Goal: Task Accomplishment & Management: Manage account settings

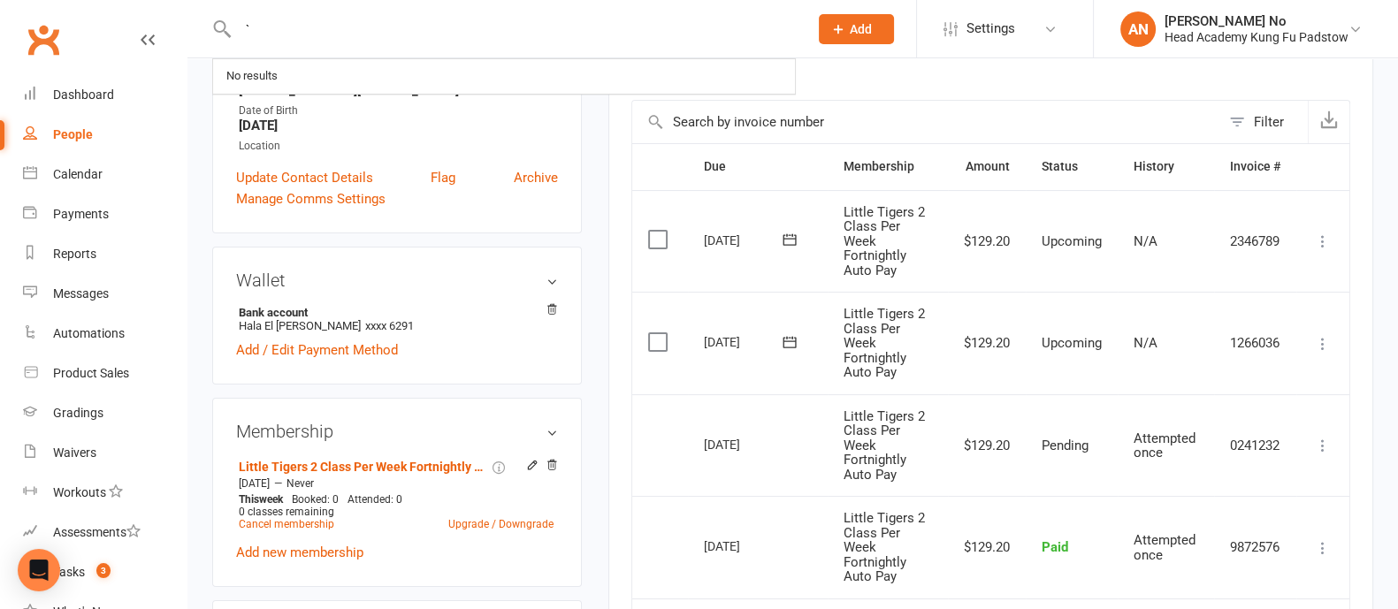
click at [282, 30] on input "`" at bounding box center [514, 29] width 563 height 25
type input "Laura"
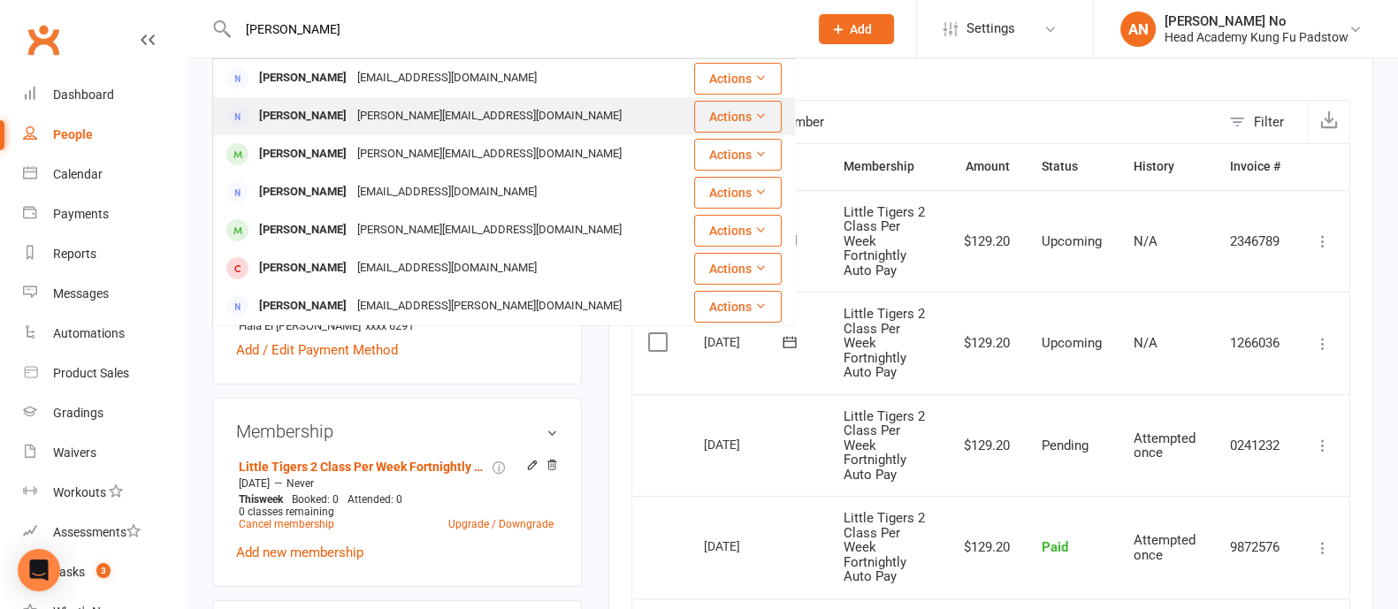
click at [301, 118] on div "Laura Merrick" at bounding box center [303, 116] width 98 height 26
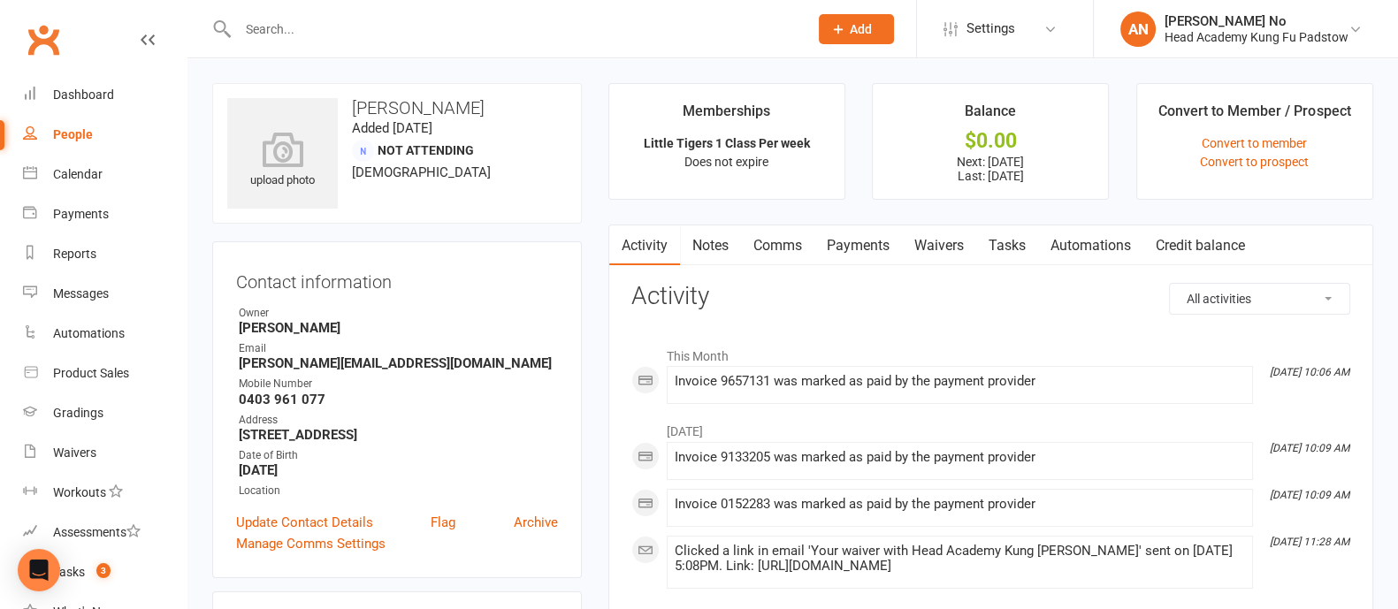
click at [713, 243] on link "Notes" at bounding box center [710, 245] width 61 height 41
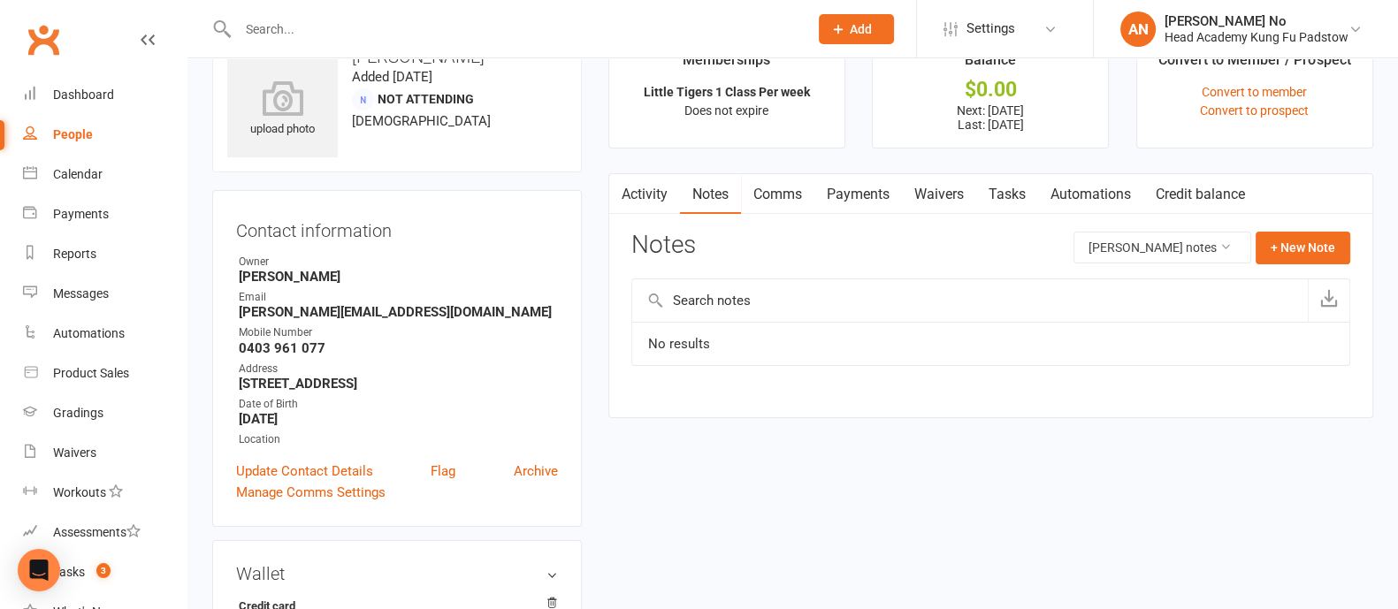
scroll to position [81, 0]
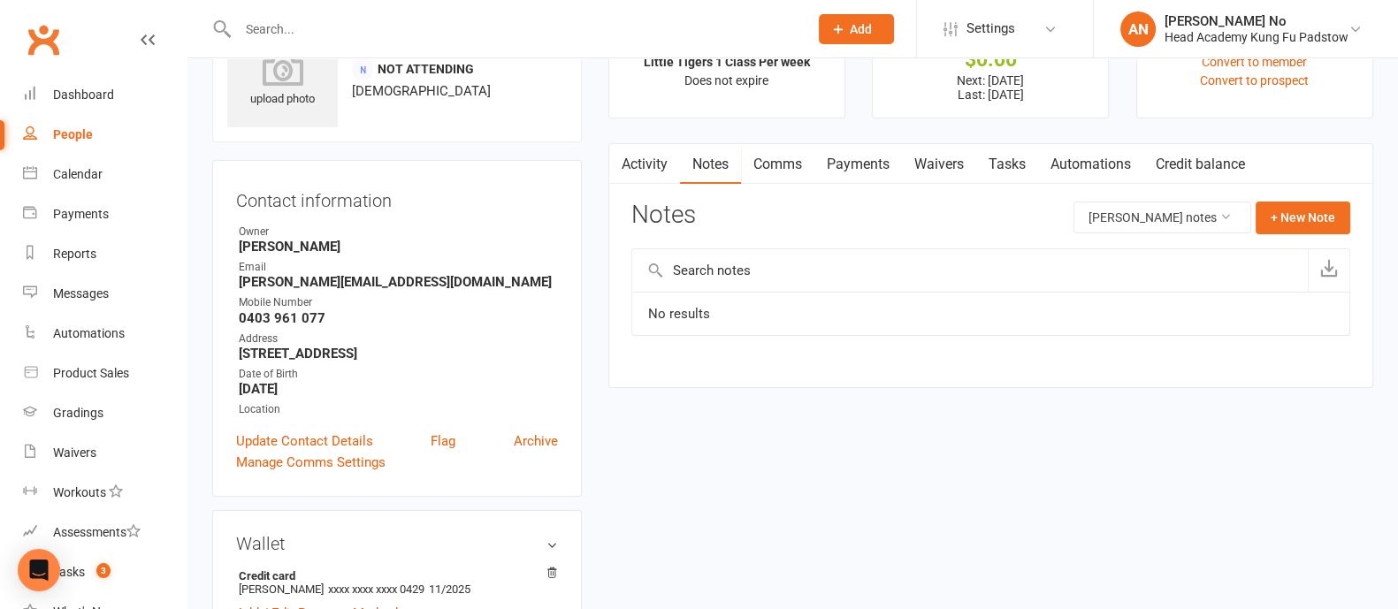
click at [865, 170] on link "Payments" at bounding box center [858, 164] width 88 height 41
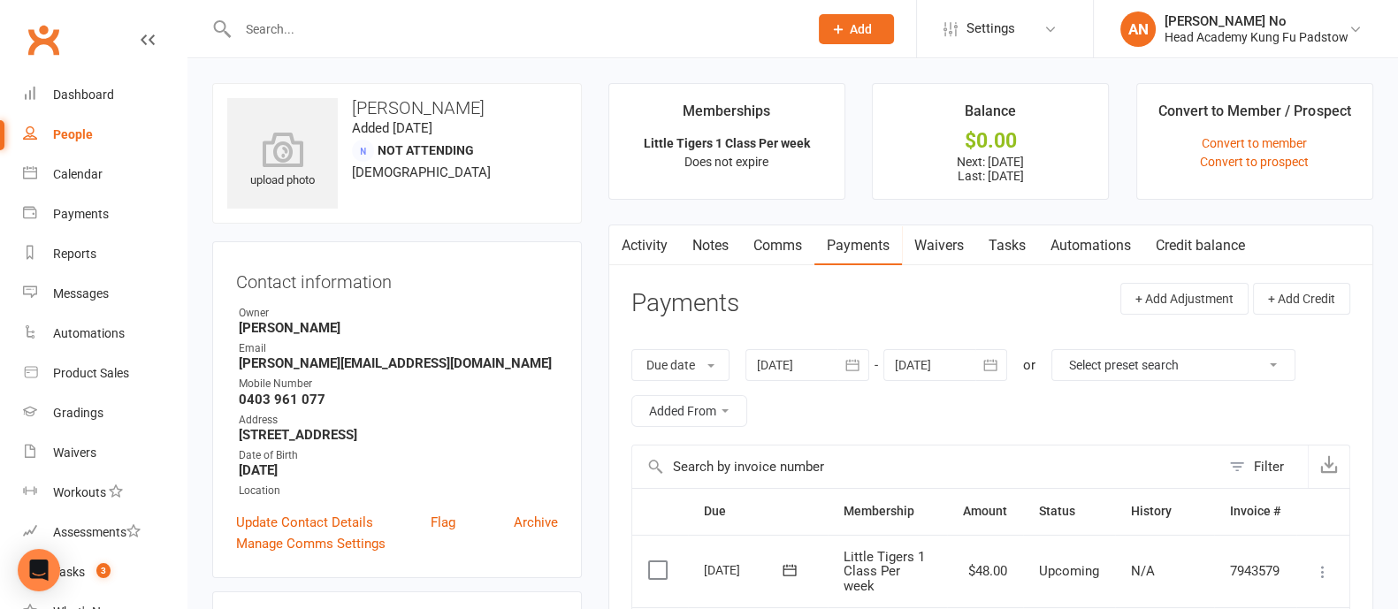
click at [992, 370] on icon "button" at bounding box center [990, 364] width 13 height 11
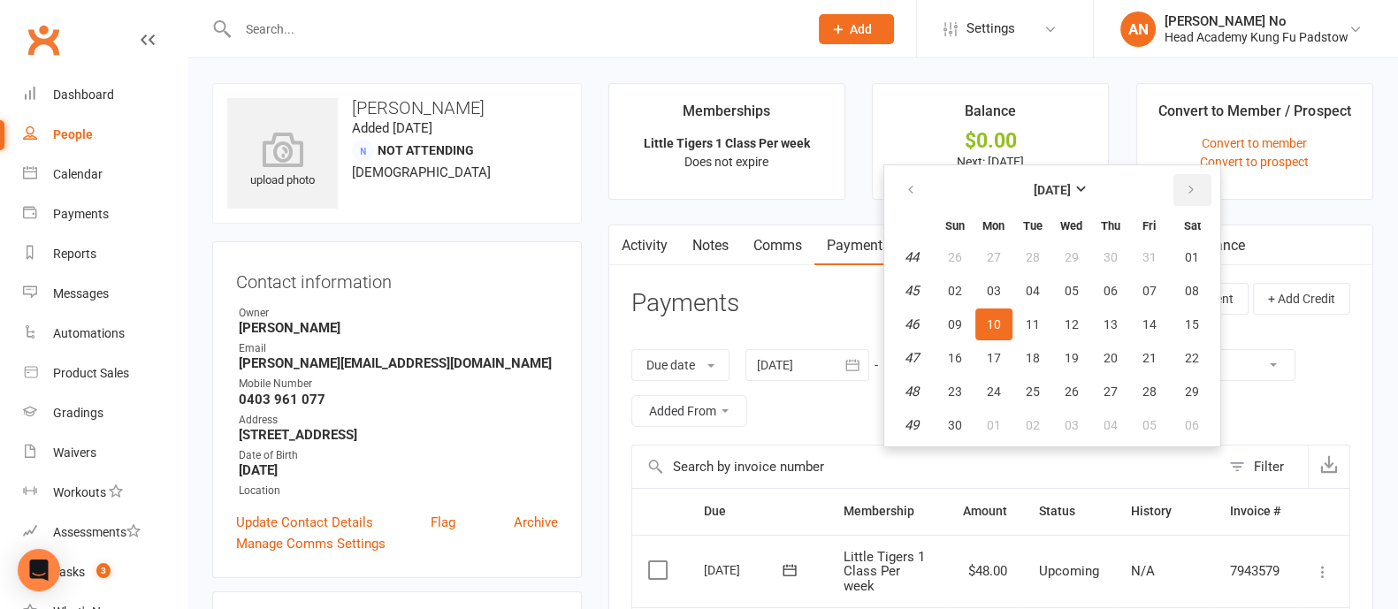
click at [1196, 189] on button "button" at bounding box center [1192, 190] width 38 height 32
click at [1194, 188] on button "button" at bounding box center [1192, 190] width 38 height 32
click at [1188, 190] on icon "button" at bounding box center [1191, 190] width 12 height 14
click at [1197, 320] on button "21" at bounding box center [1192, 325] width 45 height 32
type input "21 Feb 2026"
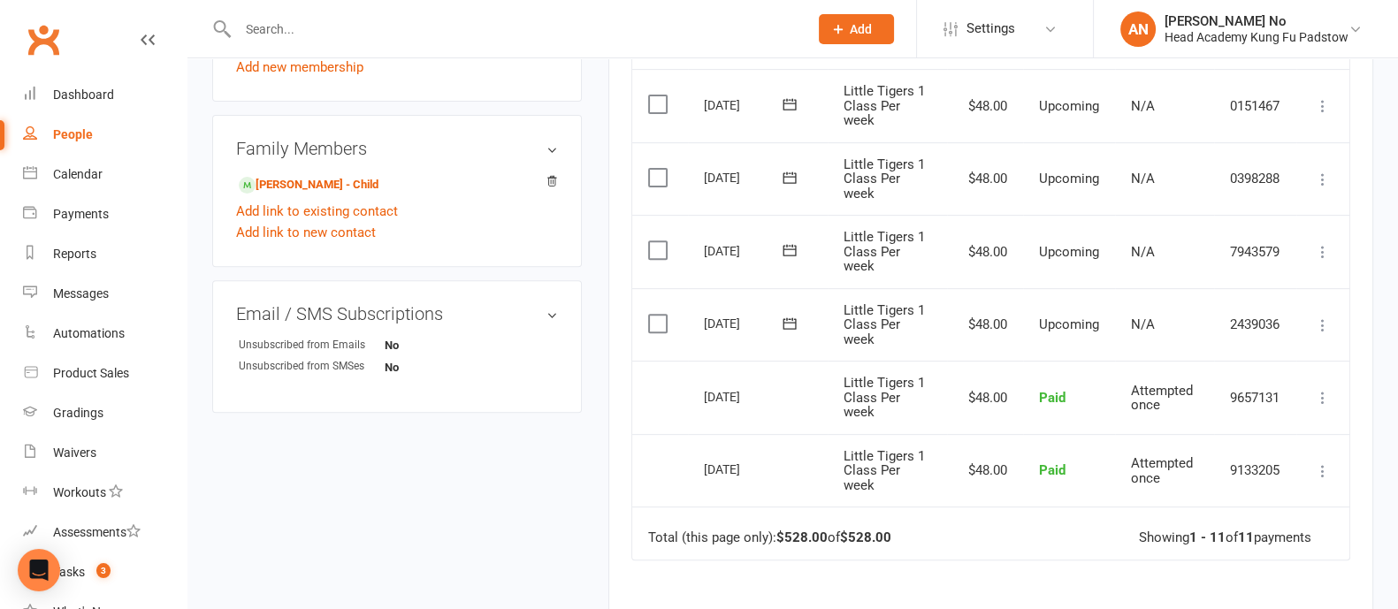
scroll to position [819, 0]
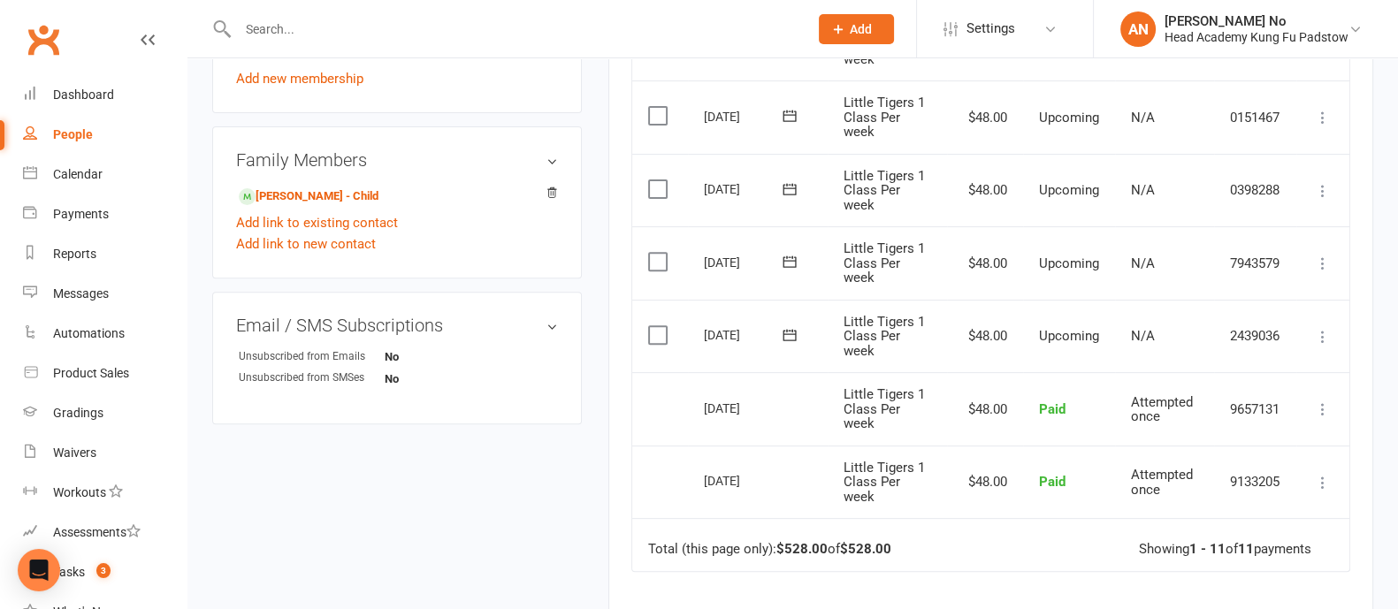
click at [1325, 338] on icon at bounding box center [1323, 337] width 18 height 18
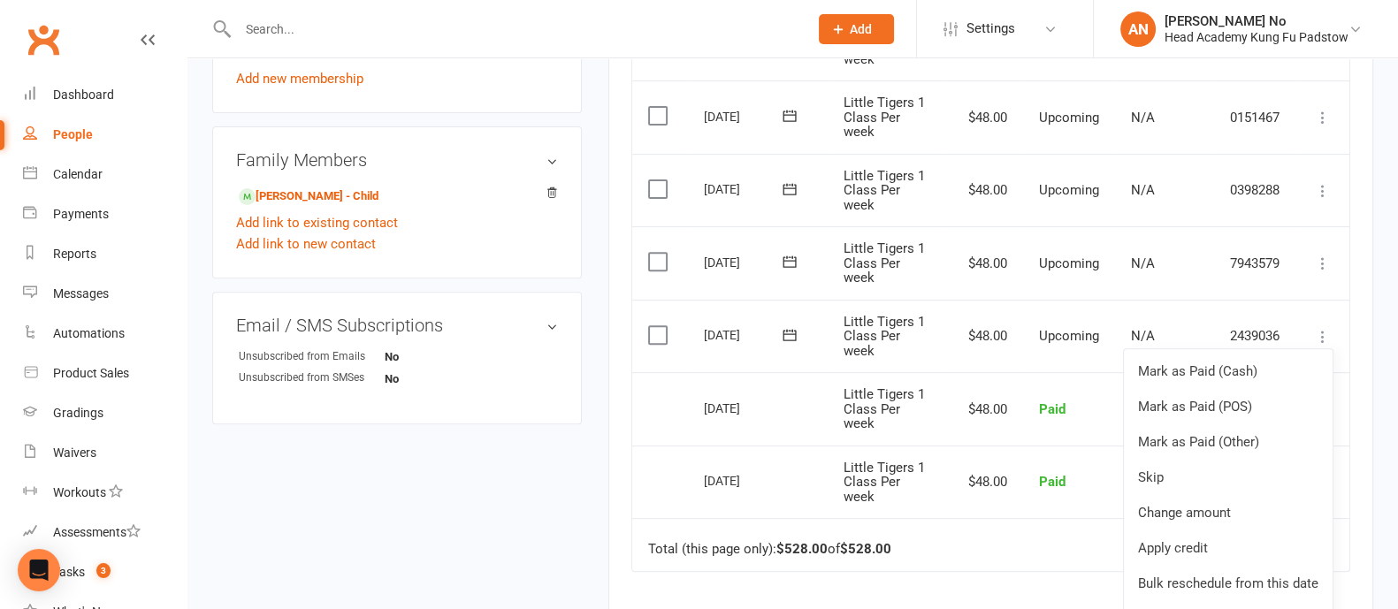
click at [1359, 307] on div "Activity Notes Comms Payments Waivers Tasks Automations Credit balance Payments…" at bounding box center [990, 117] width 765 height 1422
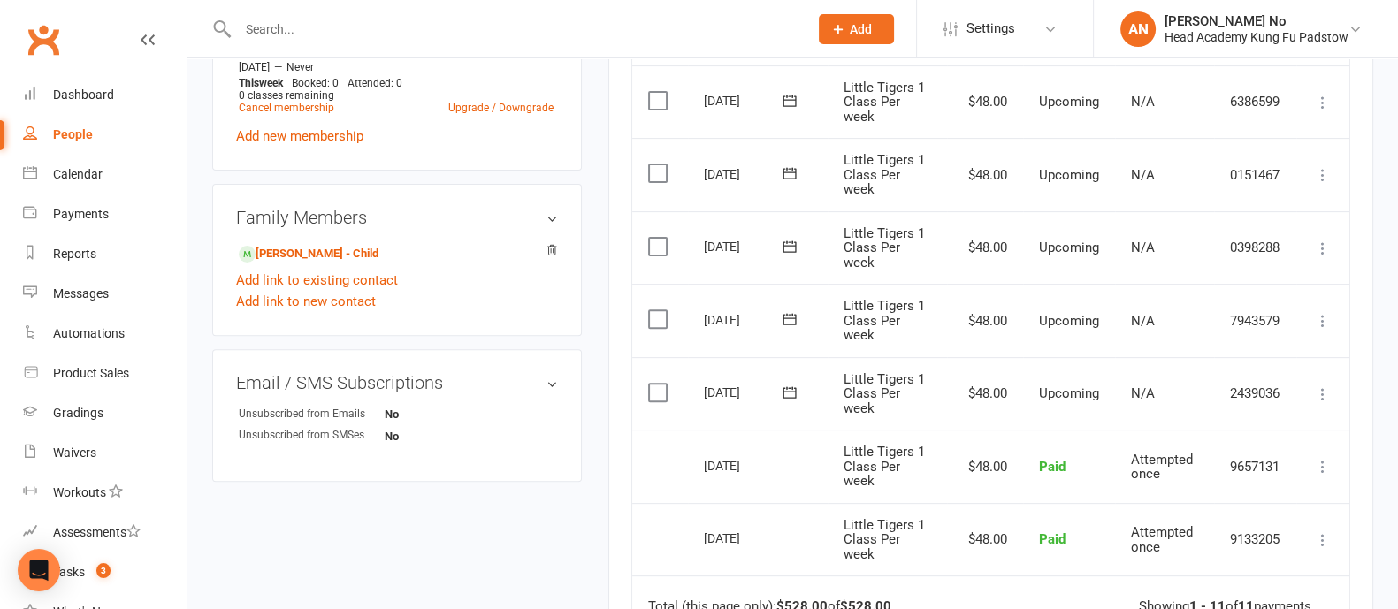
scroll to position [757, 0]
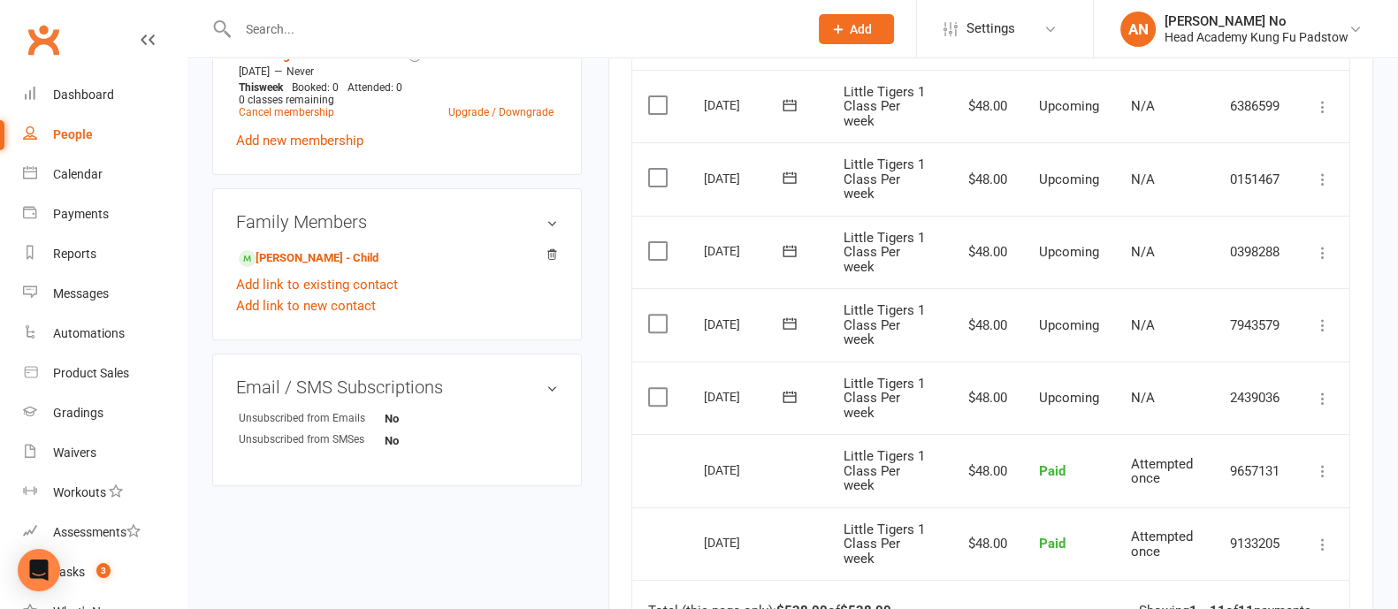
click at [1323, 394] on icon at bounding box center [1323, 399] width 18 height 18
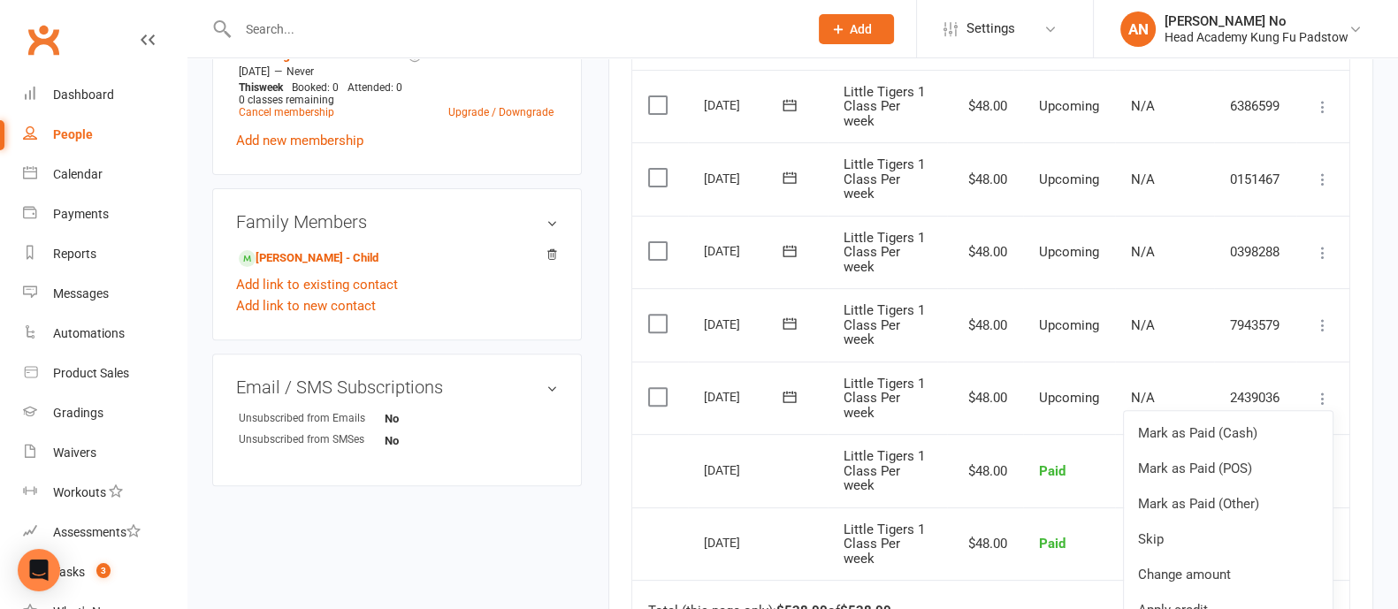
click at [1345, 347] on td "Mark as Paid (Cash) Mark as Paid (POS) Mark as Paid (Other) Skip Change amount …" at bounding box center [1322, 324] width 53 height 73
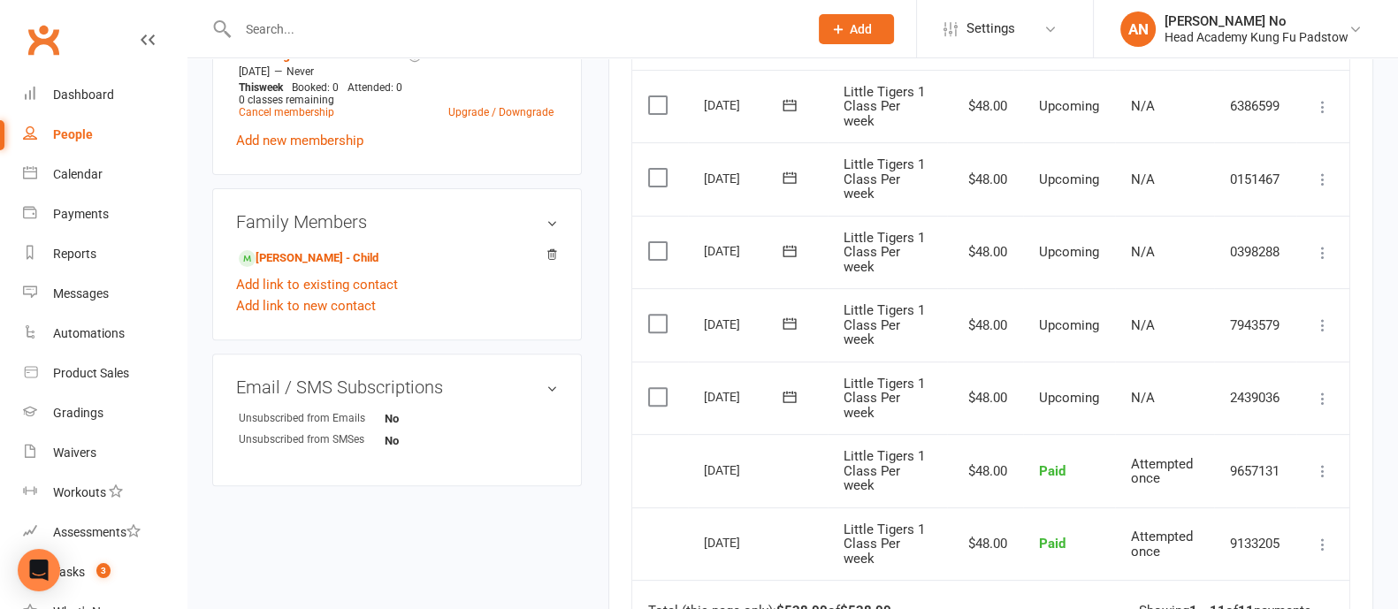
click at [1328, 326] on icon at bounding box center [1323, 325] width 18 height 18
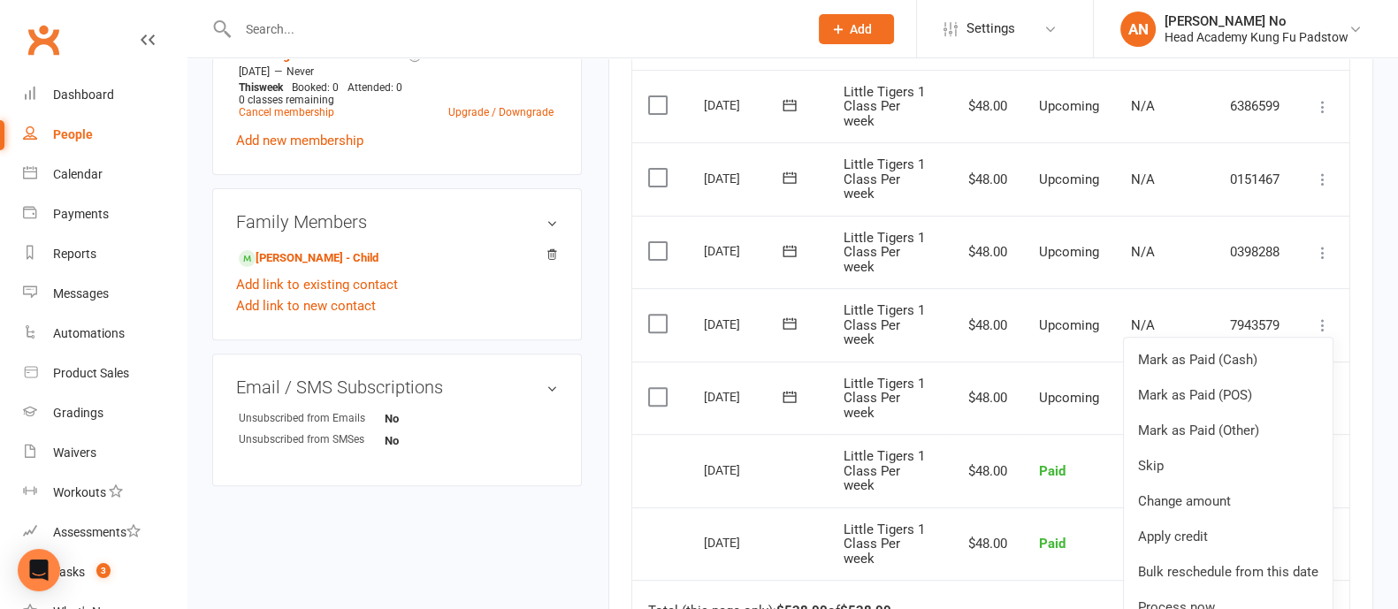
drag, startPoint x: 1369, startPoint y: 338, endPoint x: 1357, endPoint y: 342, distance: 12.3
click at [1369, 338] on div "Activity Notes Comms Payments Waivers Tasks Automations Credit balance Payments…" at bounding box center [990, 179] width 765 height 1422
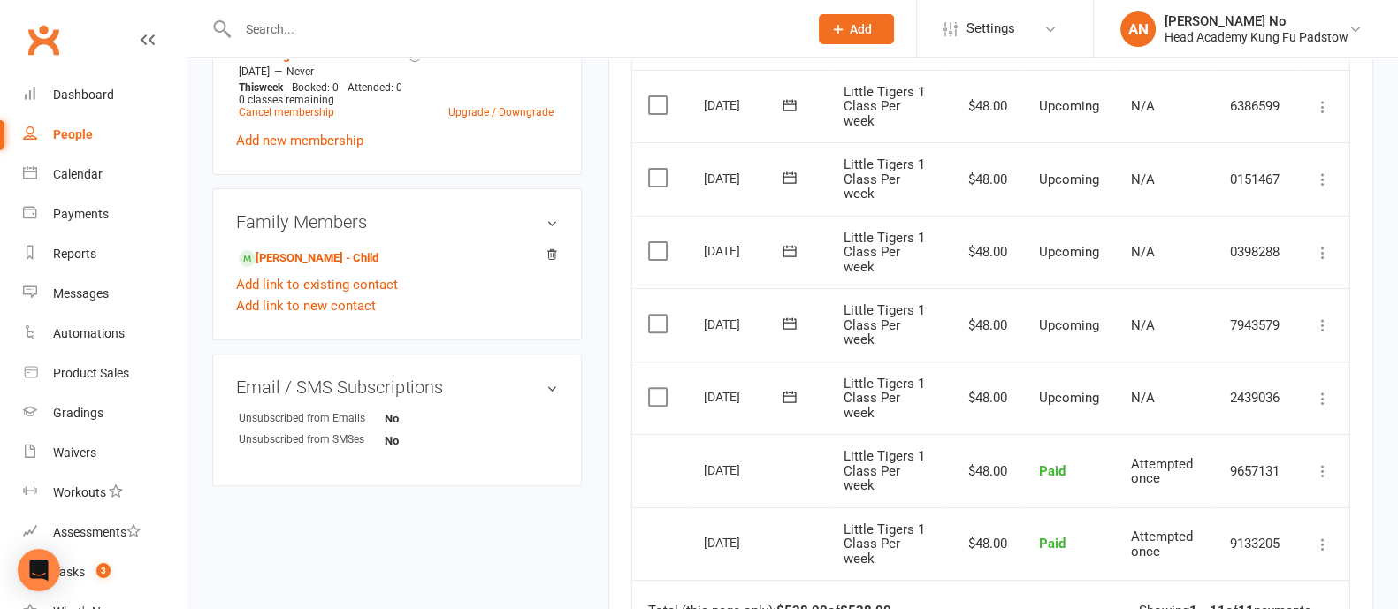
click at [1322, 391] on icon at bounding box center [1323, 399] width 18 height 18
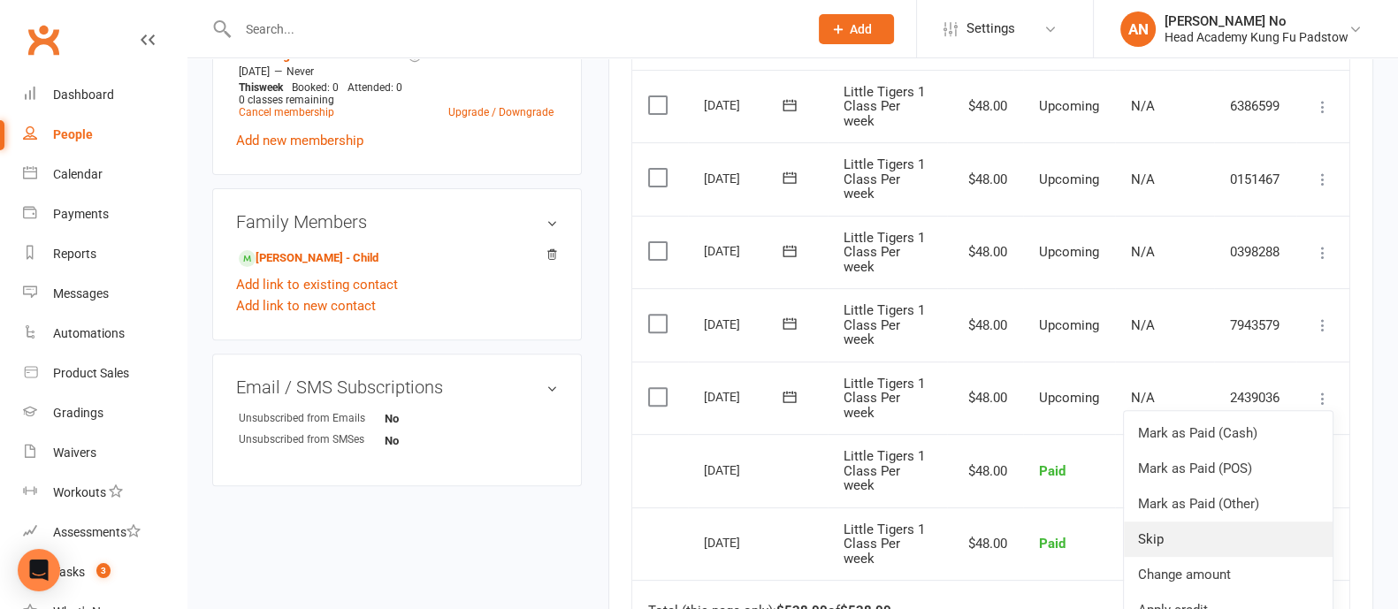
click at [1182, 528] on link "Skip" at bounding box center [1228, 539] width 209 height 35
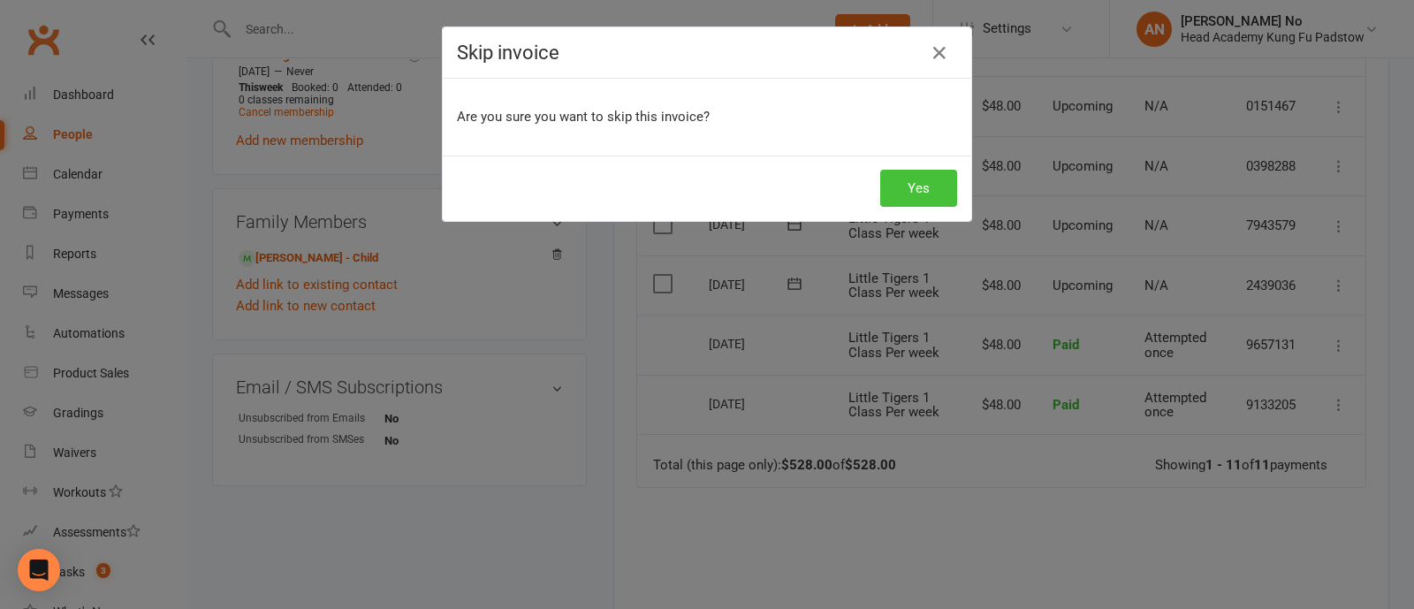
click at [919, 173] on button "Yes" at bounding box center [919, 188] width 77 height 37
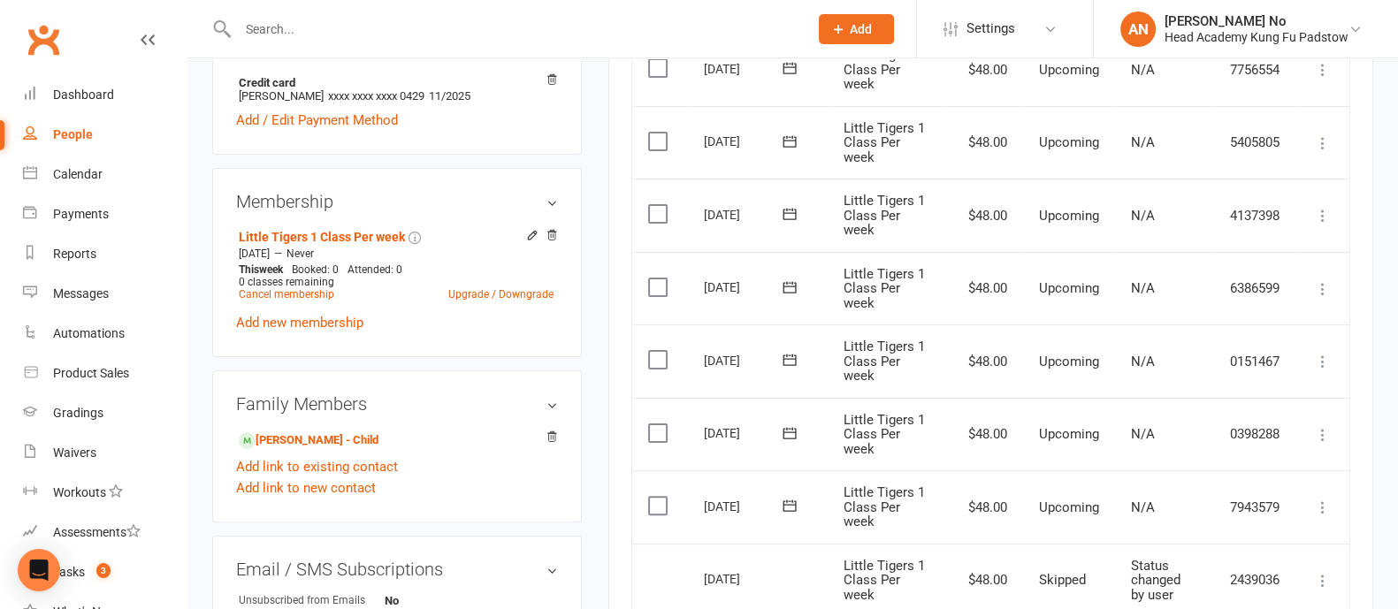
scroll to position [561, 0]
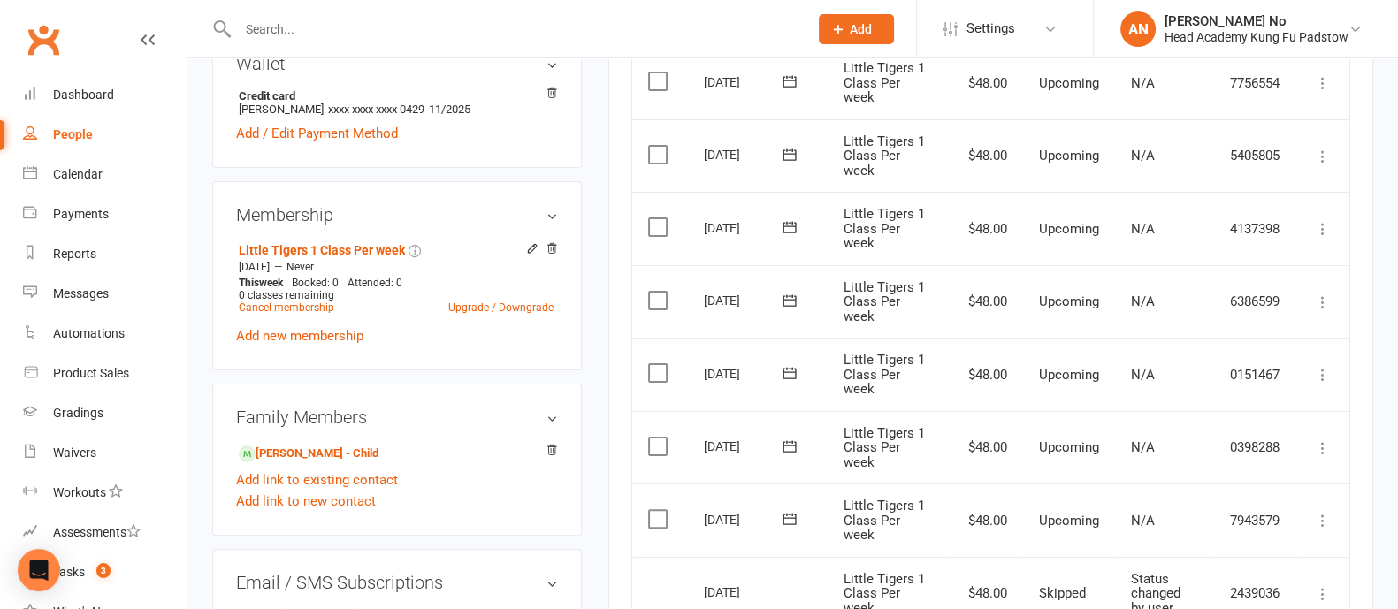
click at [1318, 516] on icon at bounding box center [1323, 521] width 18 height 18
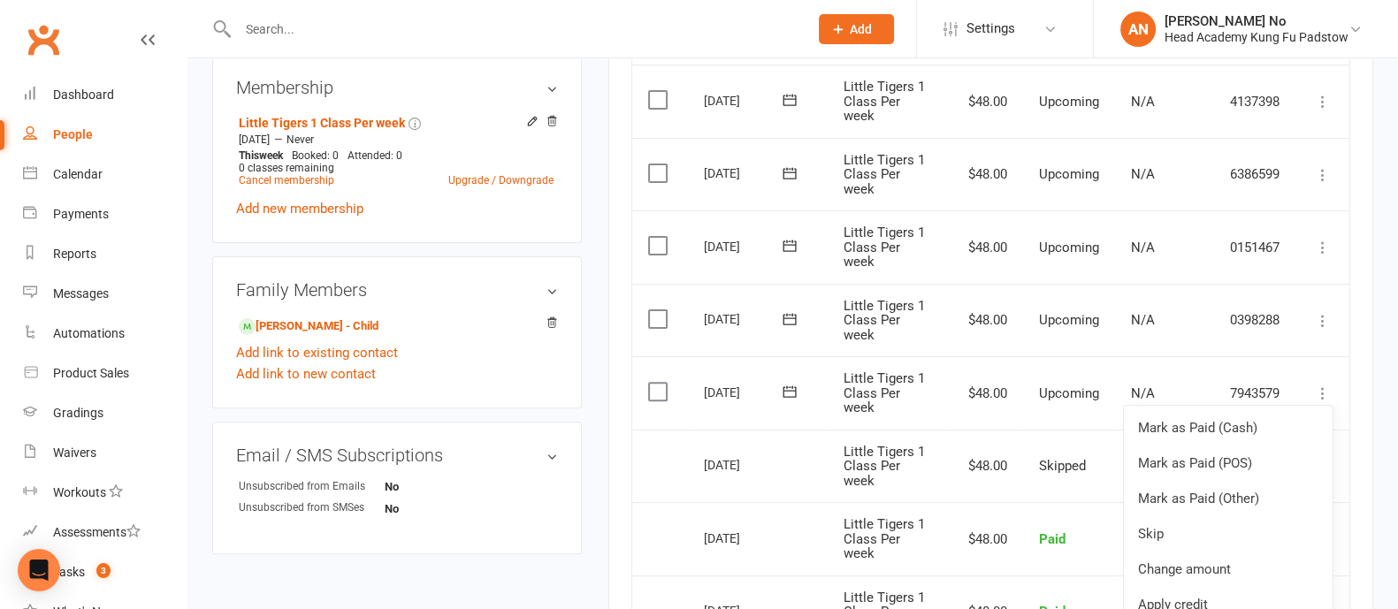
scroll to position [696, 0]
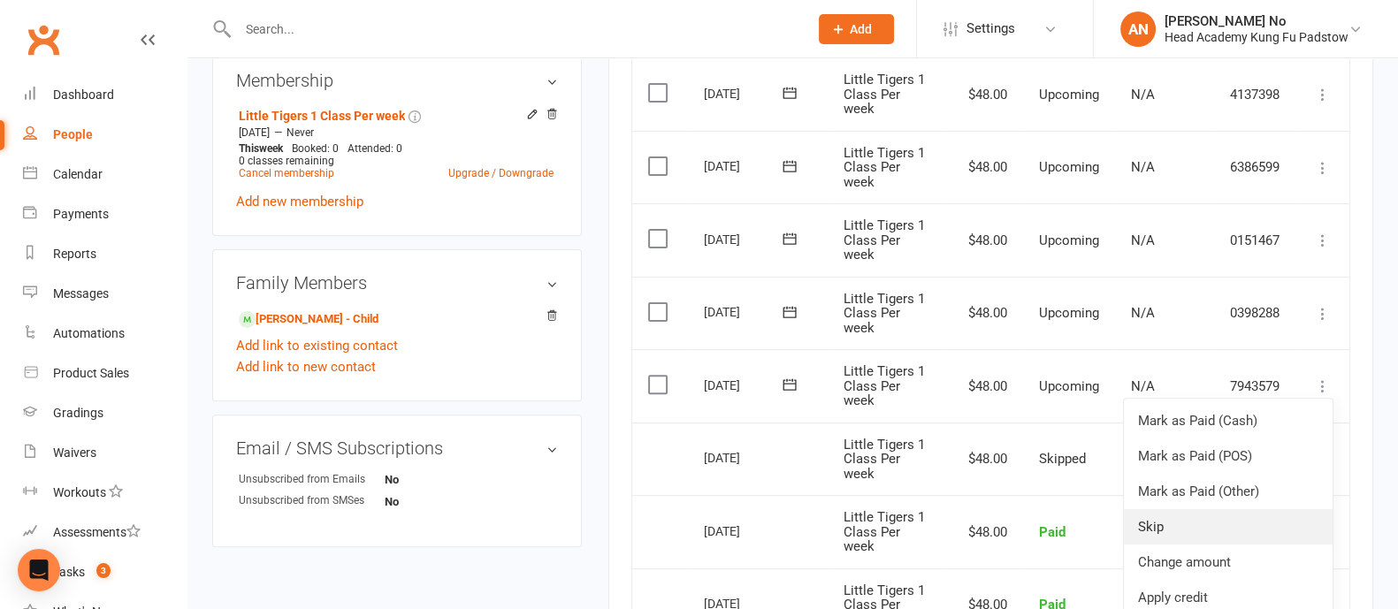
click at [1159, 521] on link "Skip" at bounding box center [1228, 526] width 209 height 35
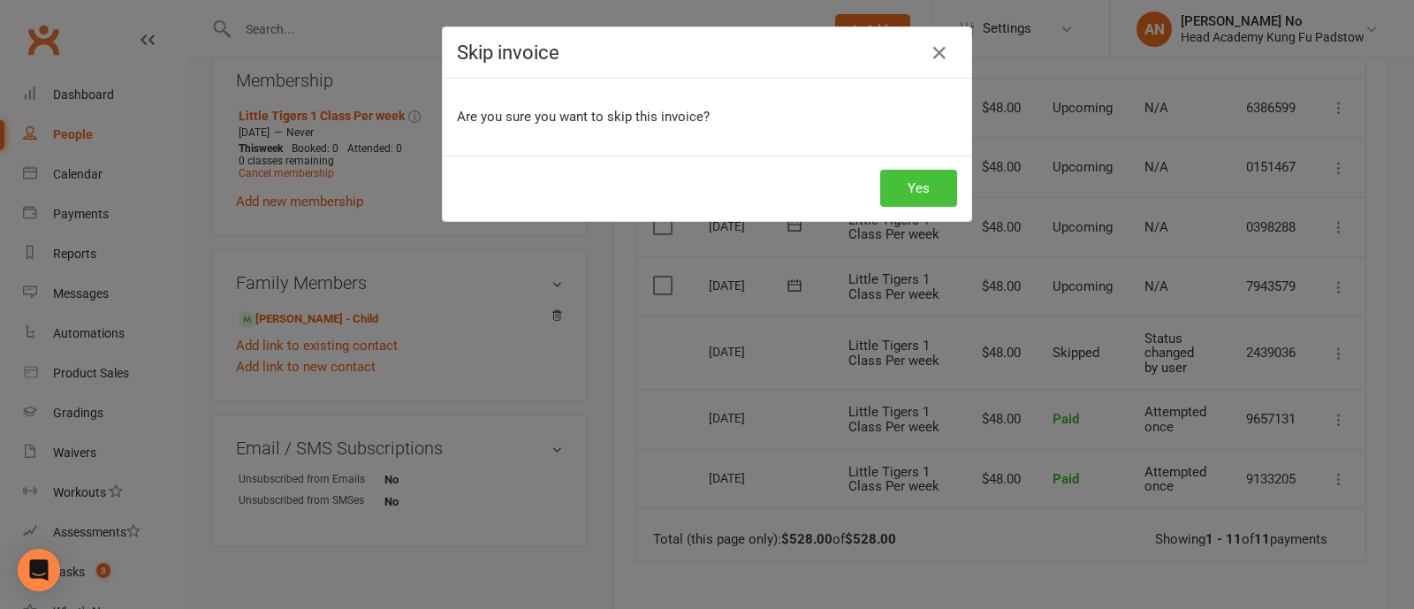
click at [920, 188] on button "Yes" at bounding box center [919, 188] width 77 height 37
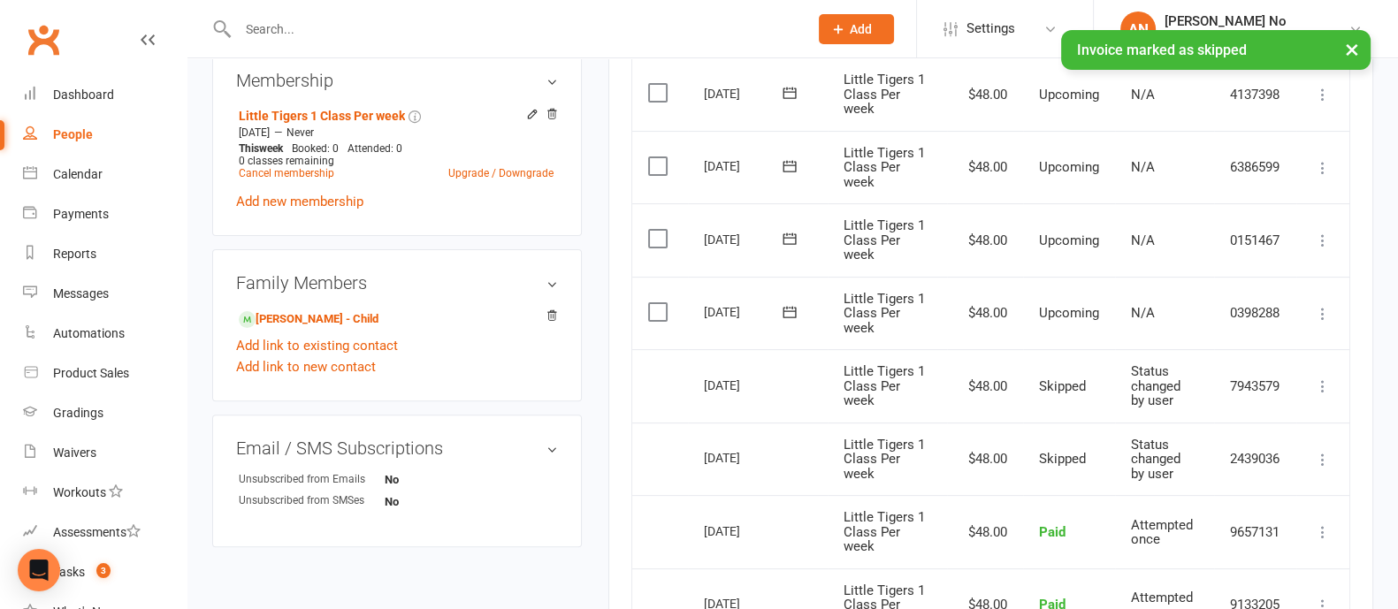
click at [1315, 306] on icon at bounding box center [1323, 314] width 18 height 18
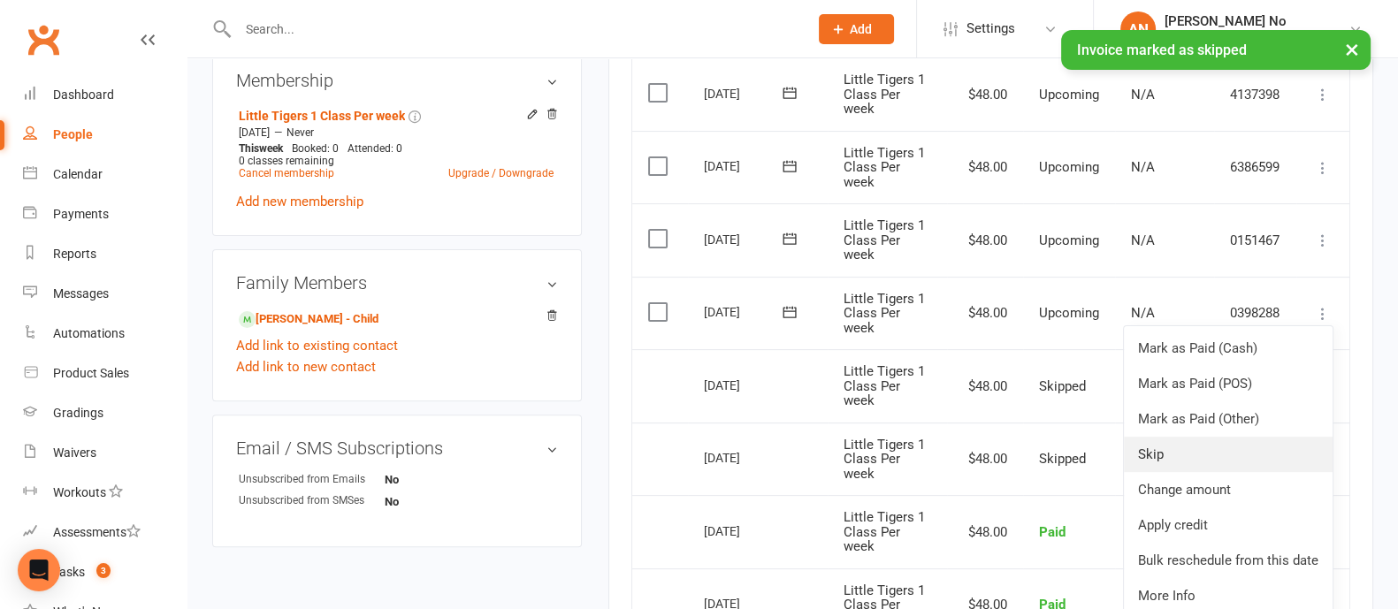
click at [1182, 447] on link "Skip" at bounding box center [1228, 454] width 209 height 35
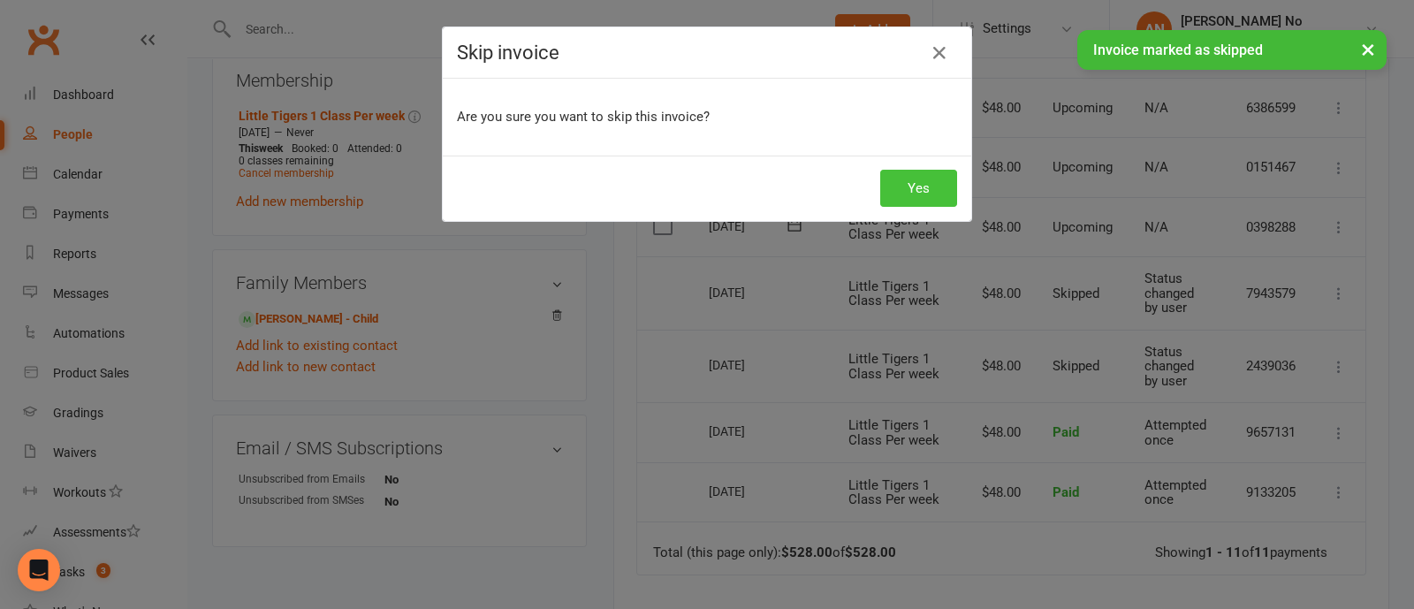
click at [924, 179] on button "Yes" at bounding box center [919, 188] width 77 height 37
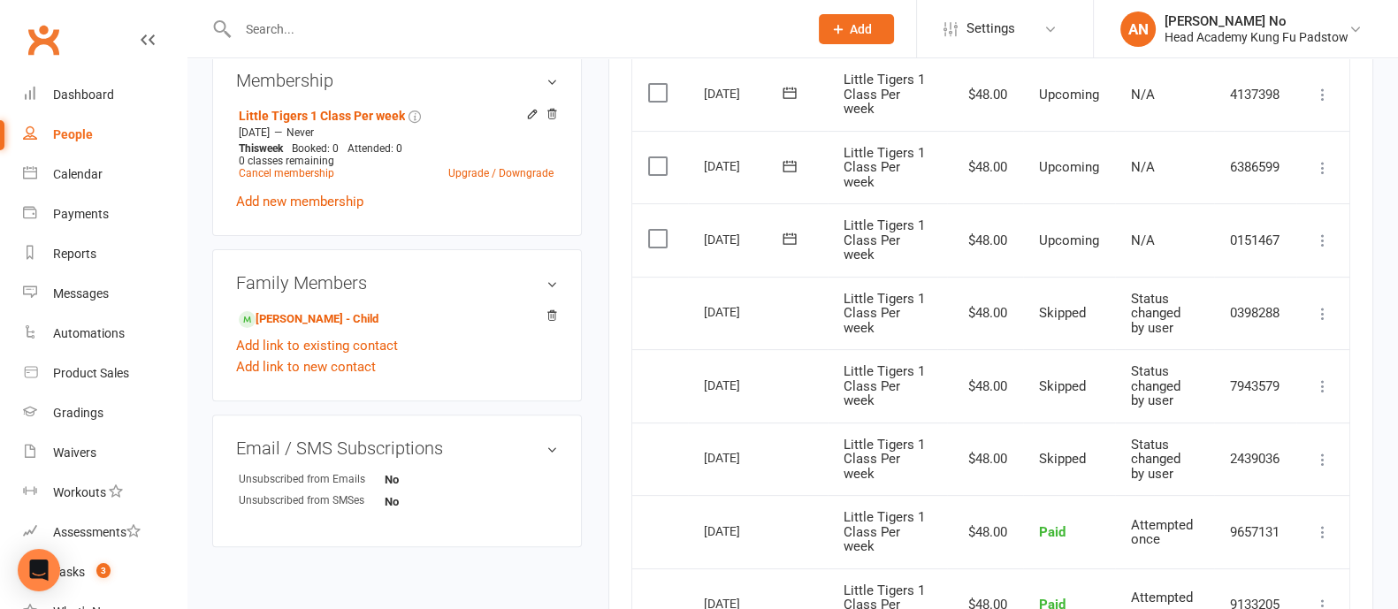
click at [1324, 238] on icon at bounding box center [1323, 241] width 18 height 18
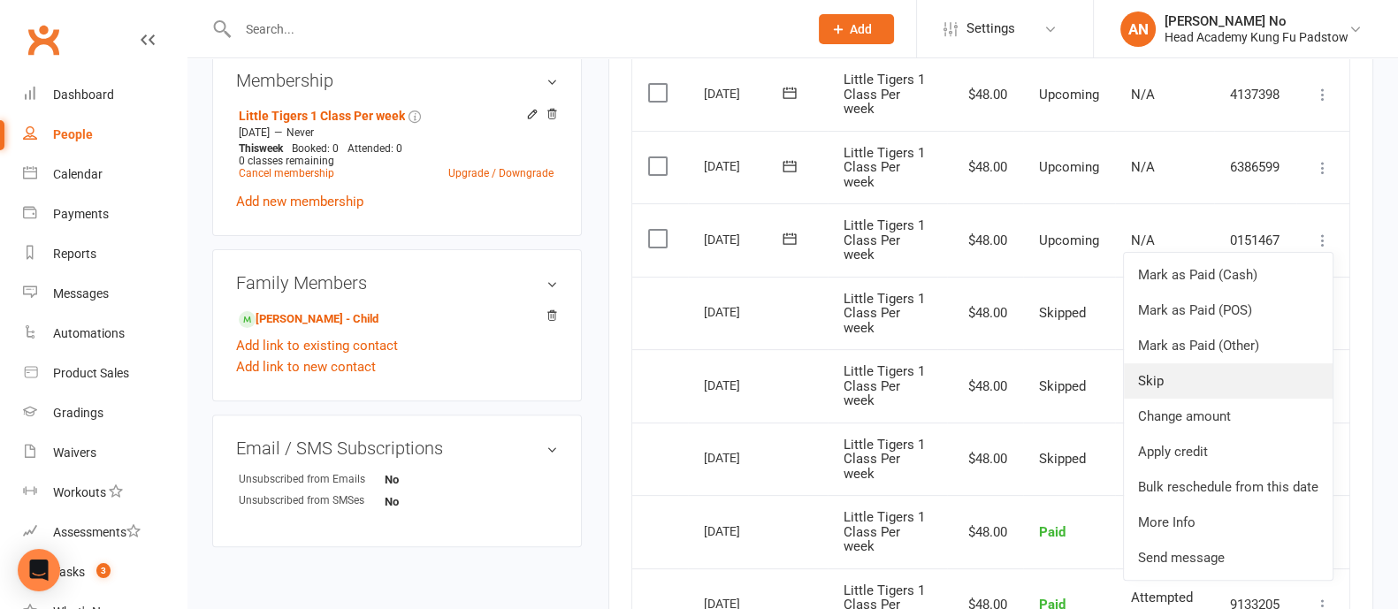
click at [1180, 373] on link "Skip" at bounding box center [1228, 380] width 209 height 35
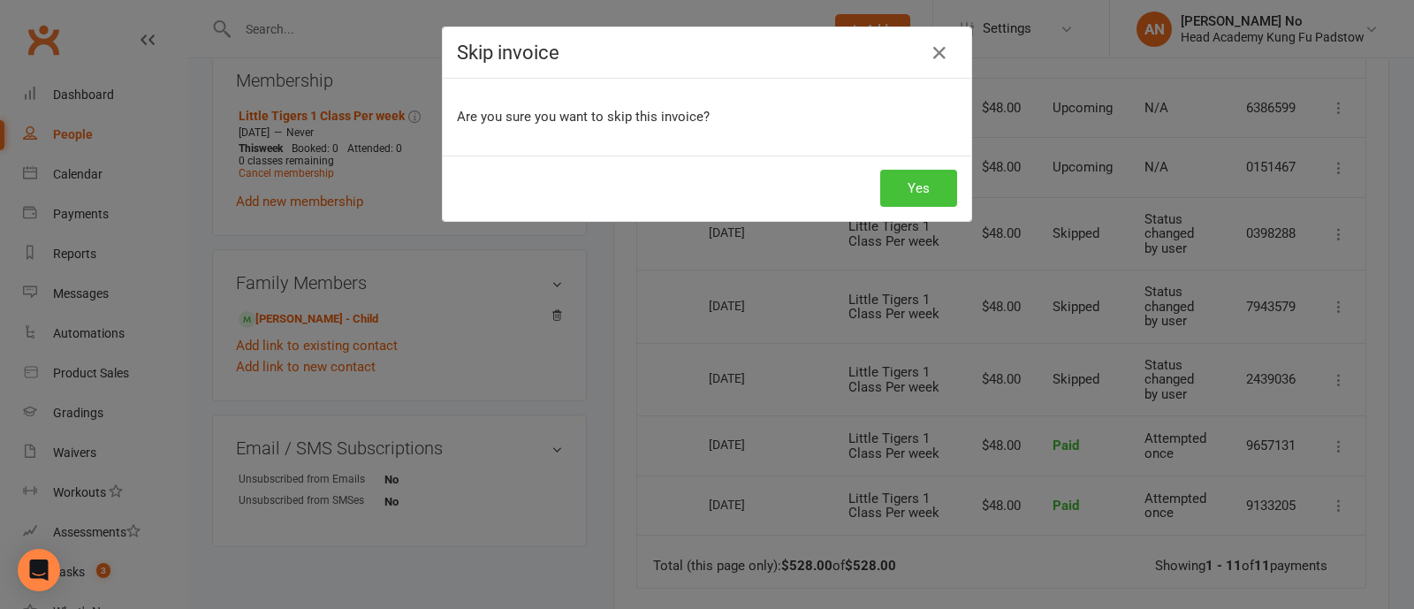
click at [892, 179] on button "Yes" at bounding box center [919, 188] width 77 height 37
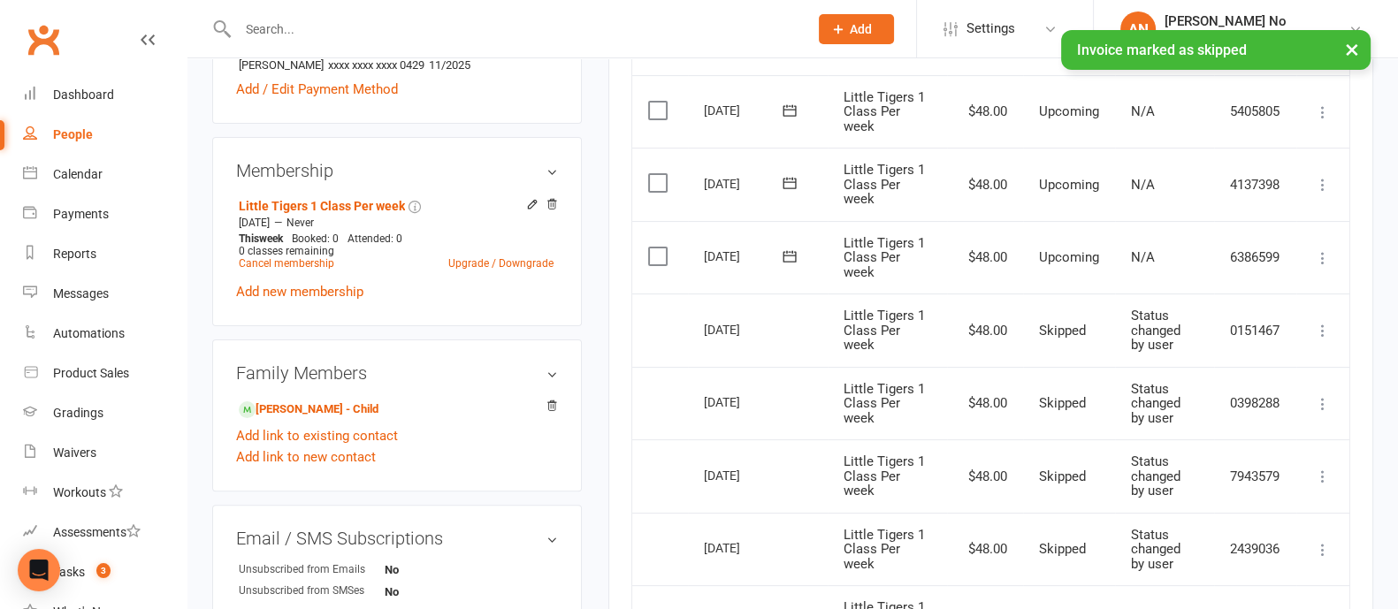
scroll to position [595, 0]
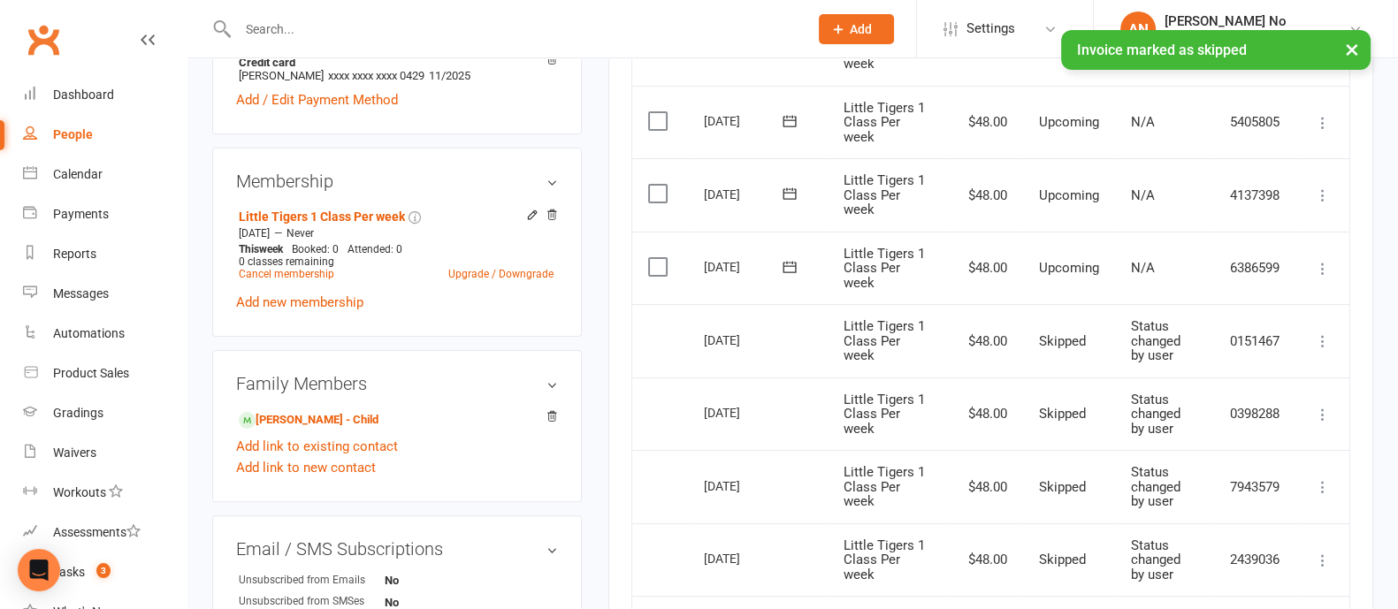
click at [1331, 264] on icon at bounding box center [1323, 269] width 18 height 18
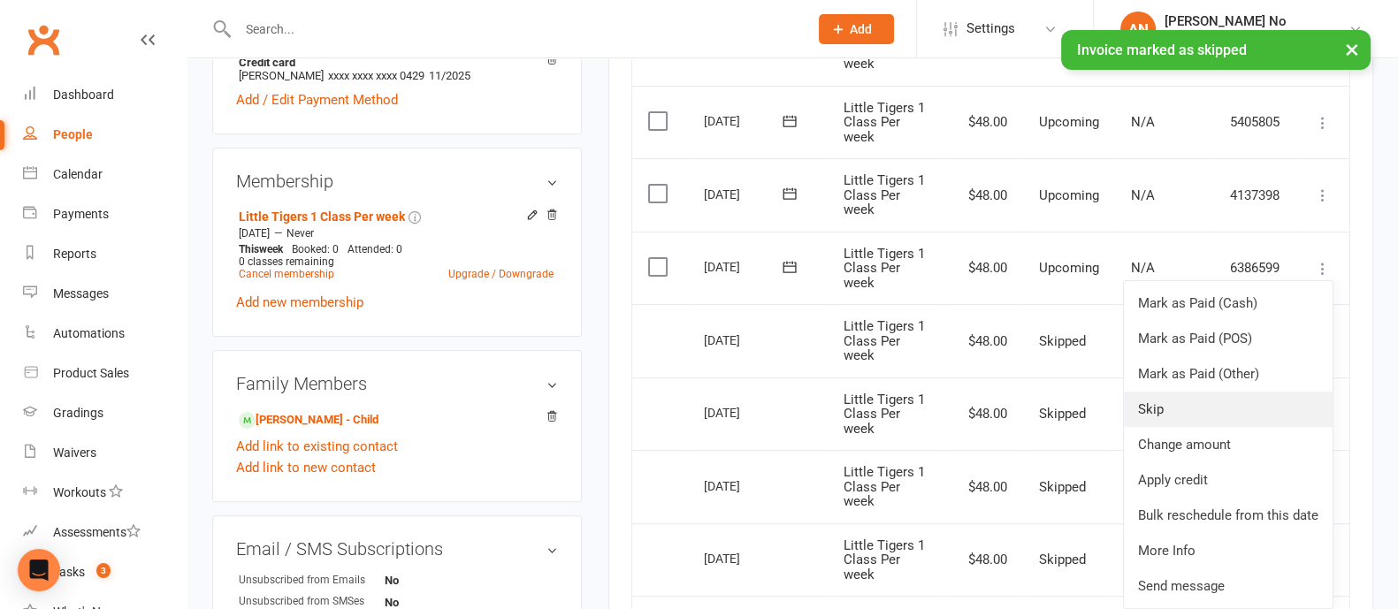
click at [1173, 408] on link "Skip" at bounding box center [1228, 409] width 209 height 35
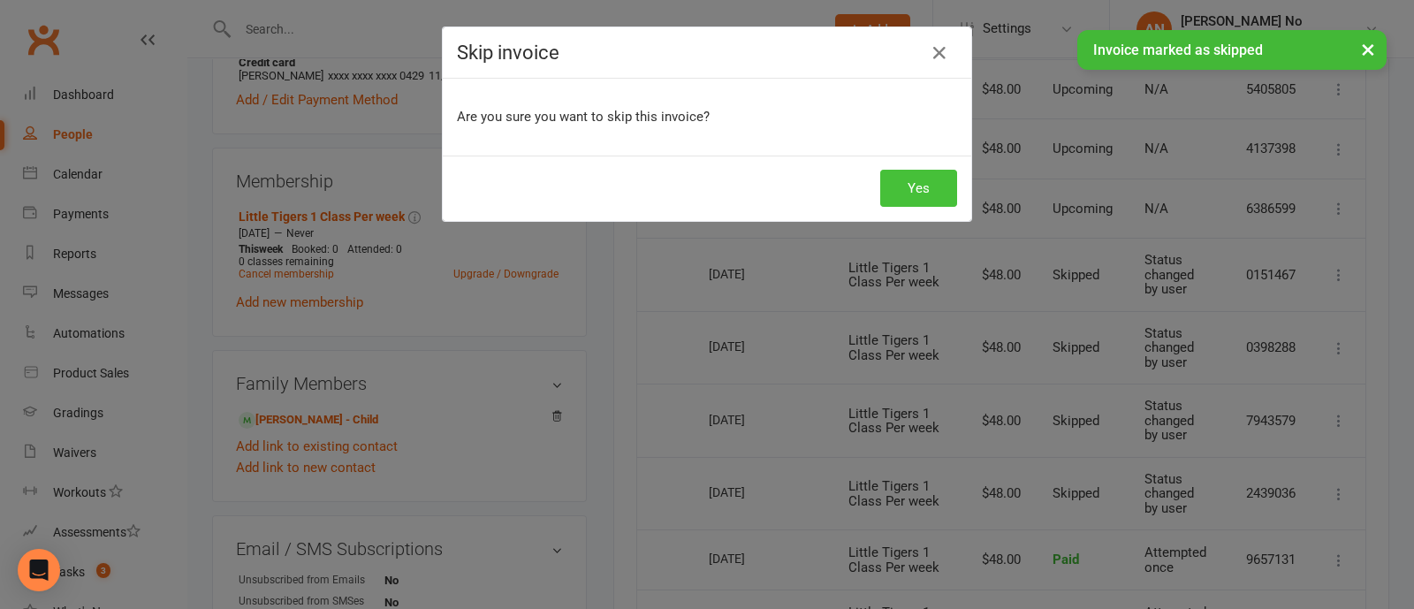
click at [919, 190] on button "Yes" at bounding box center [919, 188] width 77 height 37
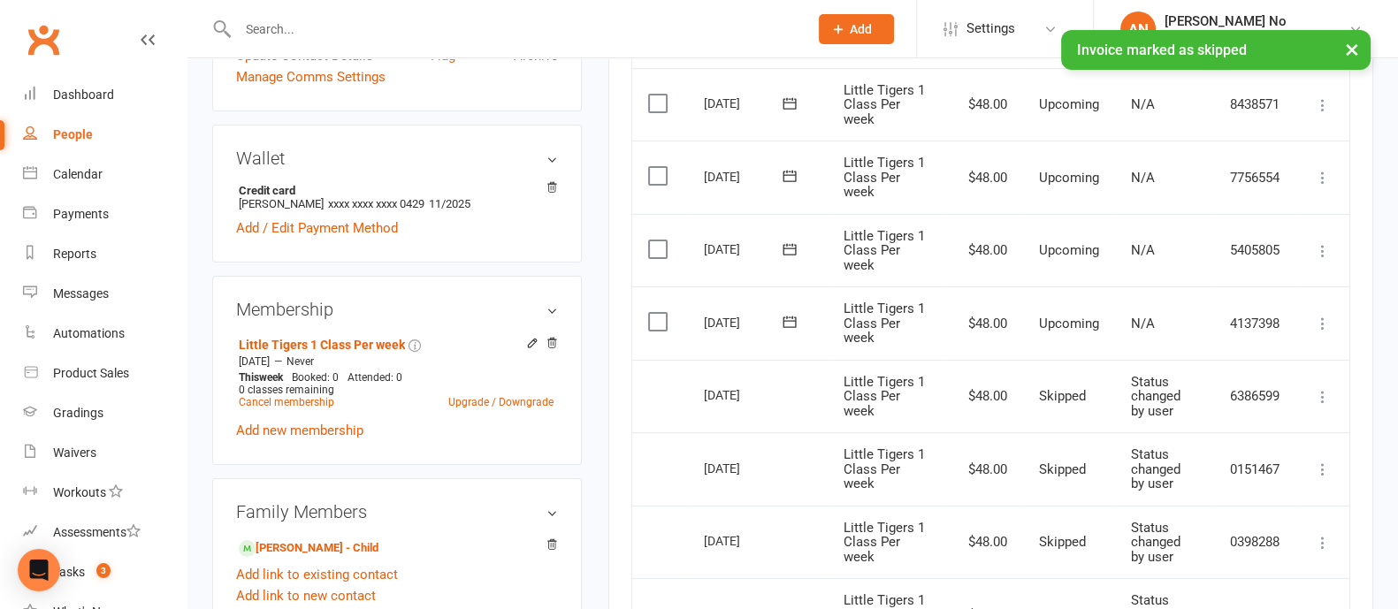
scroll to position [448, 0]
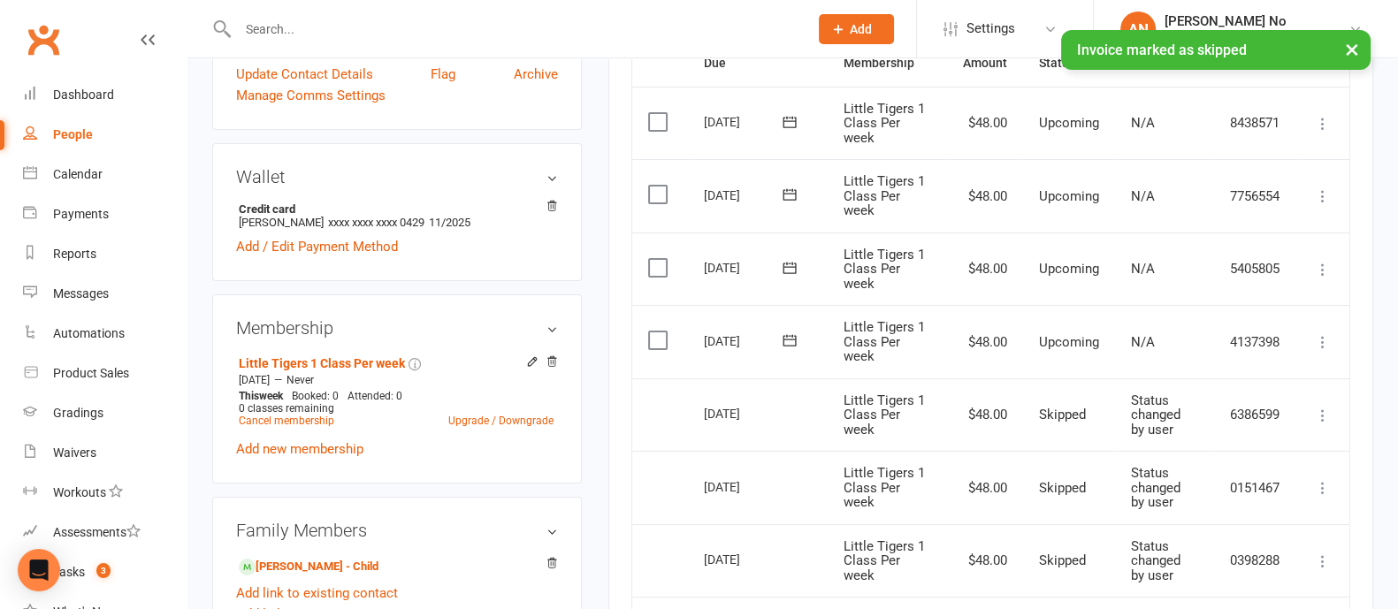
click at [1326, 339] on icon at bounding box center [1323, 342] width 18 height 18
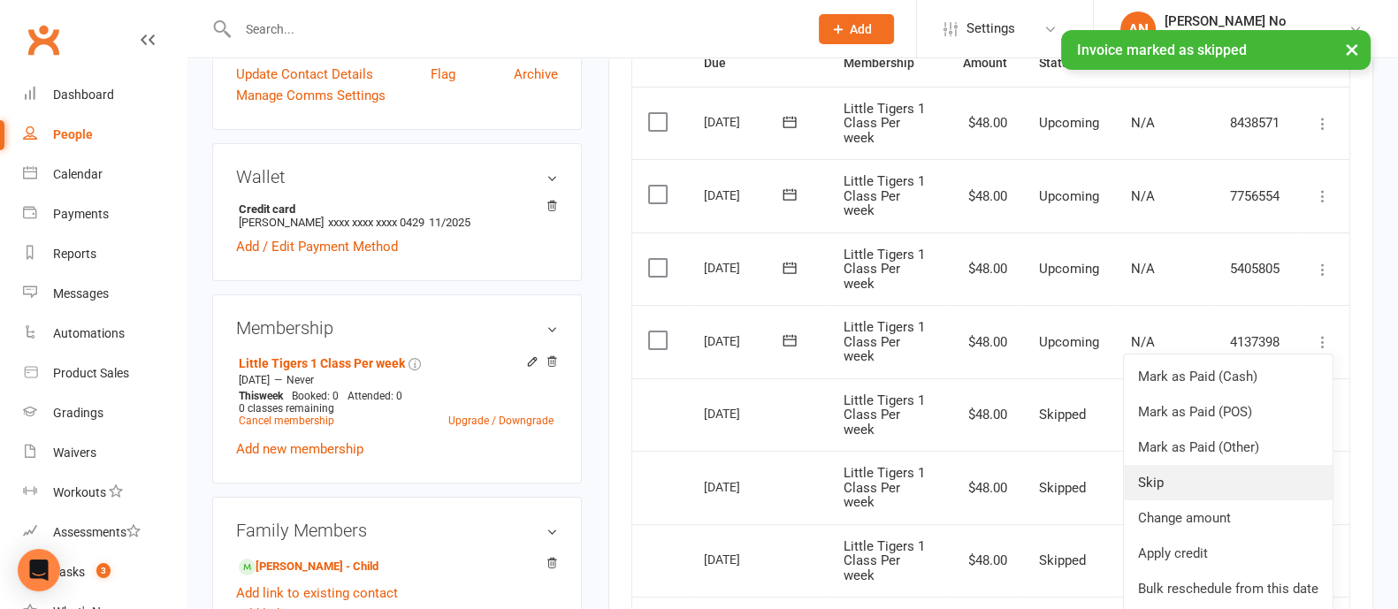
click at [1160, 477] on link "Skip" at bounding box center [1228, 482] width 209 height 35
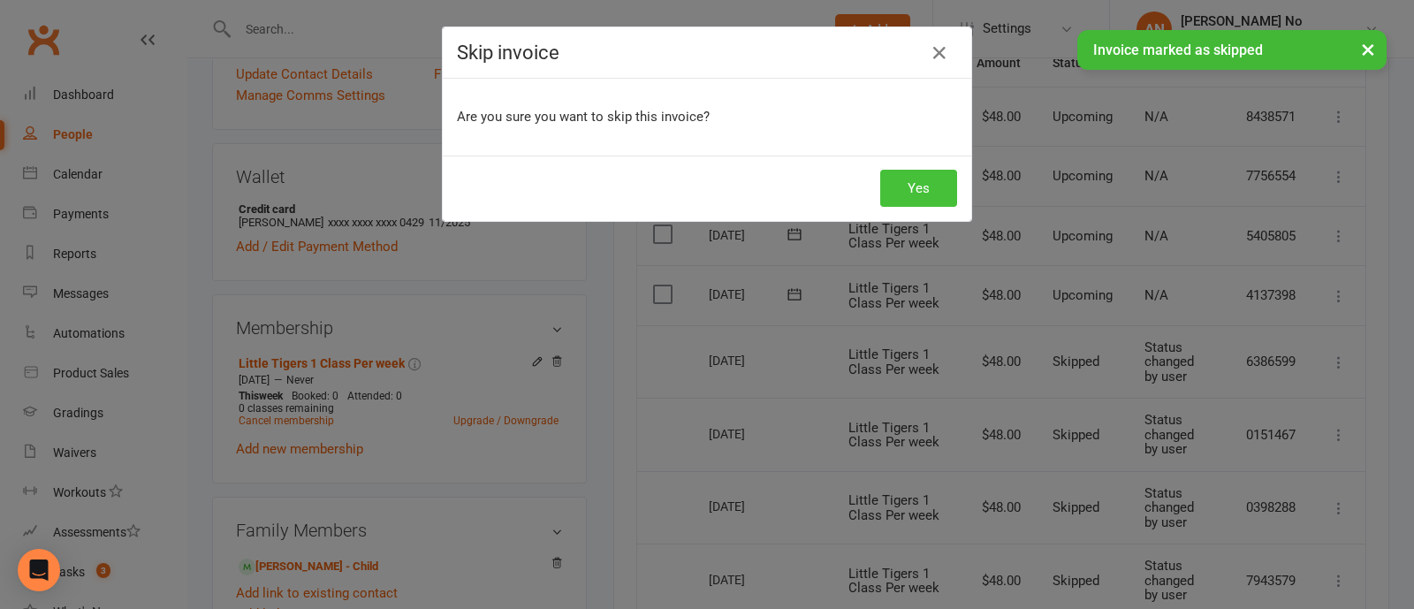
click at [923, 187] on button "Yes" at bounding box center [919, 188] width 77 height 37
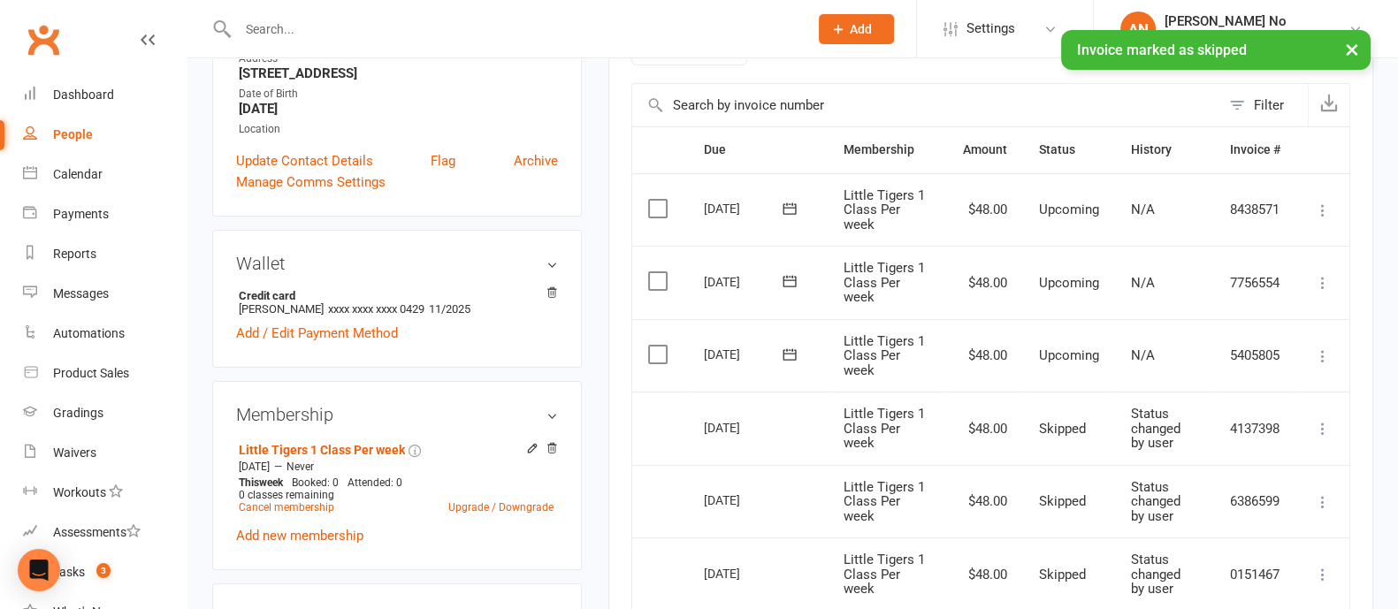
scroll to position [359, 0]
click at [1325, 360] on icon at bounding box center [1323, 359] width 18 height 18
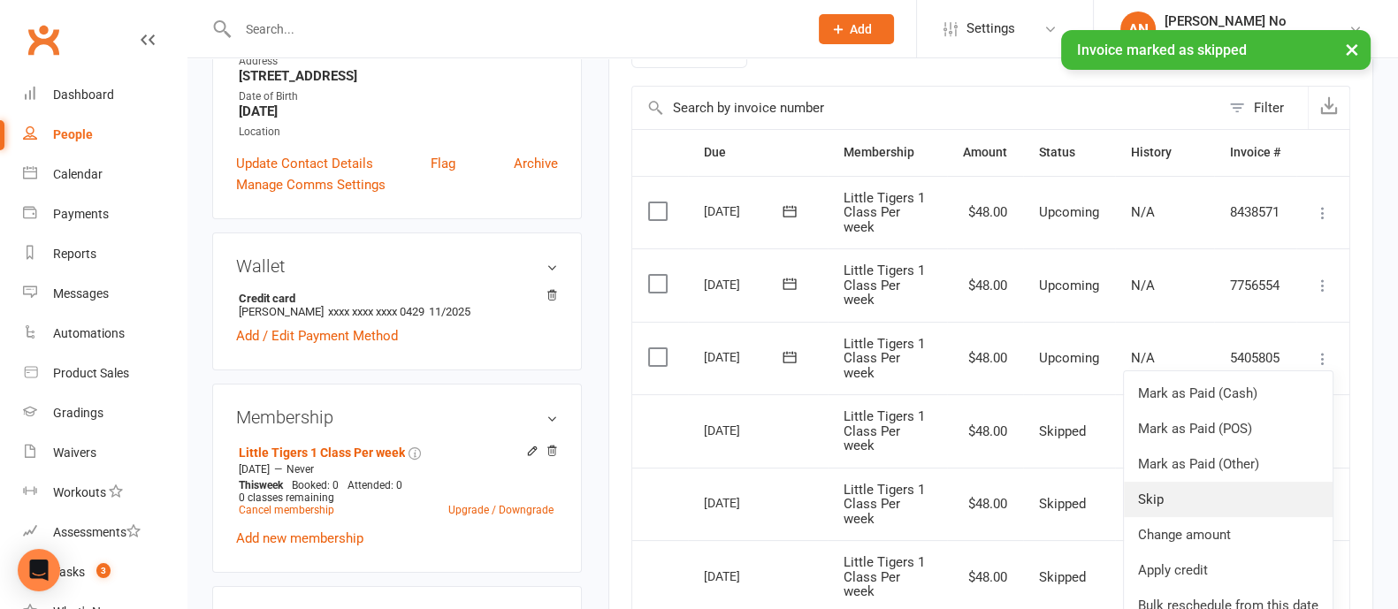
click at [1178, 492] on link "Skip" at bounding box center [1228, 499] width 209 height 35
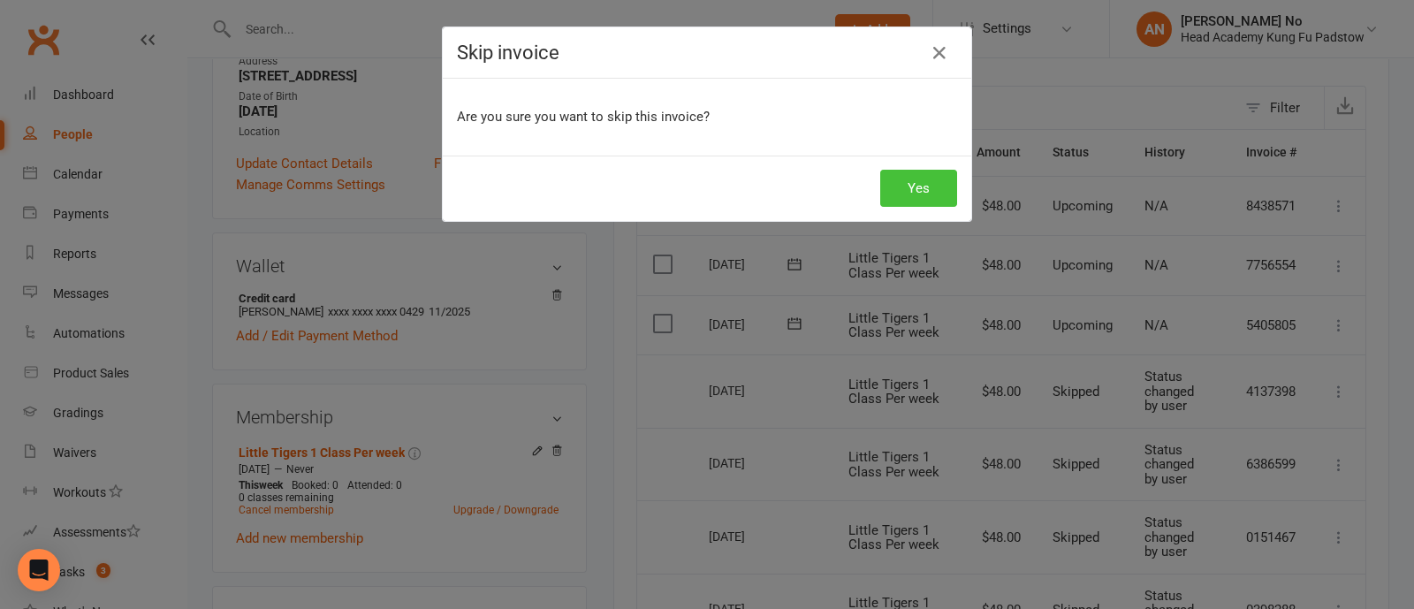
click at [928, 187] on button "Yes" at bounding box center [919, 188] width 77 height 37
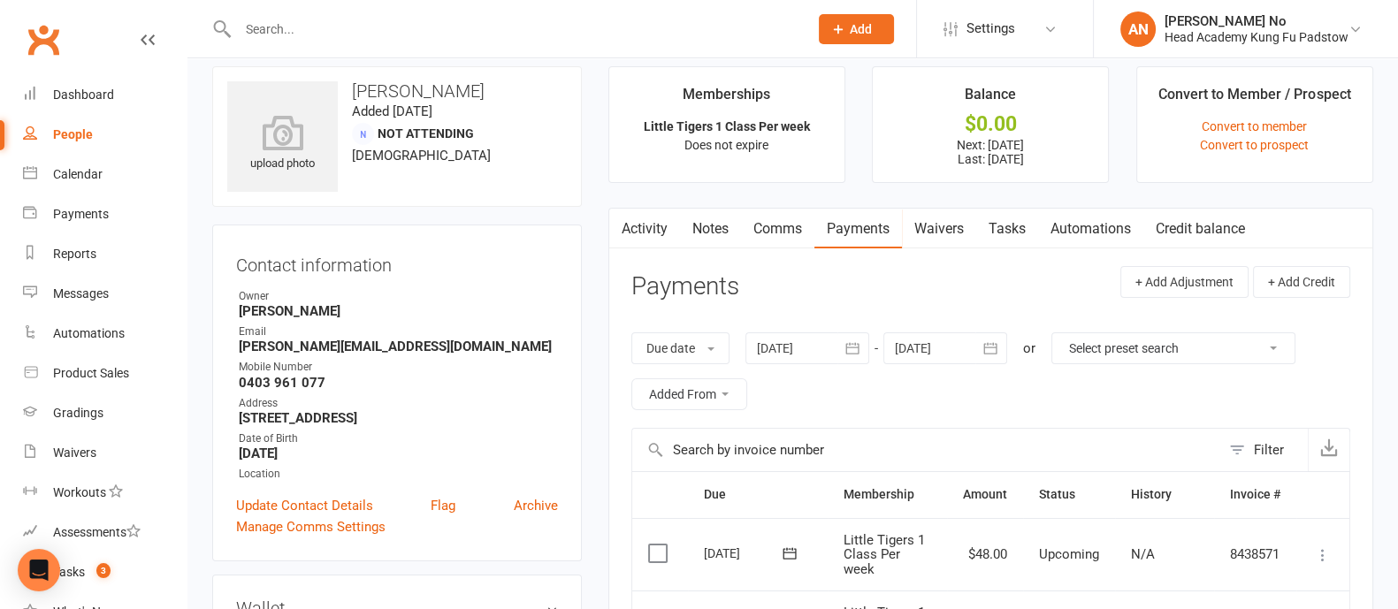
scroll to position [0, 0]
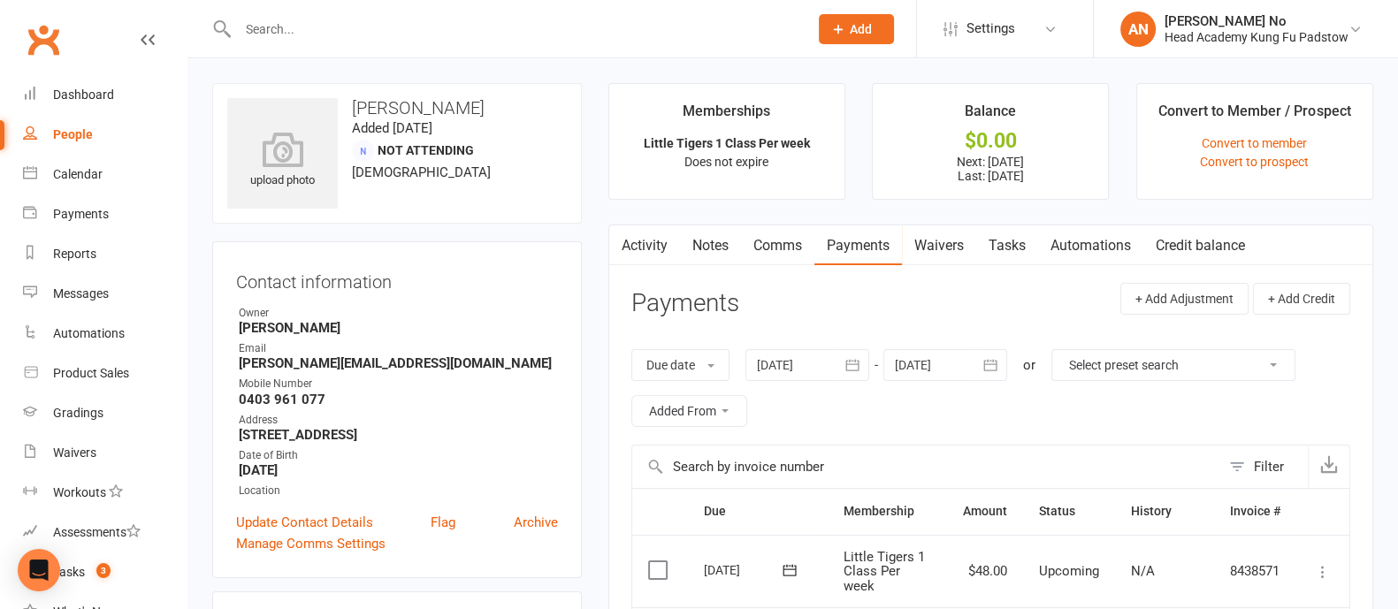
click at [705, 243] on link "Notes" at bounding box center [710, 245] width 61 height 41
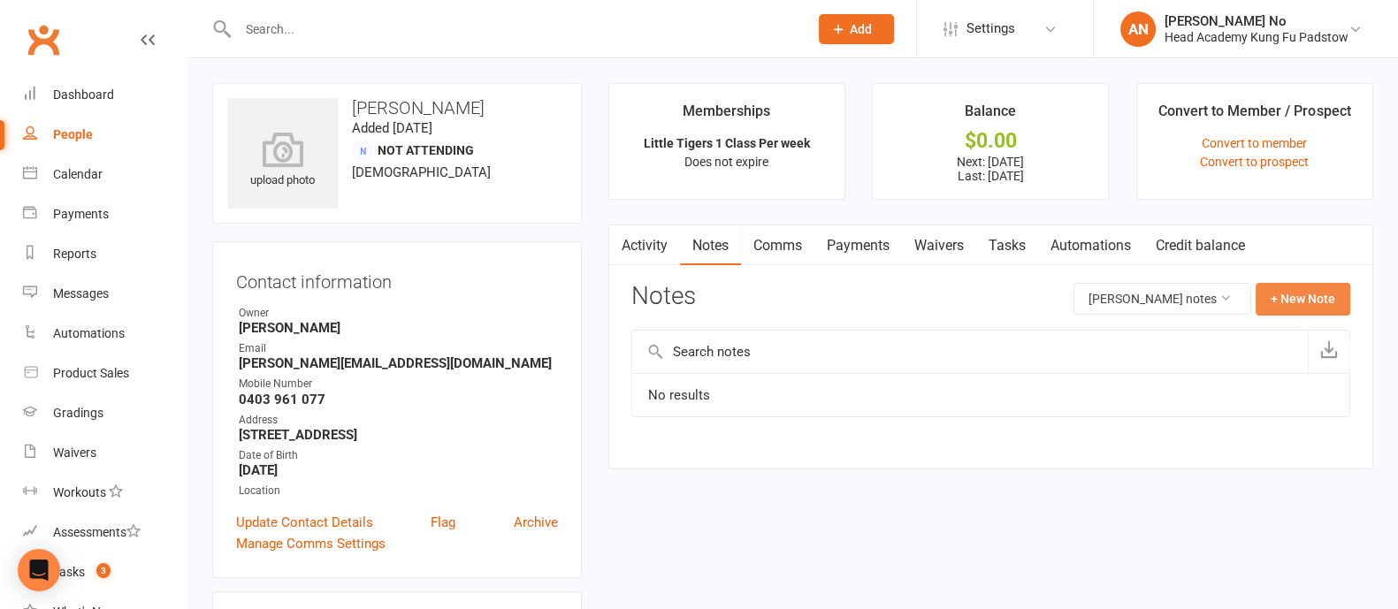
click at [1307, 298] on button "+ New Note" at bounding box center [1302, 299] width 95 height 32
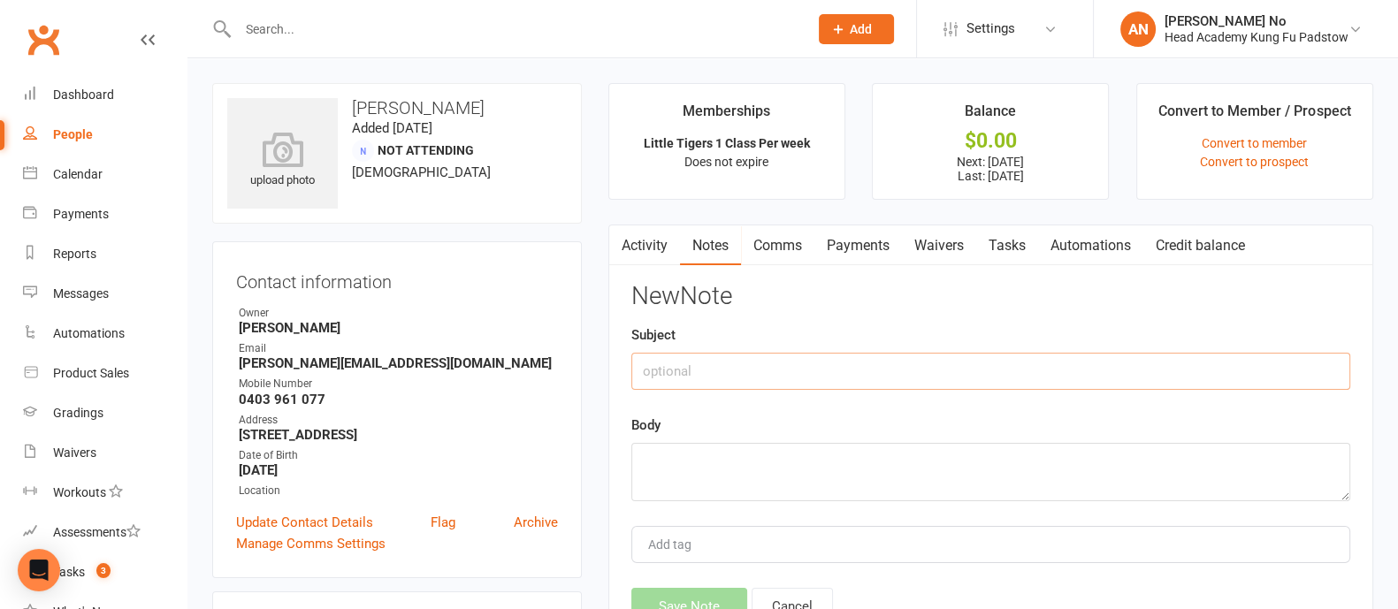
click at [796, 375] on input "text" at bounding box center [990, 371] width 719 height 37
type input "H"
click at [692, 371] on input "text" at bounding box center [990, 371] width 719 height 37
type input "E"
click at [678, 457] on textarea at bounding box center [990, 472] width 719 height 58
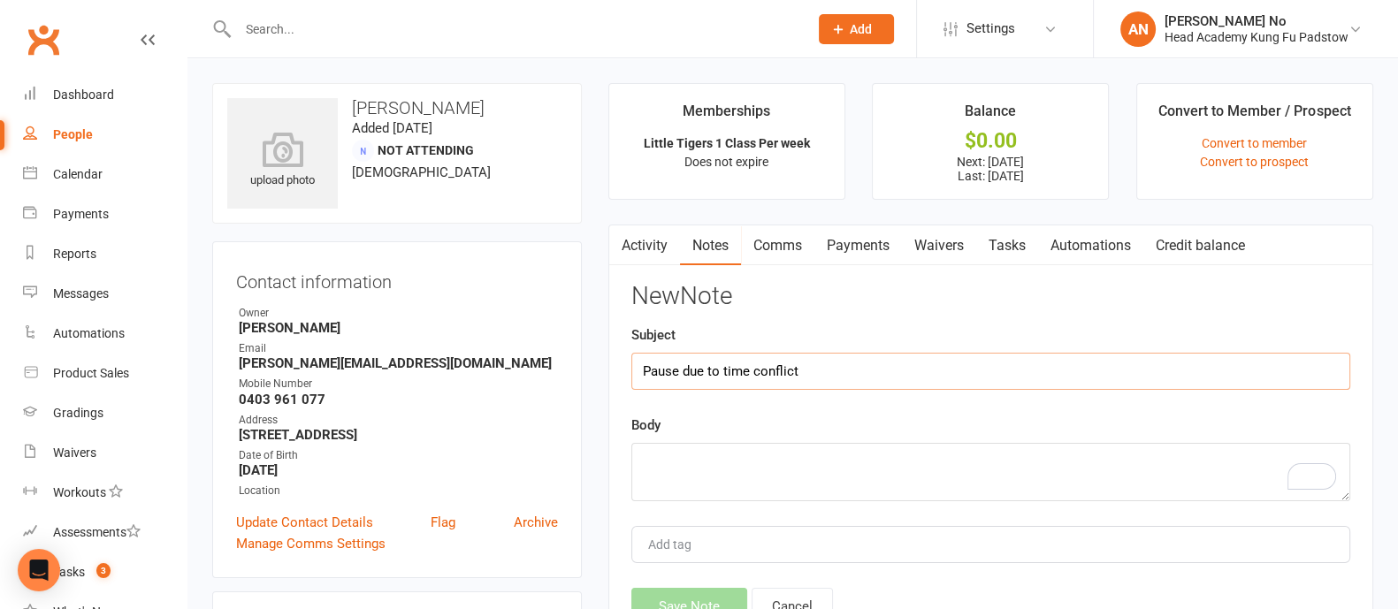
click at [830, 373] on input "Pause due to time conflict" at bounding box center [990, 371] width 719 height 37
type input "Pause due to time conflict and holiday season"
click at [695, 466] on textarea "To enrich screen reader interactions, please activate Accessibility in Grammarl…" at bounding box center [990, 472] width 719 height 58
click at [681, 455] on textarea "To enrich screen reader interactions, please activate Accessibility in Grammarl…" at bounding box center [990, 472] width 719 height 58
type textarea "d"
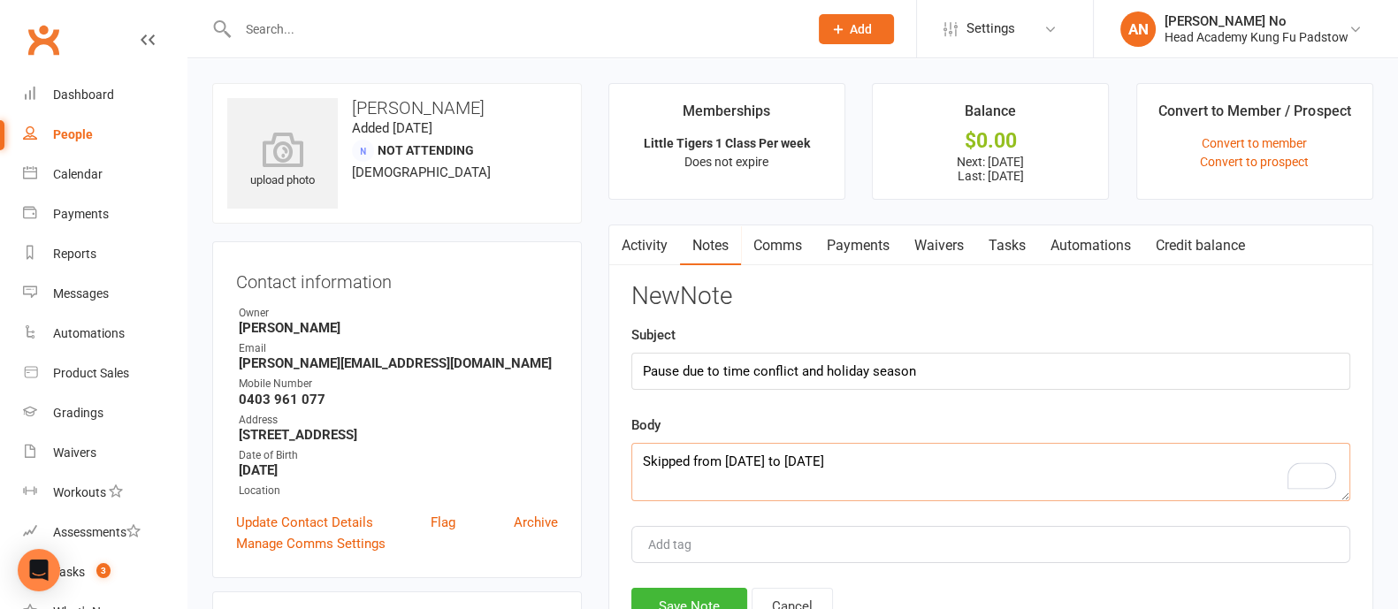
click at [865, 461] on textarea "Skipped from 21st Oct '25 to 13th Jan'26" at bounding box center [990, 472] width 719 height 58
click at [861, 457] on textarea "Skipped from 21st Oct '25 to 13th Jan'26" at bounding box center [990, 472] width 719 height 58
click at [904, 467] on textarea "Skipped from [DATE] to [DATE]" at bounding box center [990, 472] width 719 height 58
type textarea "Skipped from [DATE] to [DATE]"
click at [703, 595] on button "Save Note" at bounding box center [689, 606] width 116 height 37
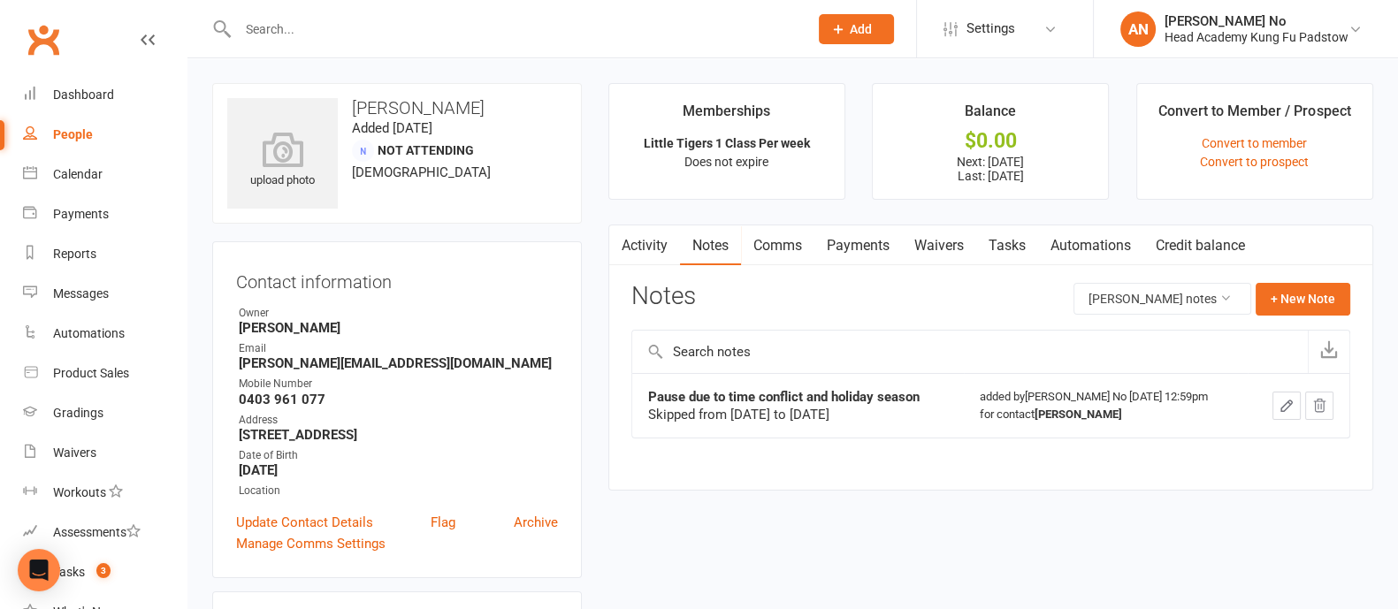
click at [853, 248] on link "Payments" at bounding box center [858, 245] width 88 height 41
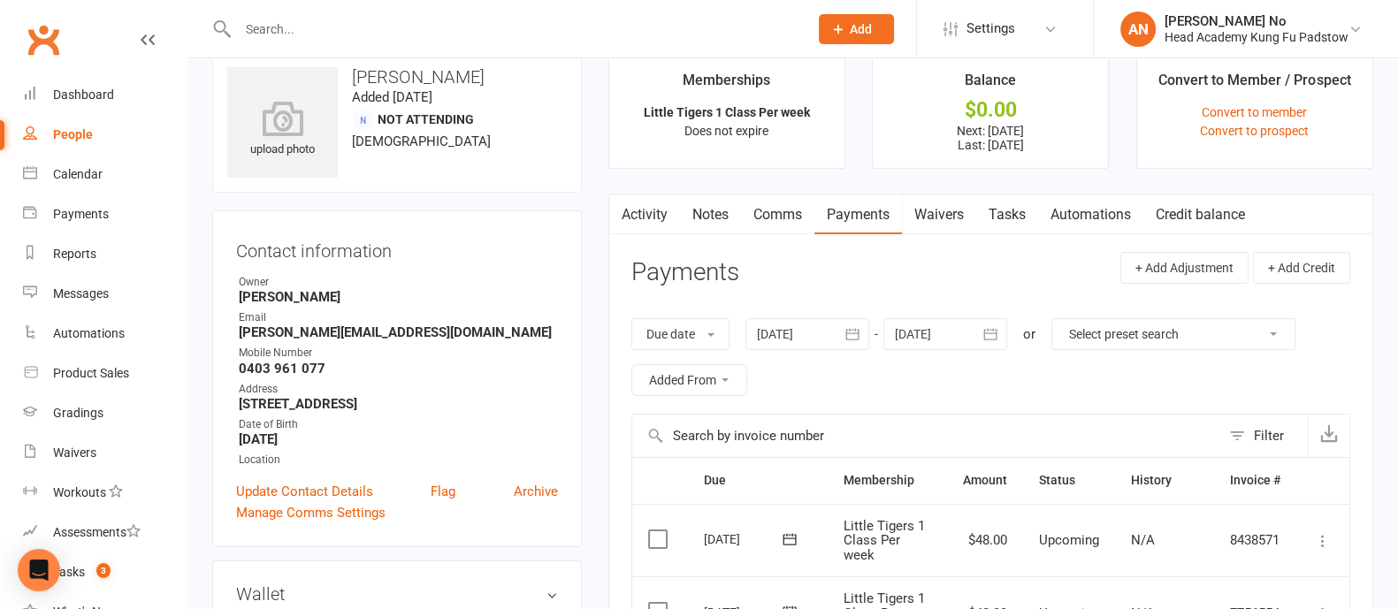
scroll to position [60, 0]
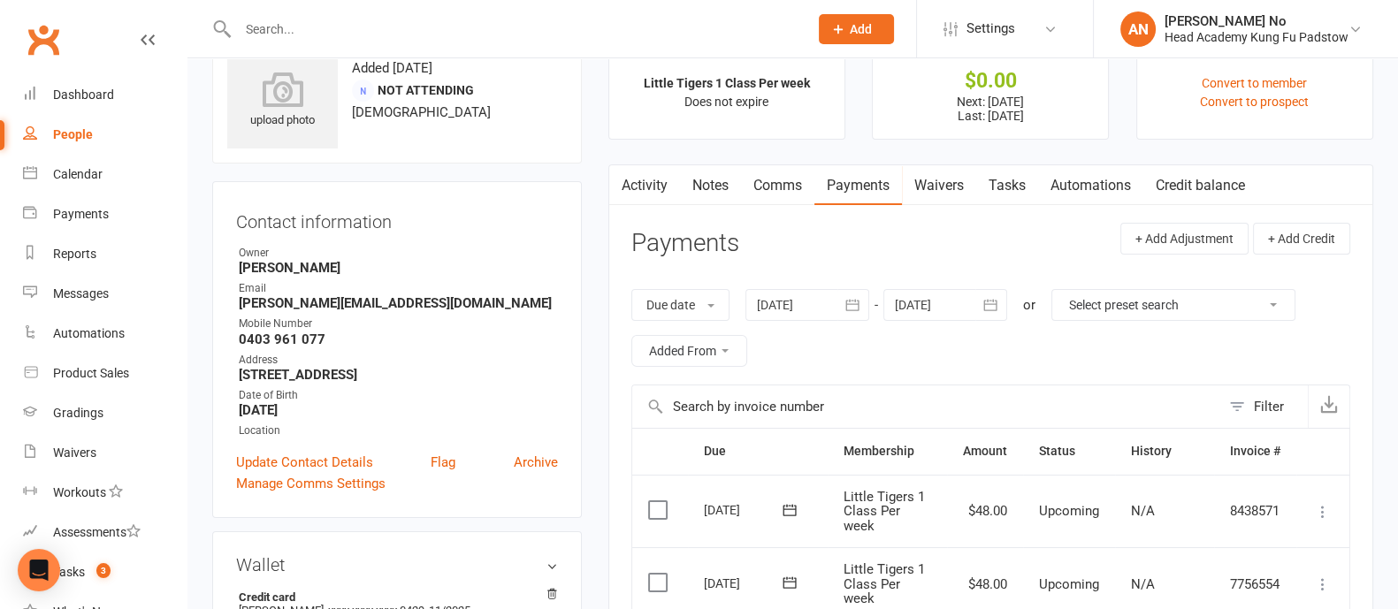
click at [707, 185] on link "Notes" at bounding box center [710, 185] width 61 height 41
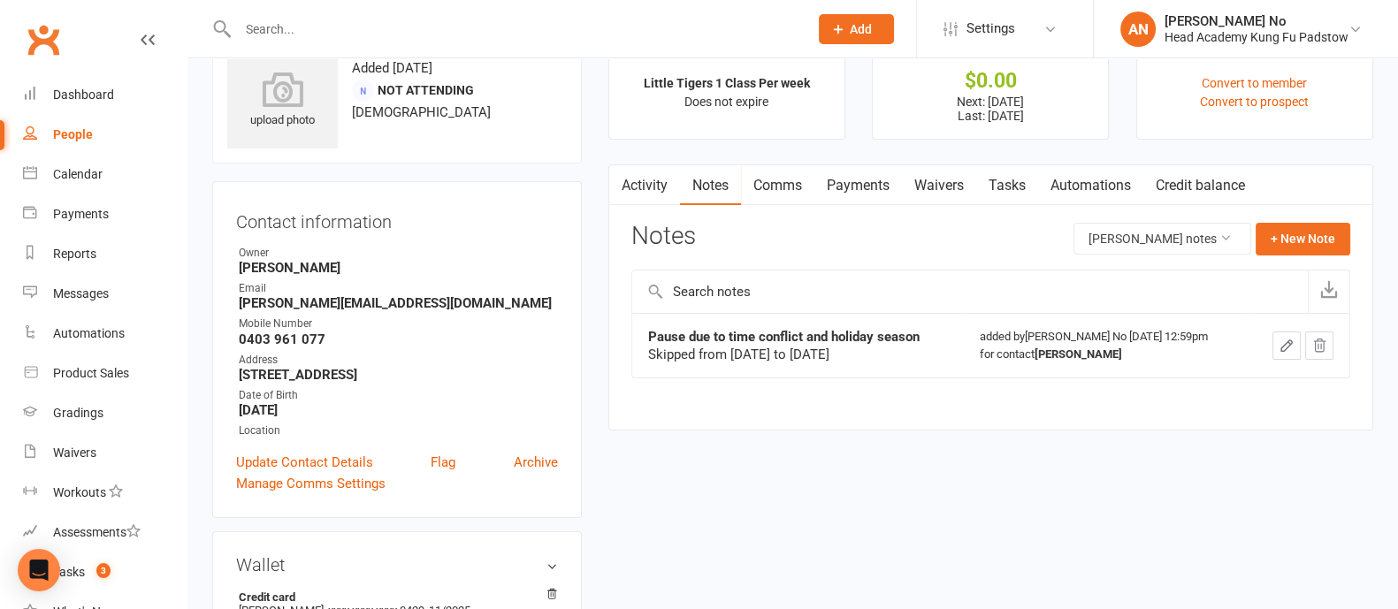
click at [1283, 344] on icon "button" at bounding box center [1286, 345] width 11 height 11
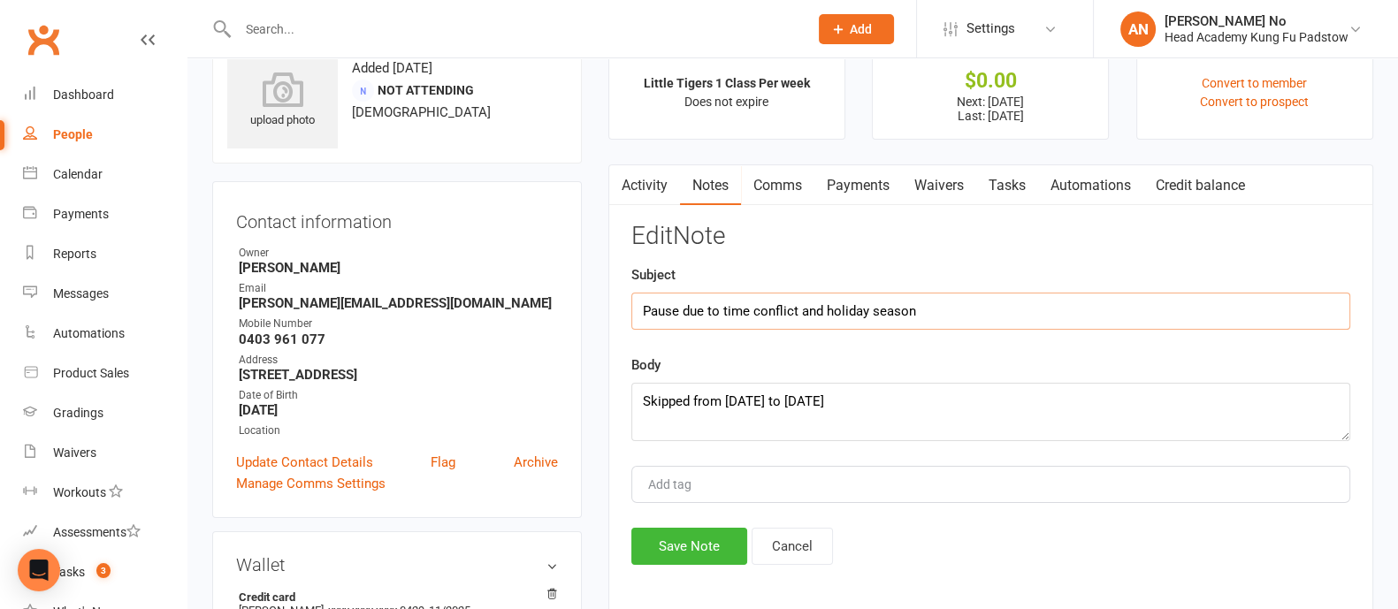
drag, startPoint x: 682, startPoint y: 310, endPoint x: 915, endPoint y: 309, distance: 232.5
click at [915, 309] on input "Pause due to time conflict and holiday season" at bounding box center [990, 311] width 719 height 37
click at [637, 309] on input "Pause due to time conflict and holiday season" at bounding box center [990, 311] width 719 height 37
drag, startPoint x: 640, startPoint y: 308, endPoint x: 951, endPoint y: 307, distance: 311.2
click at [951, 308] on input "Pause due to time conflict and holiday season" at bounding box center [990, 311] width 719 height 37
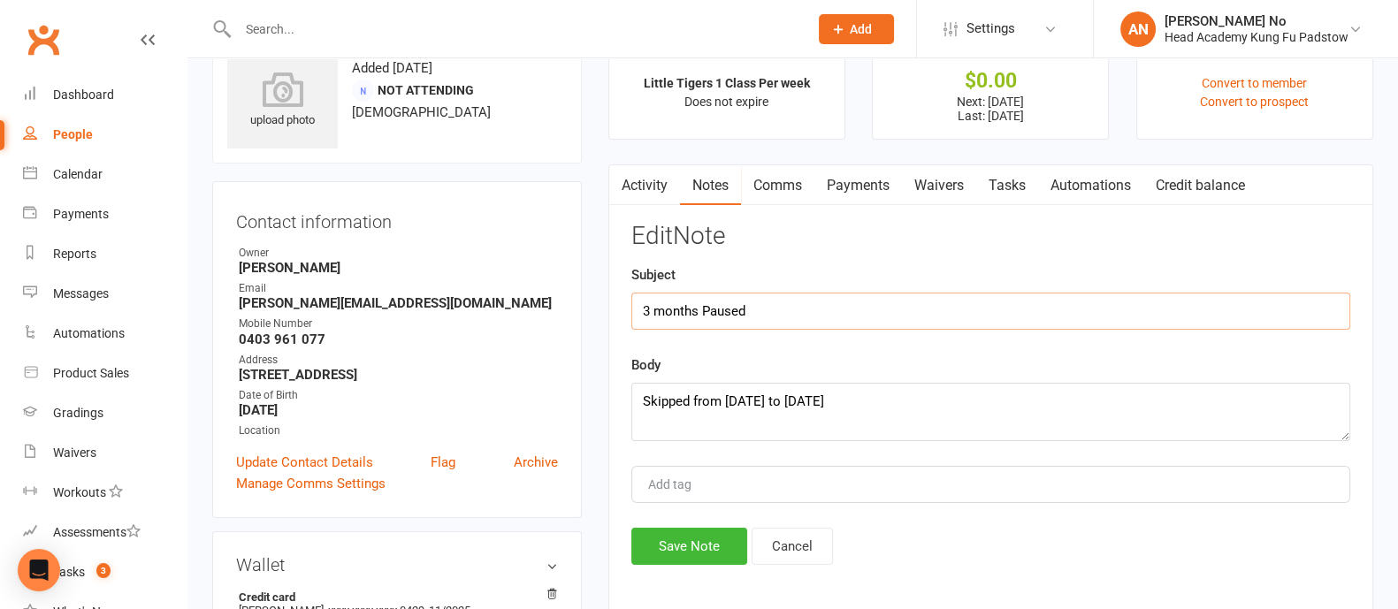
type input "3 months Paused"
click at [891, 395] on textarea "Skipped from [DATE] to [DATE]" at bounding box center [990, 412] width 719 height 58
paste textarea "Pause due to time conflict and holiday season"
type textarea "Skipped from 21st Oct '25 to 13th Jan '26 || From 13/10 email: Pause due to tim…"
click at [711, 541] on button "Save Note" at bounding box center [689, 546] width 116 height 37
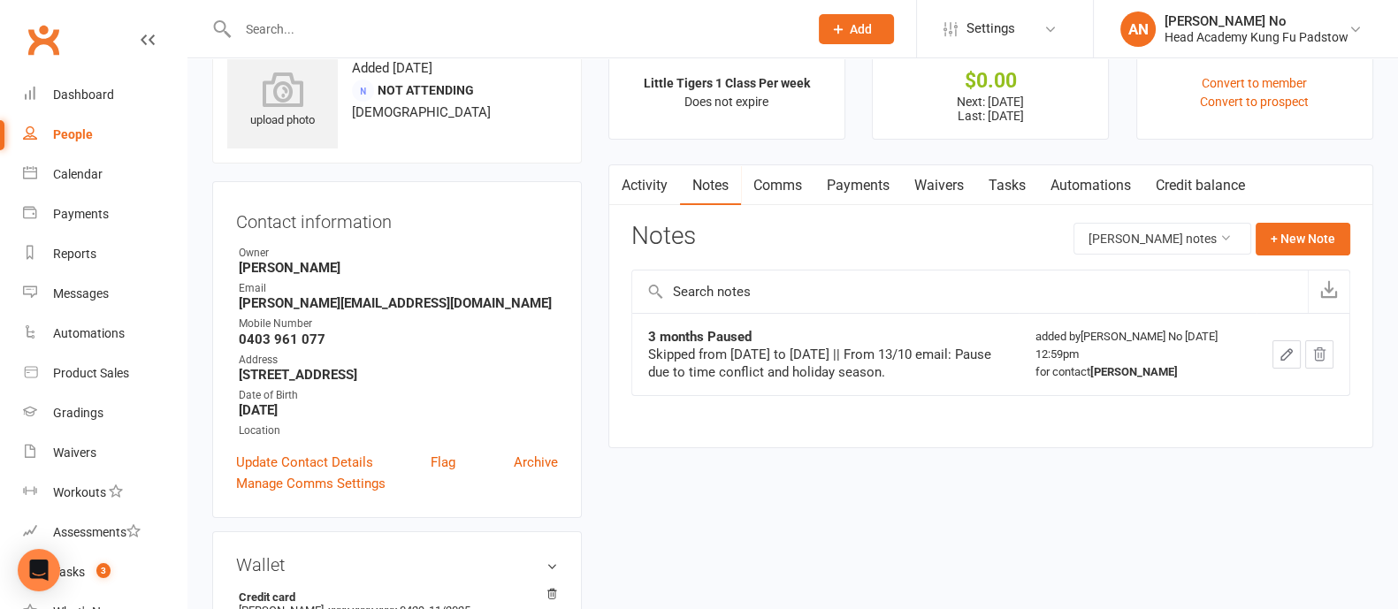
click at [370, 31] on input "text" at bounding box center [514, 29] width 563 height 25
paste input "Evan Jones"
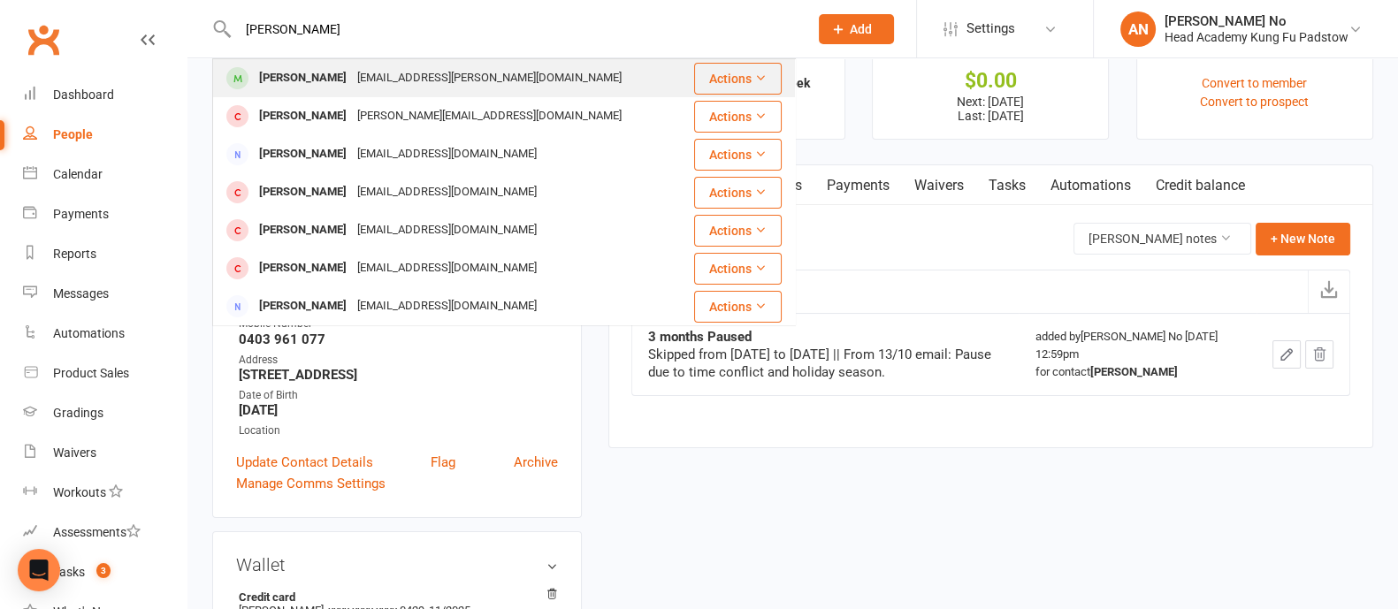
type input "Evan Jones"
click at [379, 84] on div "heleena.chhor@gmail.com" at bounding box center [489, 78] width 275 height 26
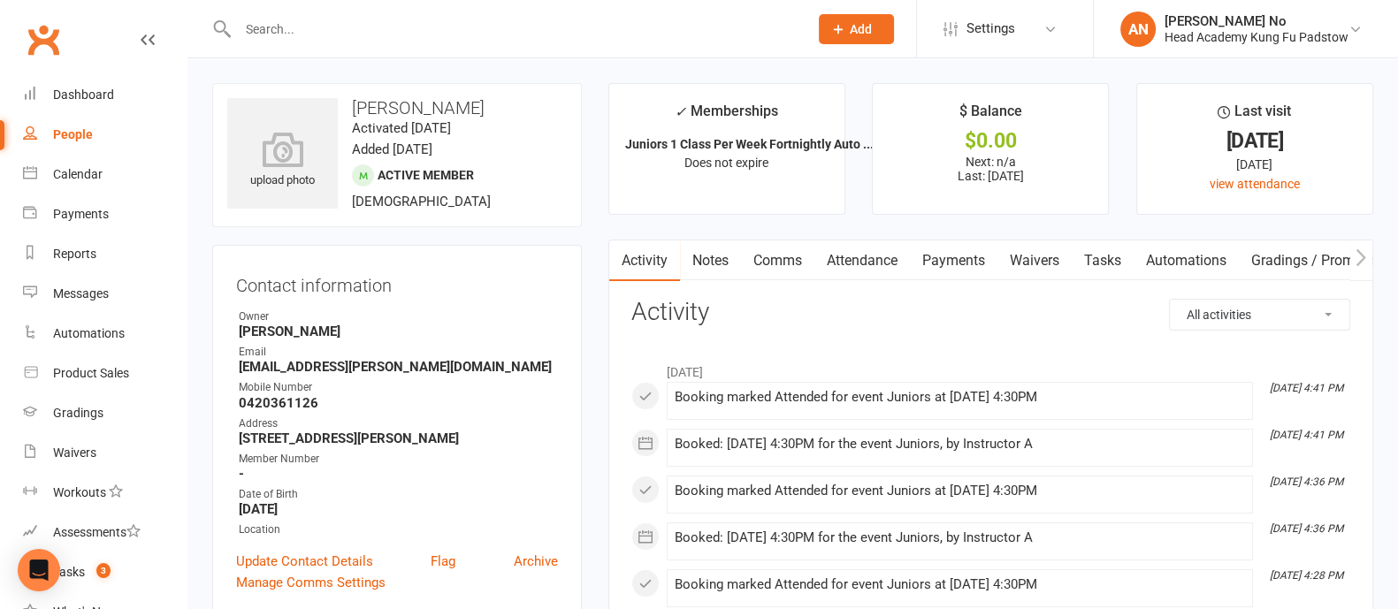
click at [881, 267] on link "Attendance" at bounding box center [861, 260] width 95 height 41
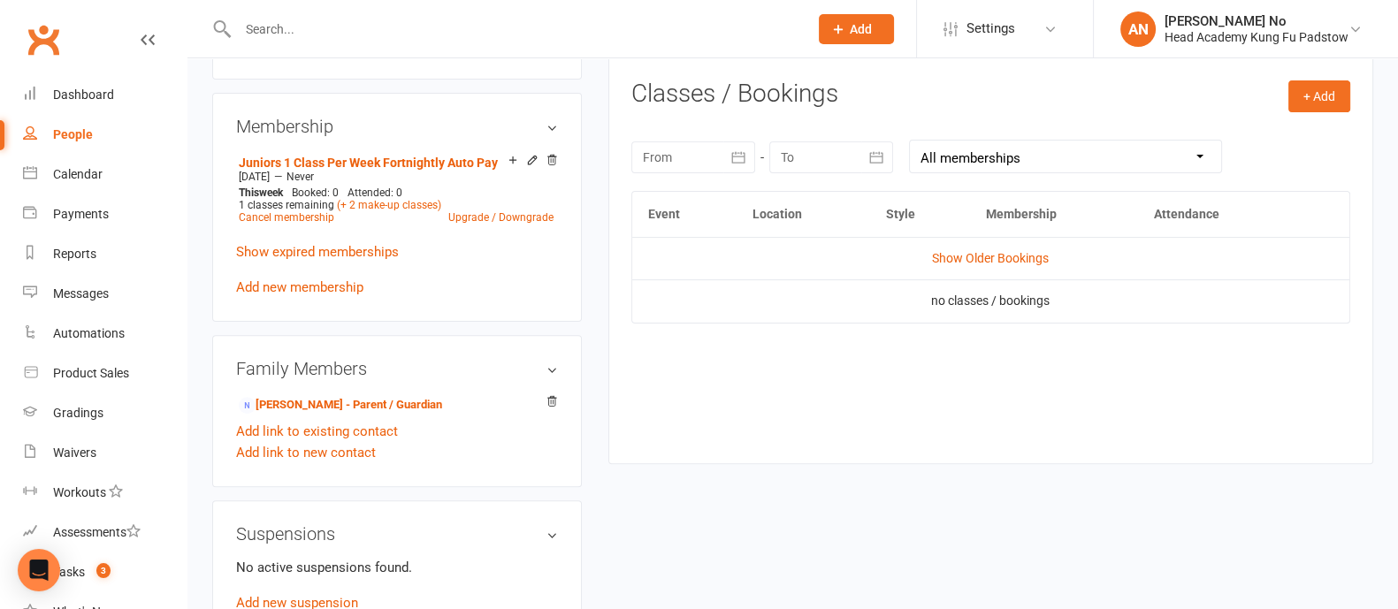
scroll to position [717, 0]
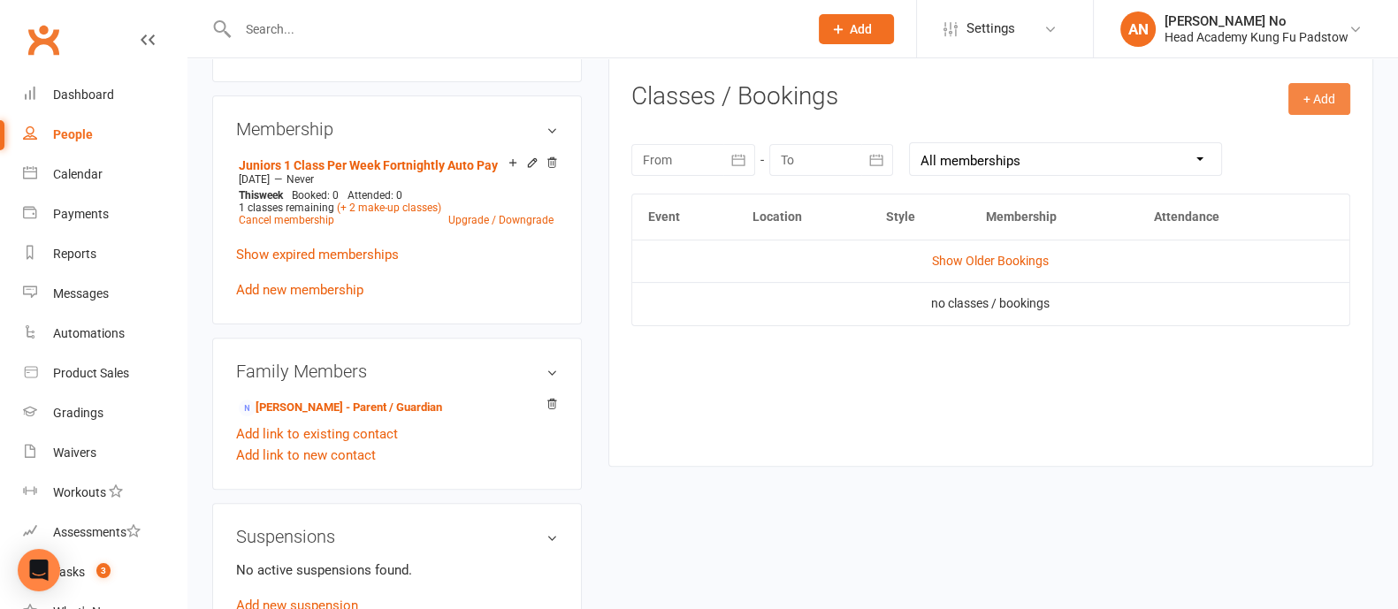
click at [1321, 107] on button "+ Add" at bounding box center [1319, 99] width 62 height 32
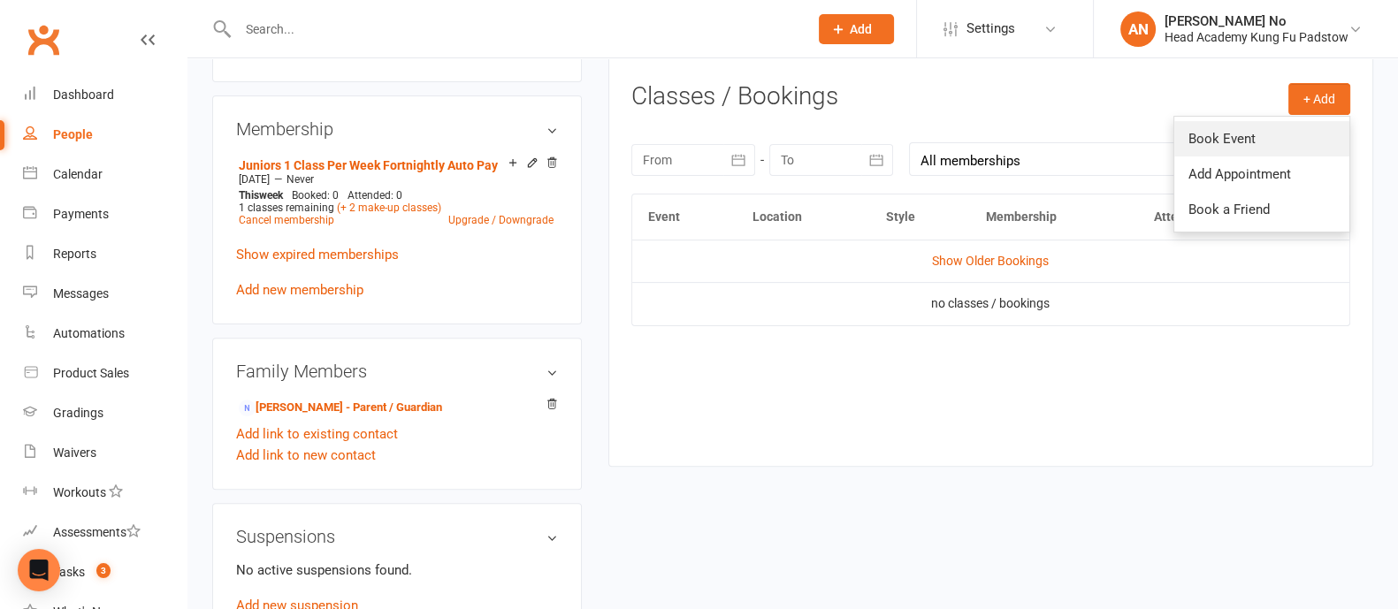
click at [1260, 148] on link "Book Event" at bounding box center [1261, 138] width 175 height 35
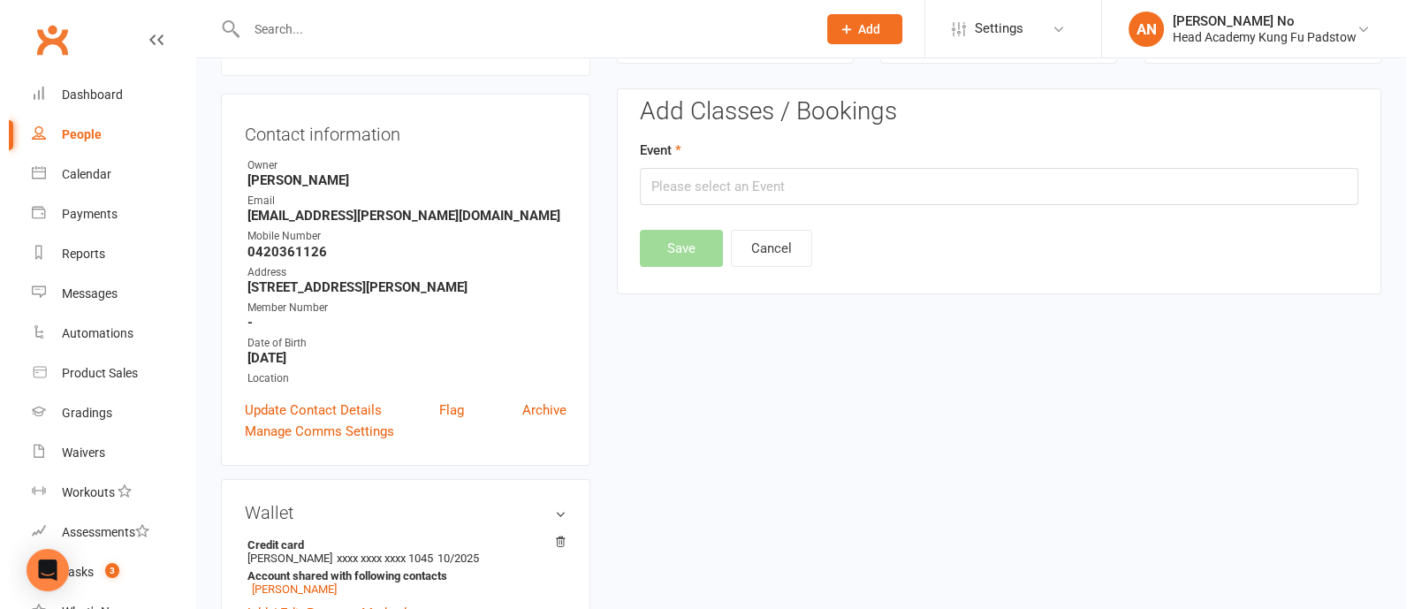
scroll to position [150, 0]
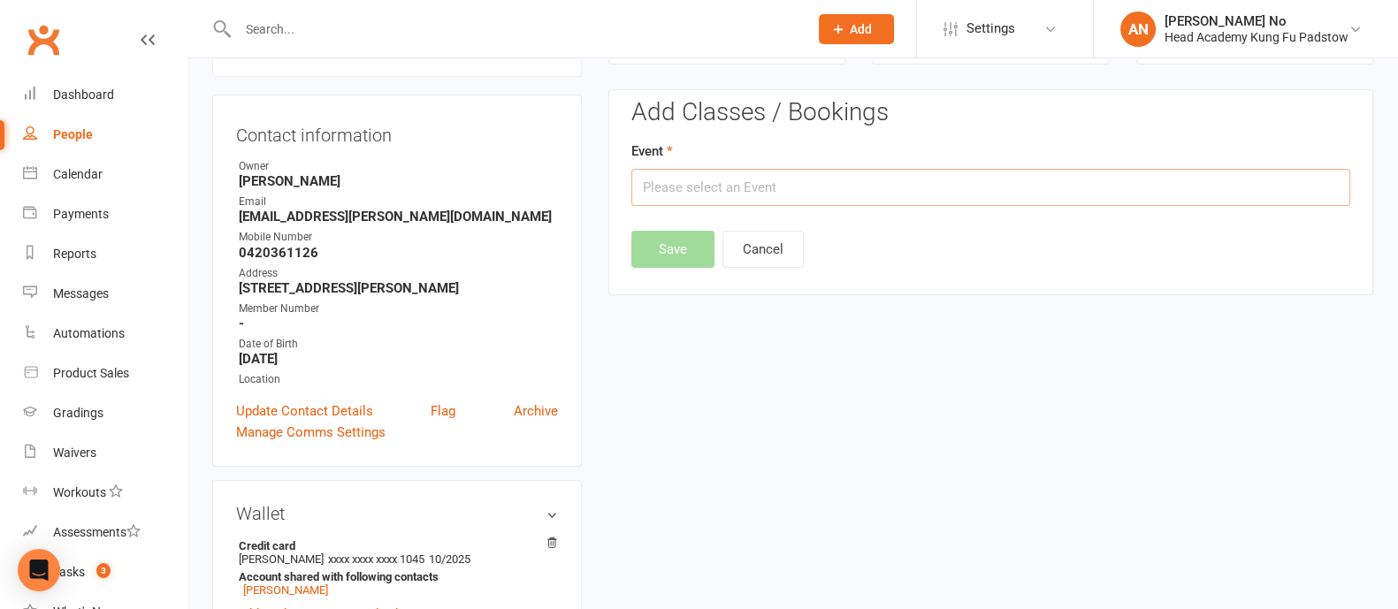
click at [1221, 193] on input "text" at bounding box center [990, 187] width 719 height 37
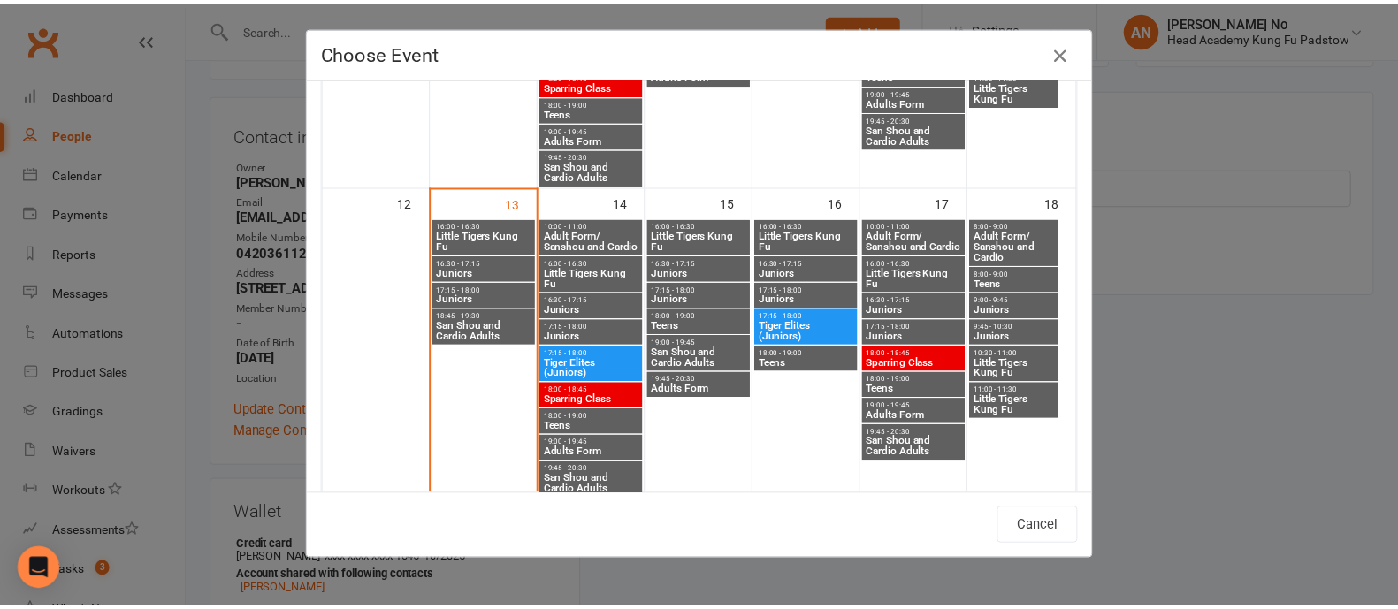
scroll to position [644, 0]
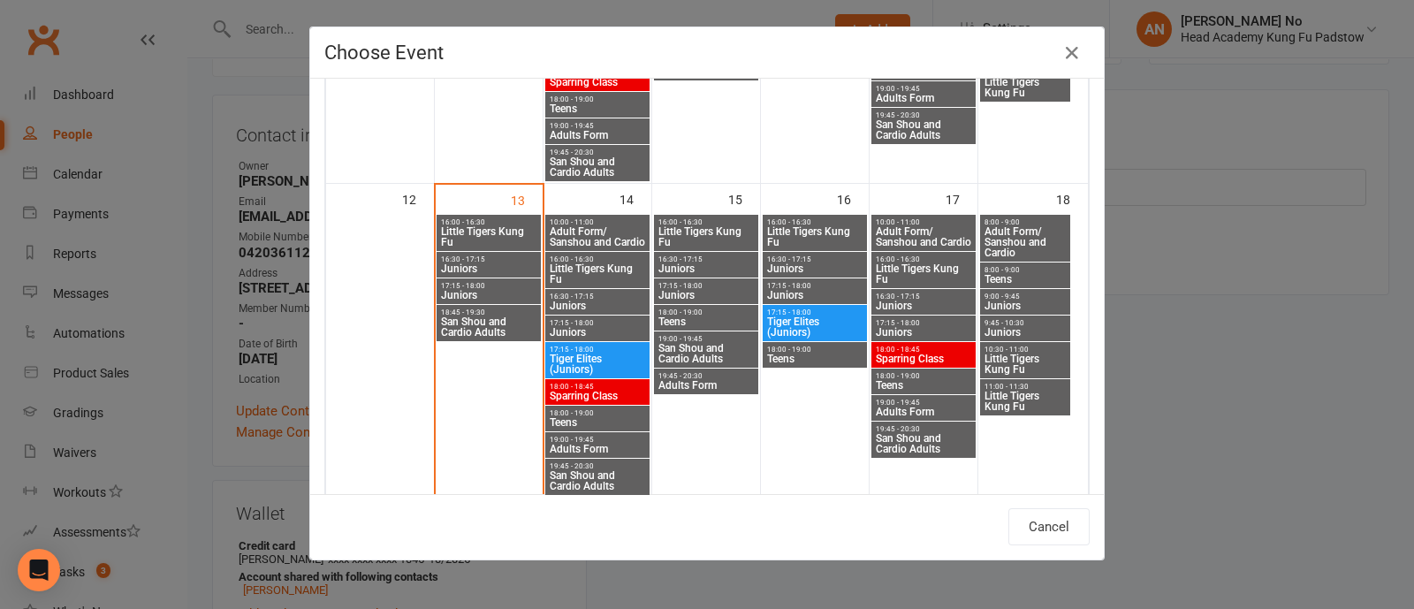
click at [693, 264] on span "Juniors" at bounding box center [706, 268] width 97 height 11
type input "Juniors - Oct 15, 2025 4:30:00 PM"
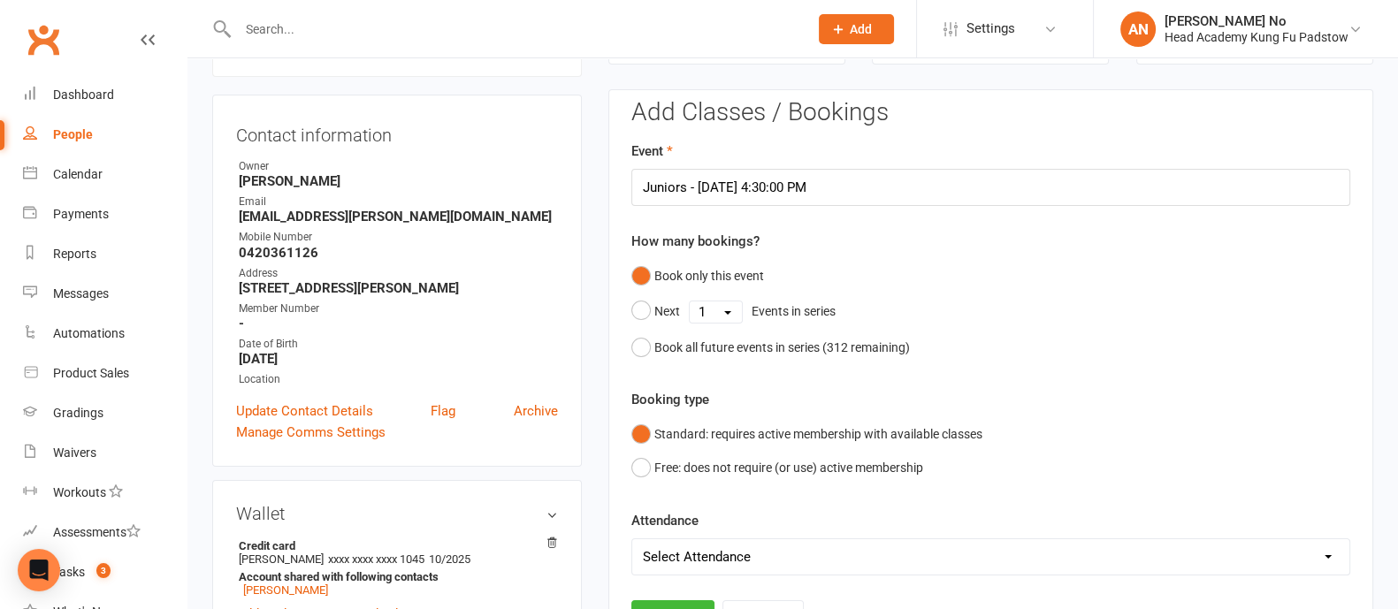
scroll to position [684, 0]
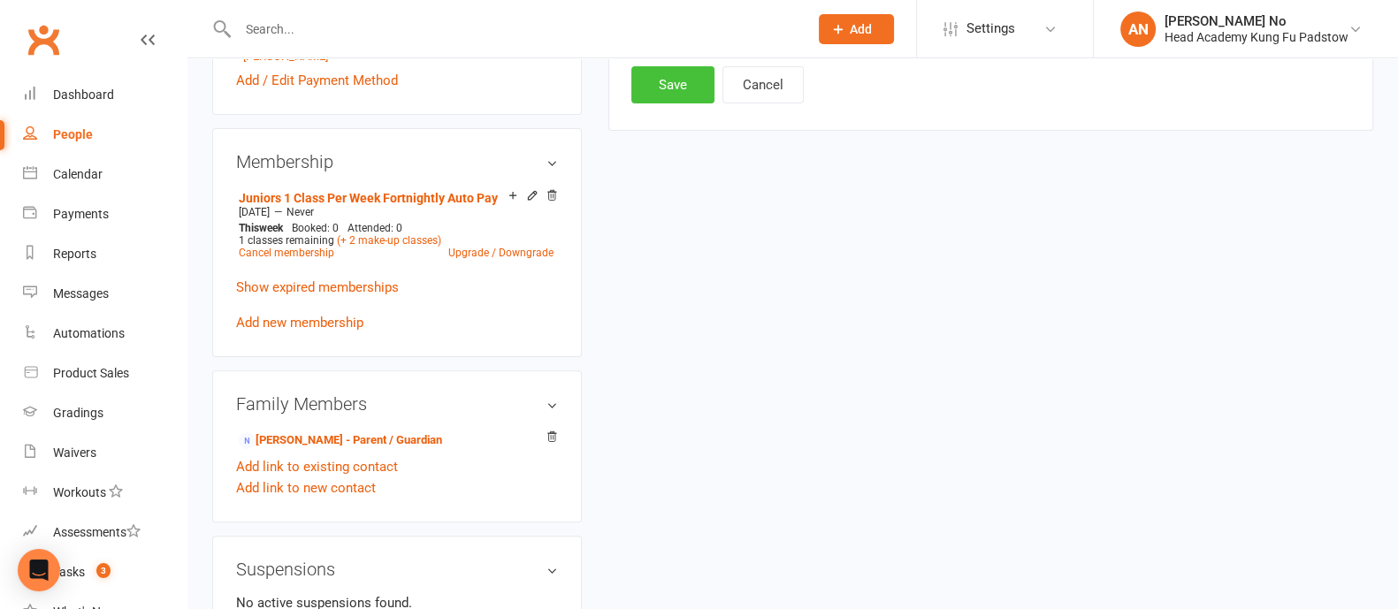
click at [678, 74] on button "Save" at bounding box center [672, 84] width 83 height 37
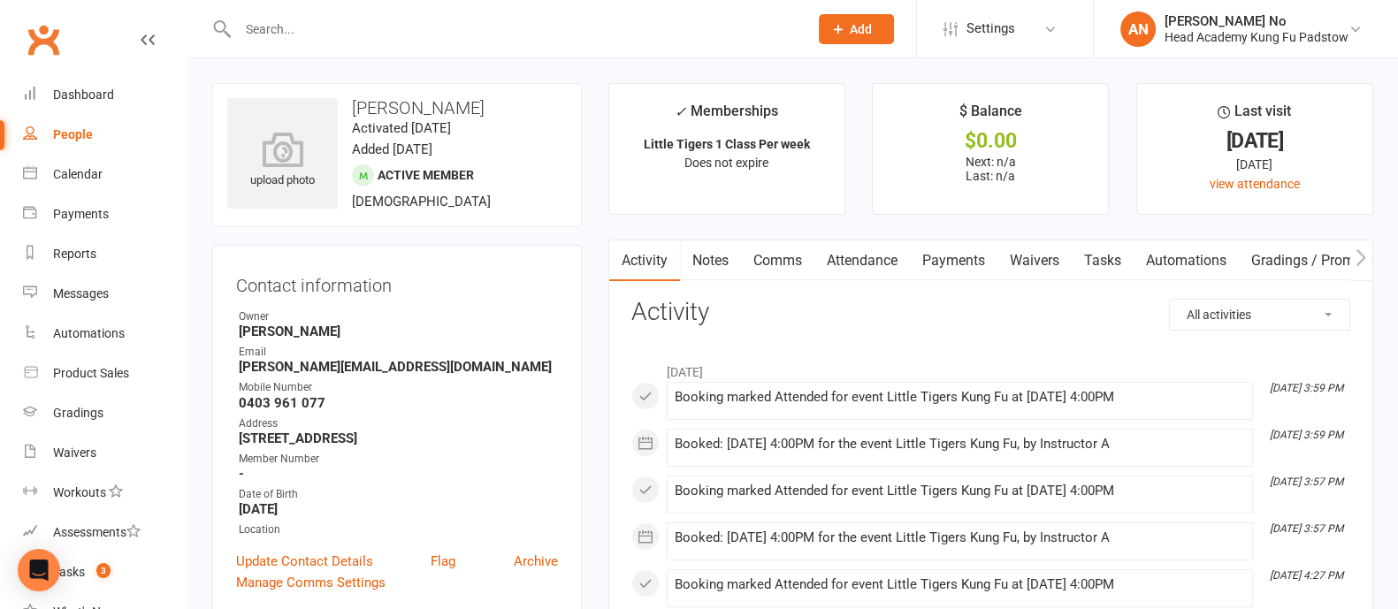
click at [869, 256] on link "Attendance" at bounding box center [861, 260] width 95 height 41
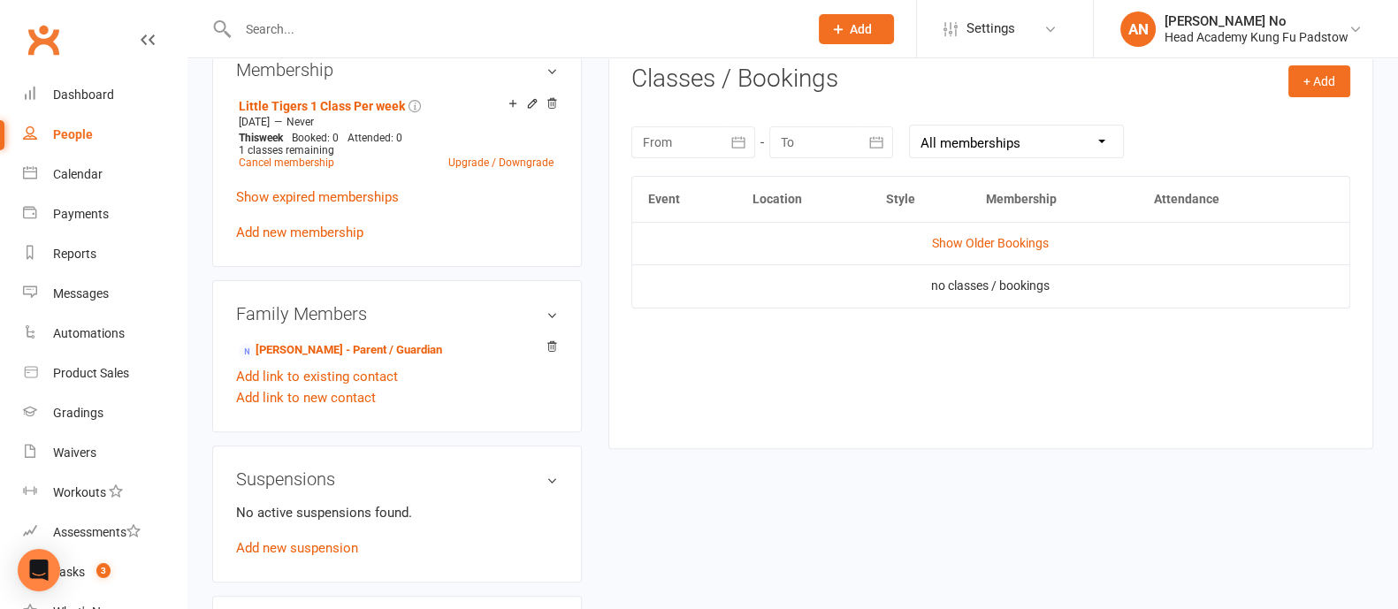
scroll to position [730, 0]
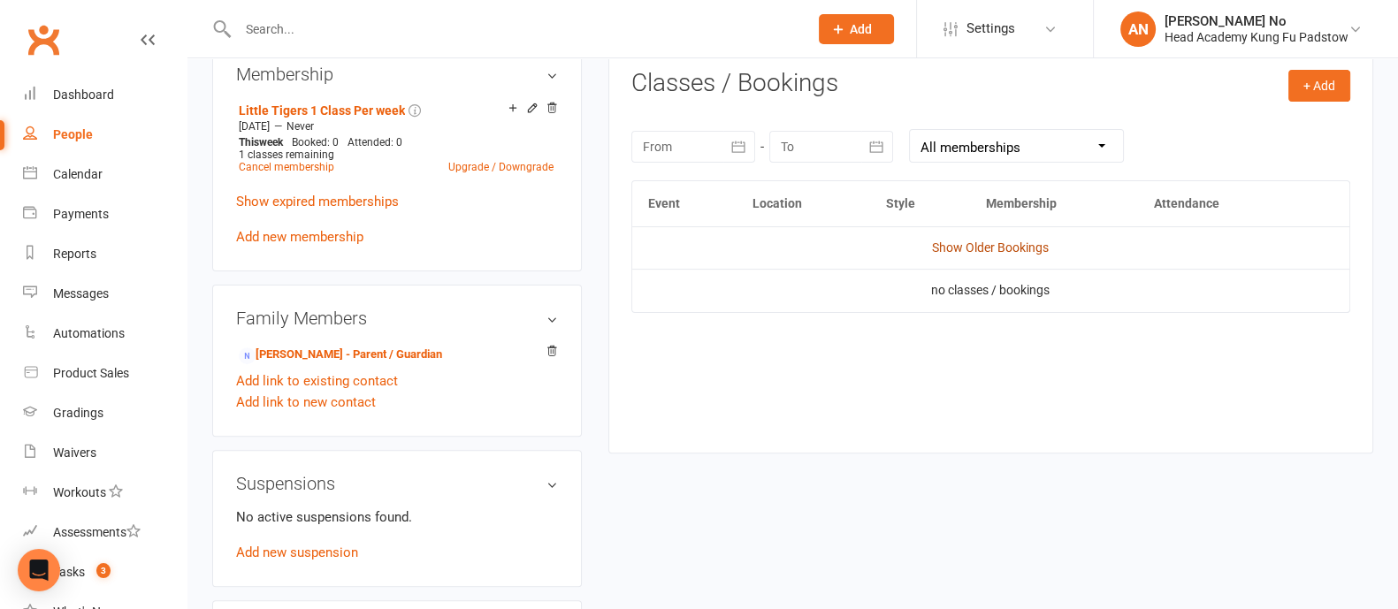
click at [960, 246] on link "Show Older Bookings" at bounding box center [990, 247] width 117 height 14
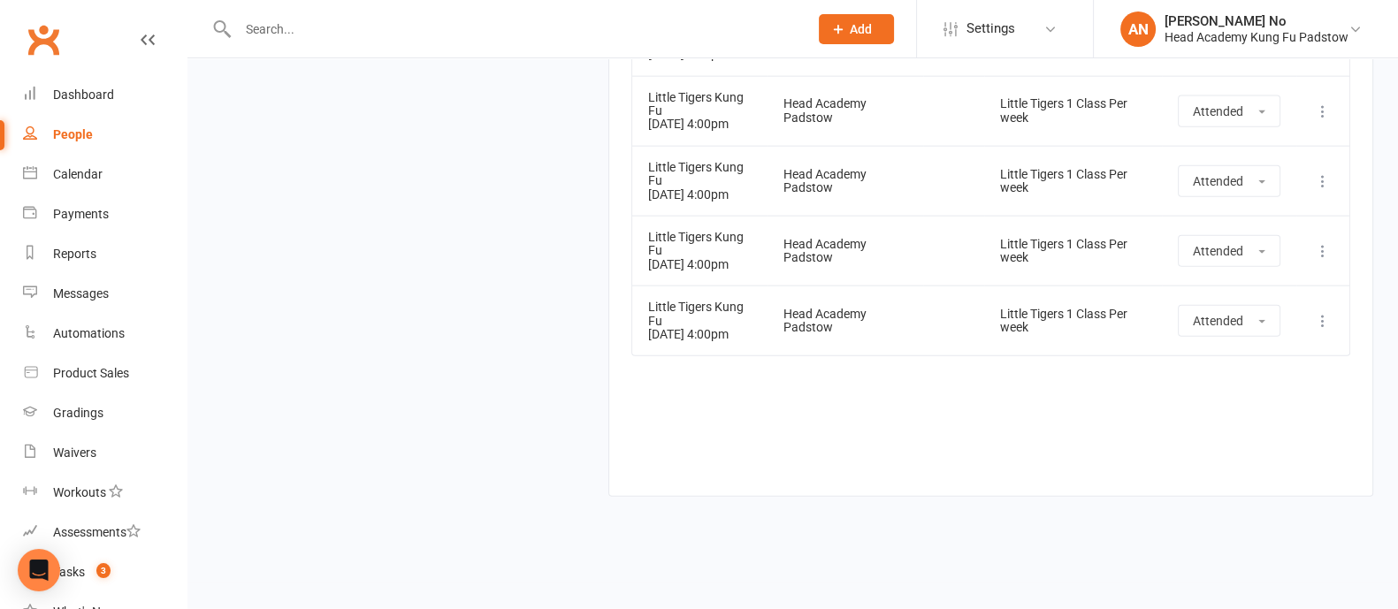
scroll to position [5679, 0]
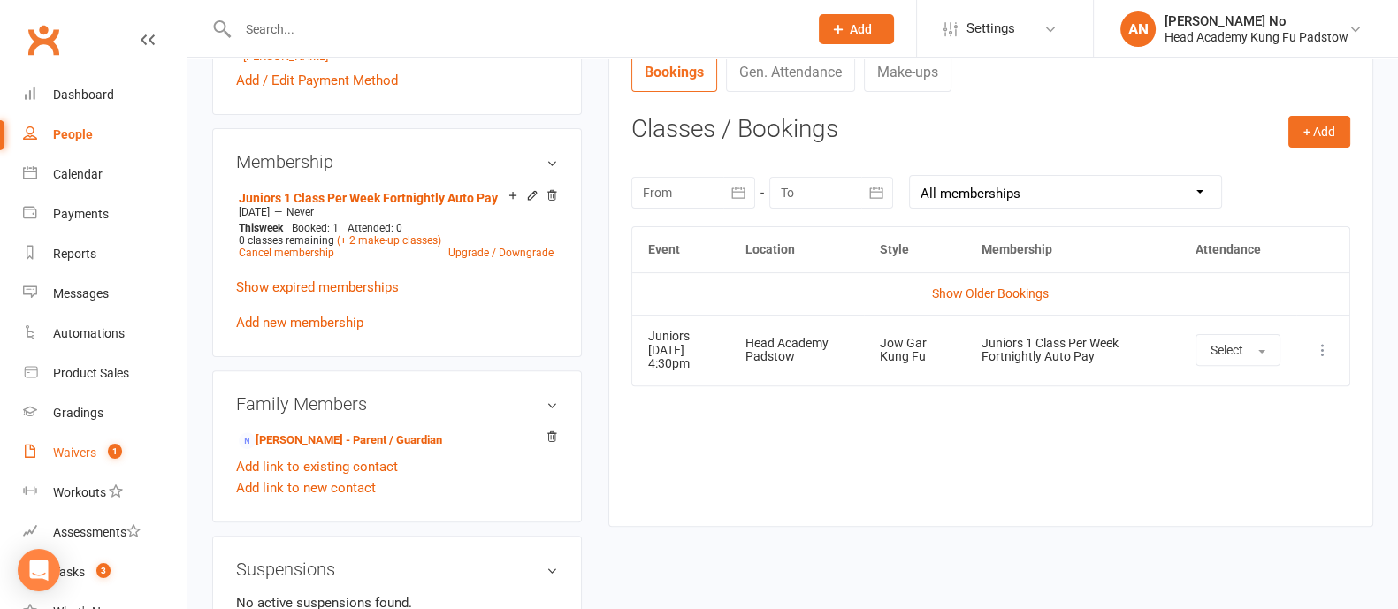
click at [108, 448] on span "1" at bounding box center [115, 451] width 14 height 15
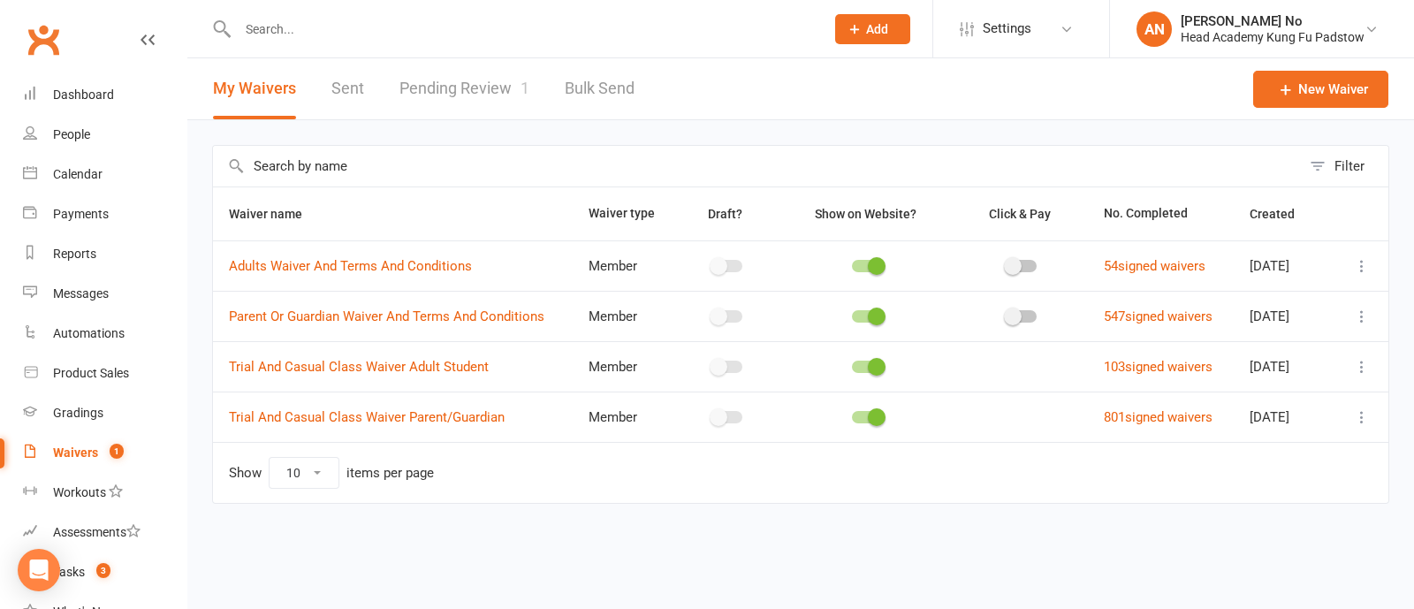
click at [494, 91] on link "Pending Review 1" at bounding box center [465, 88] width 130 height 61
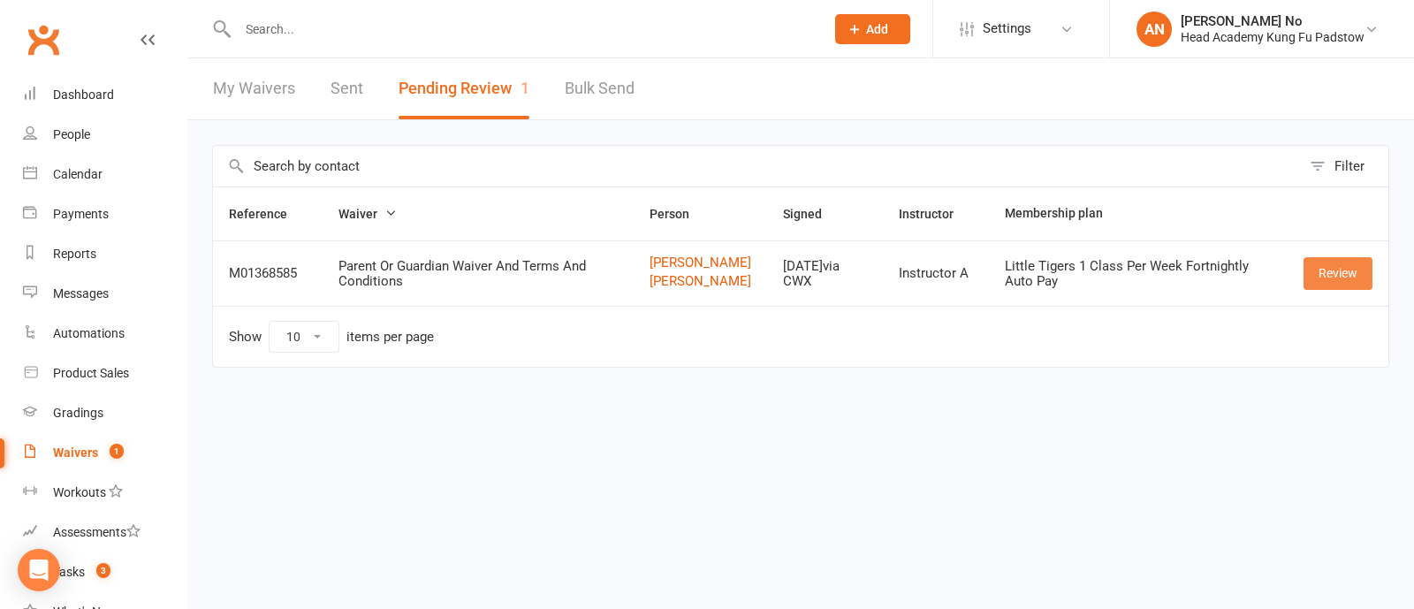
click at [1333, 283] on link "Review" at bounding box center [1338, 273] width 69 height 32
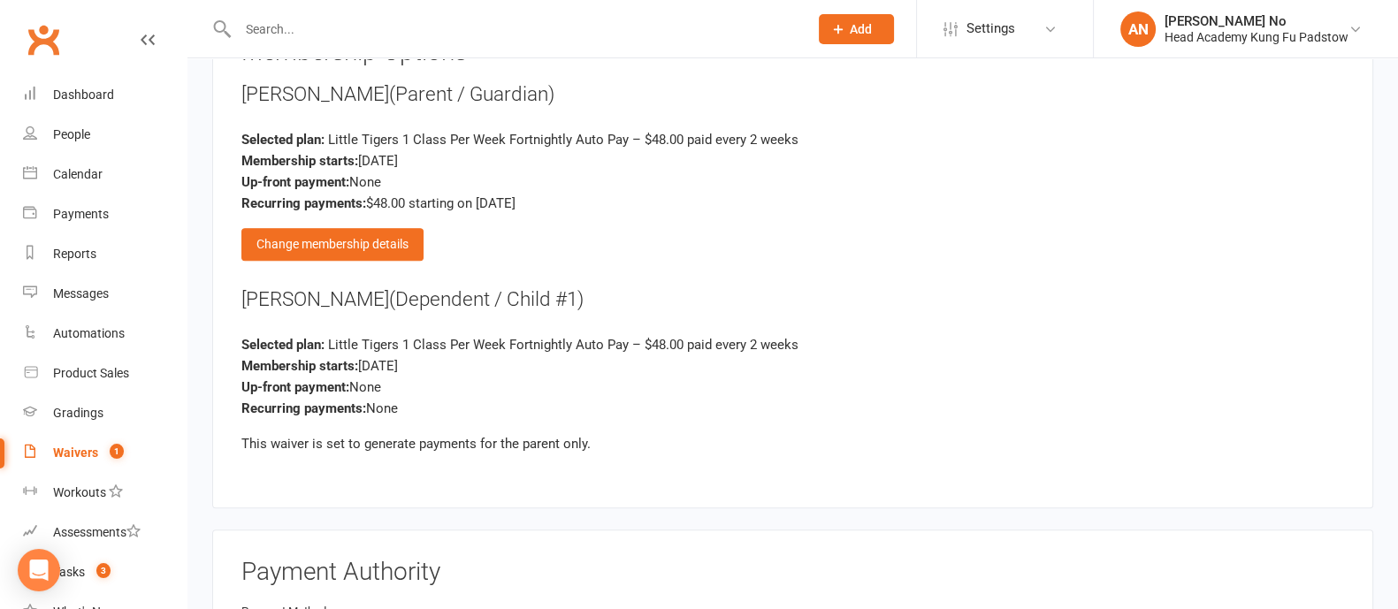
scroll to position [1914, 0]
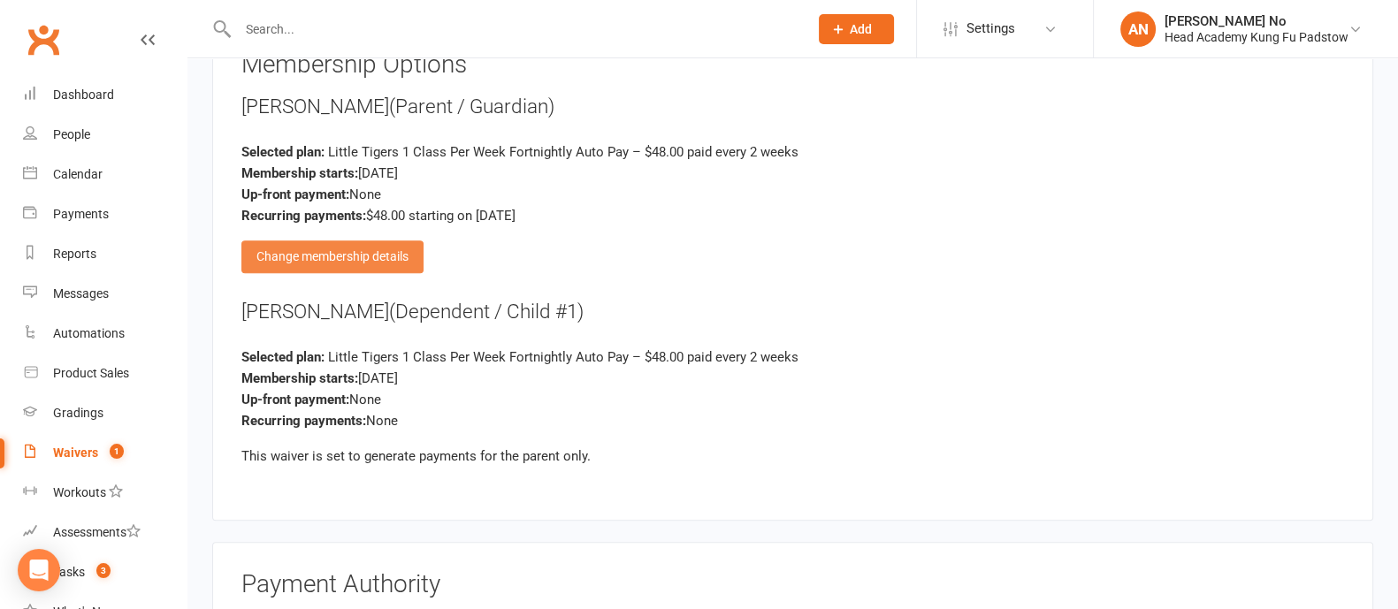
click at [353, 240] on div "Change membership details" at bounding box center [332, 256] width 182 height 32
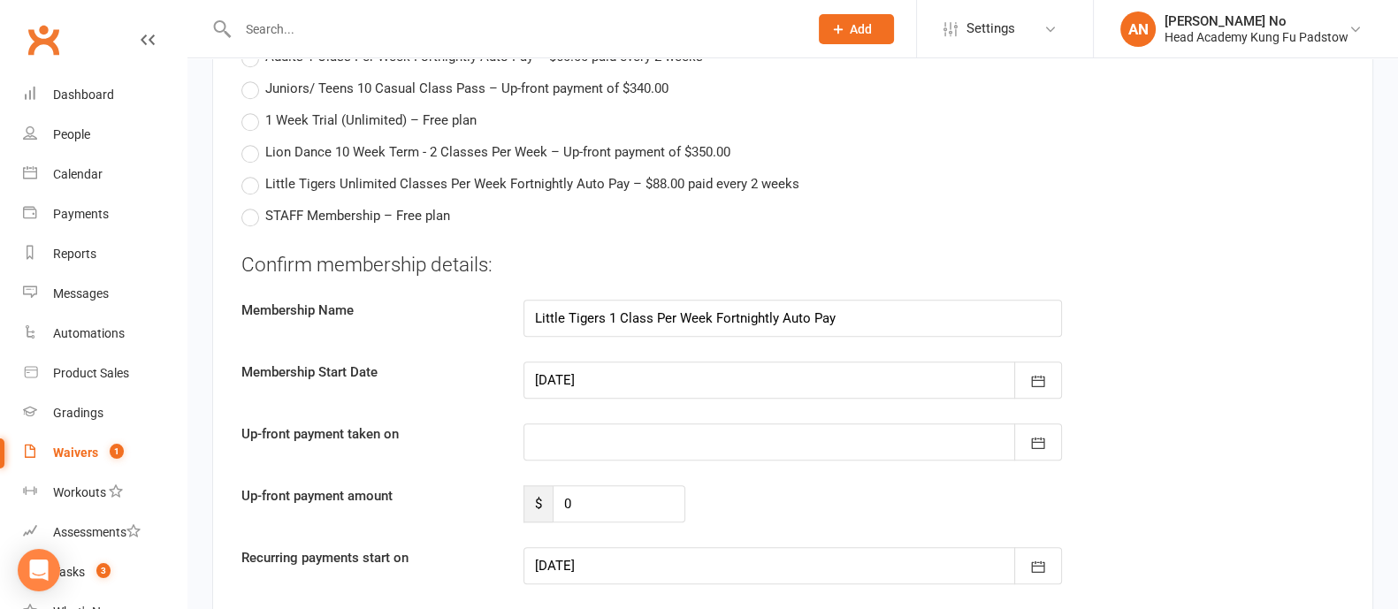
scroll to position [2257, 0]
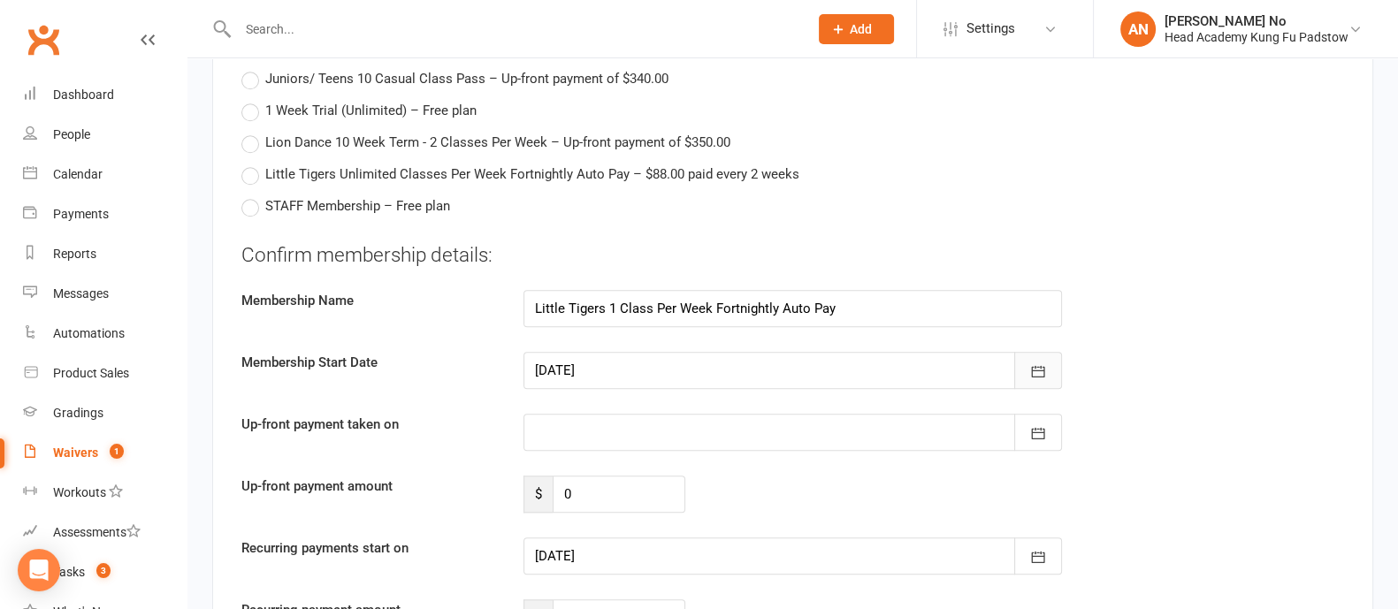
click at [1022, 352] on button "button" at bounding box center [1038, 370] width 48 height 37
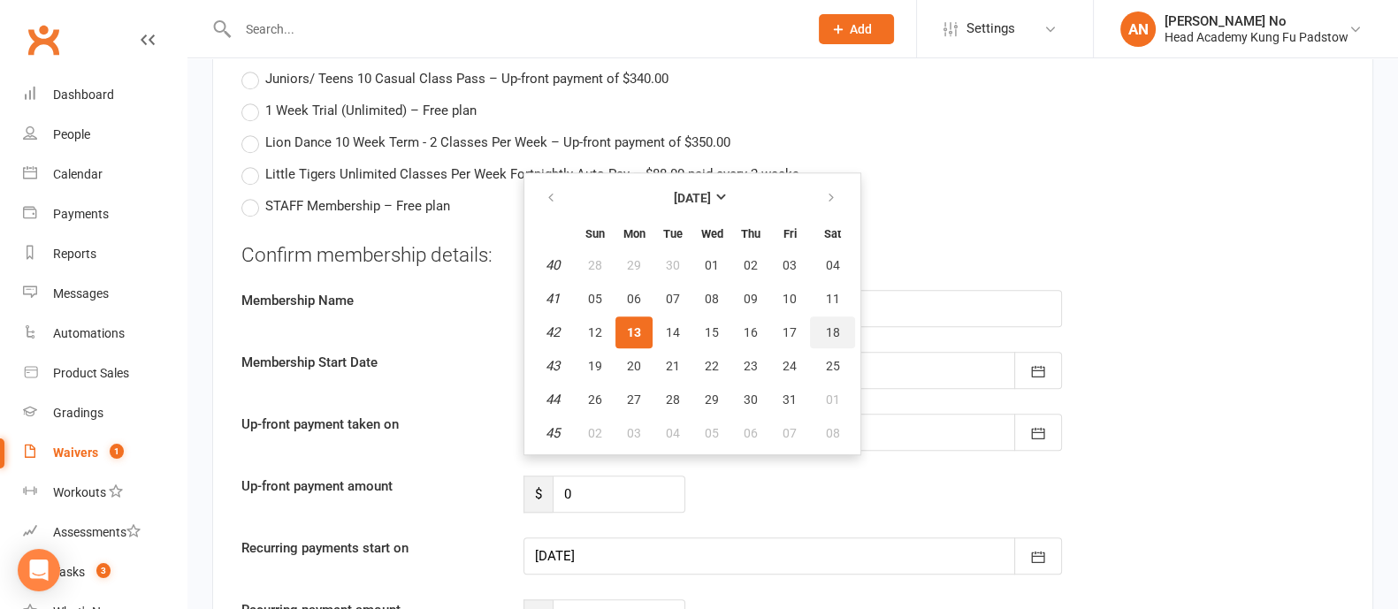
click at [833, 325] on span "18" at bounding box center [833, 332] width 14 height 14
type input "18 Oct 2025"
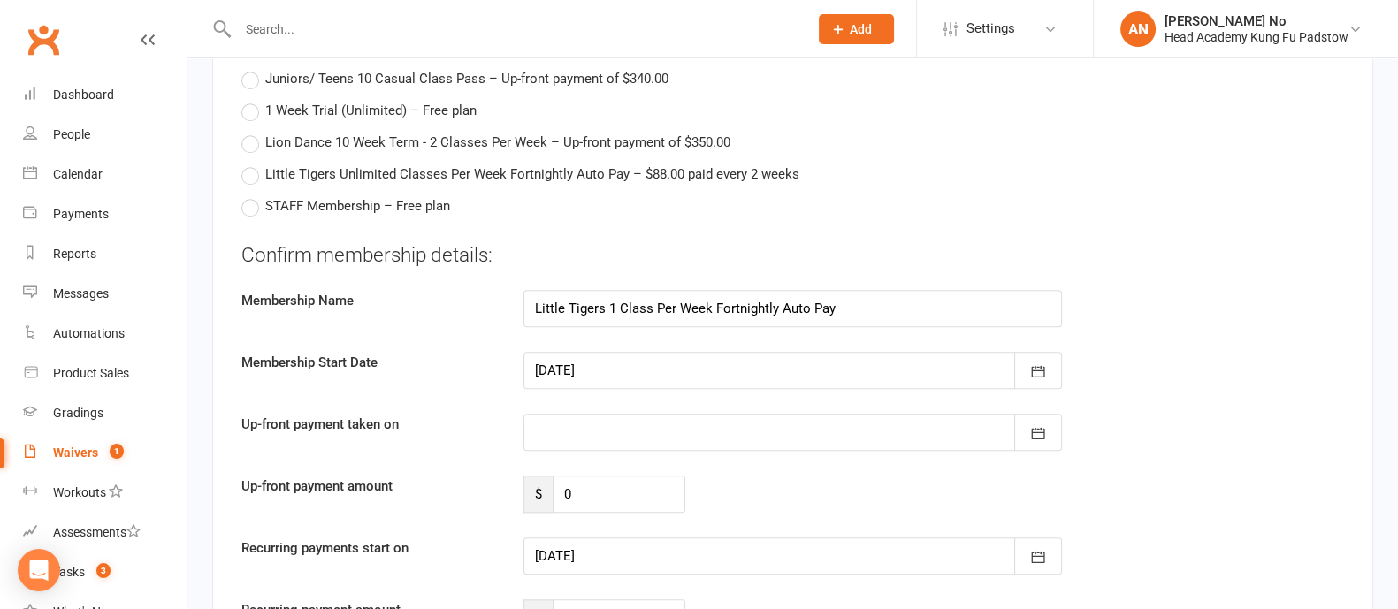
type input "18 Oct 2025"
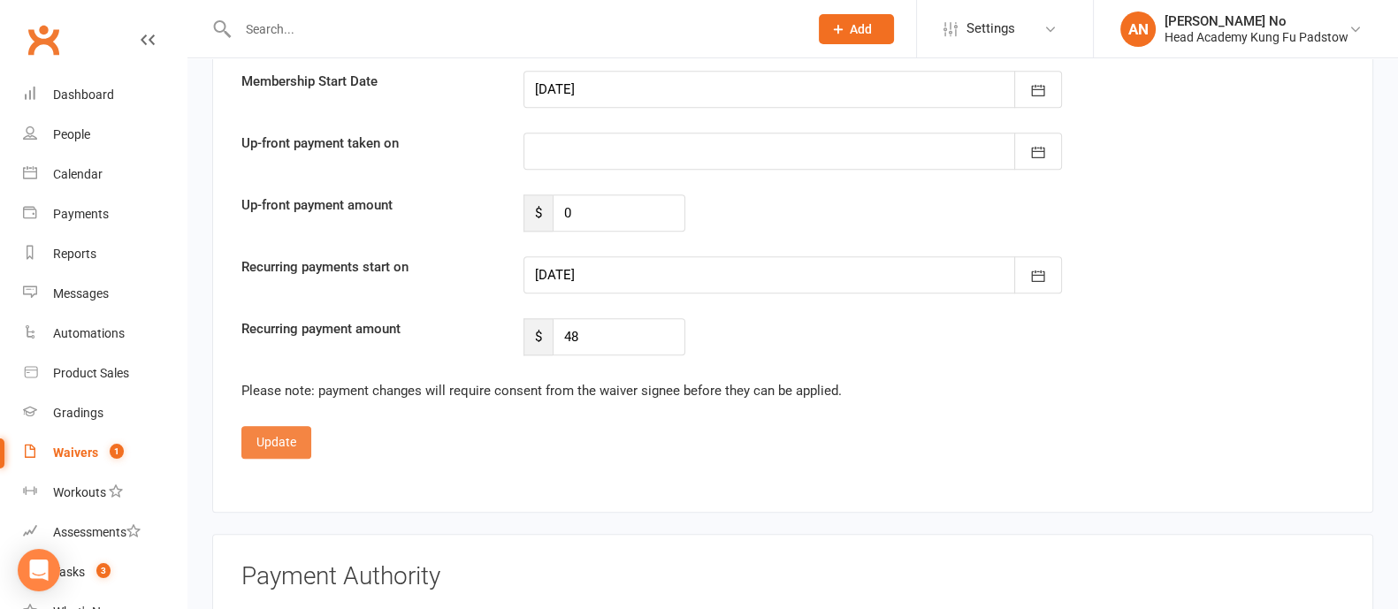
click at [270, 426] on button "Update" at bounding box center [276, 442] width 70 height 32
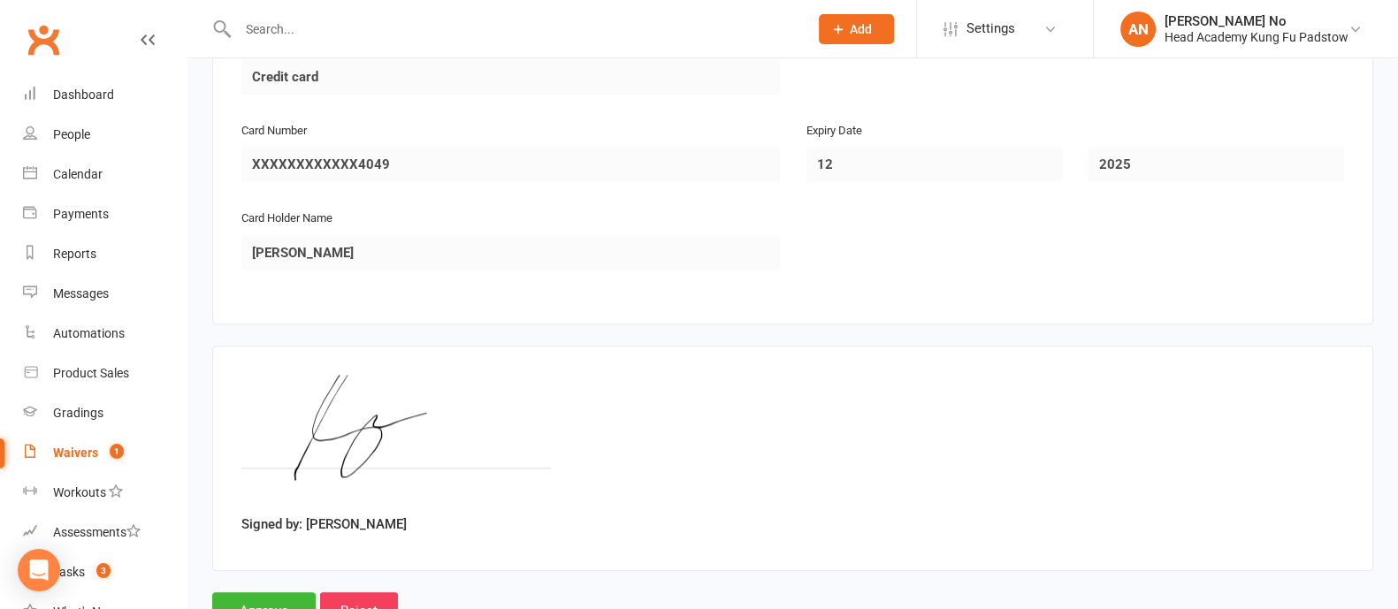
scroll to position [2535, 0]
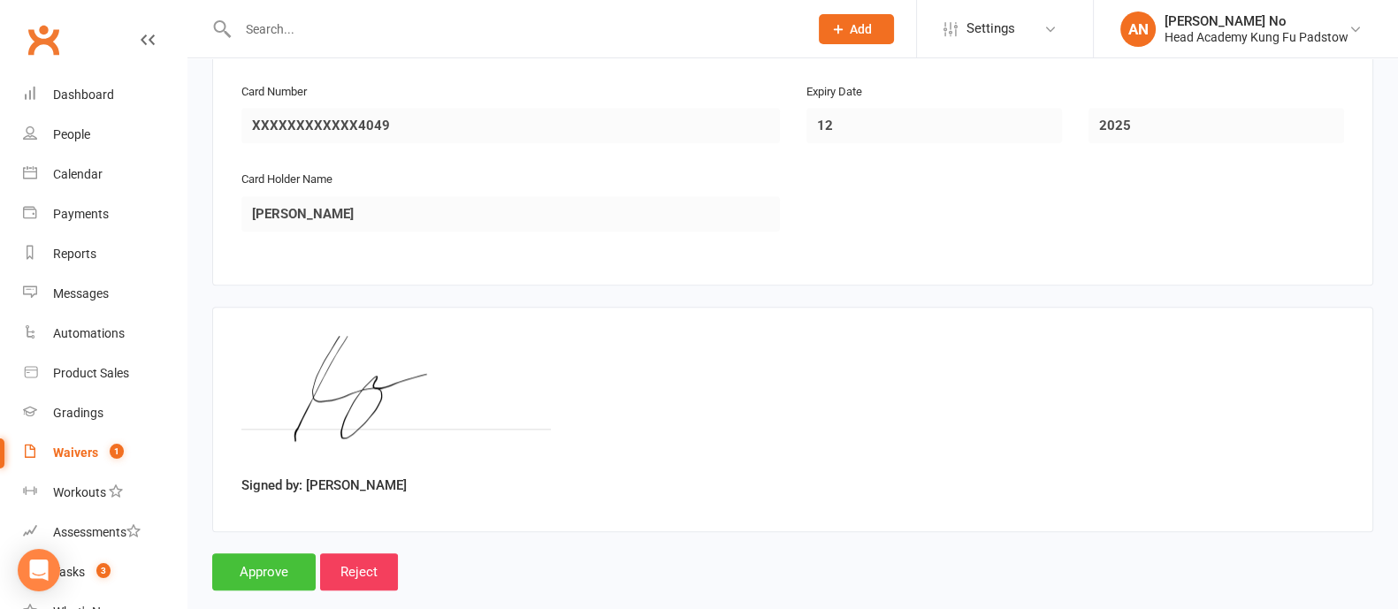
click at [251, 553] on input "Approve" at bounding box center [263, 571] width 103 height 37
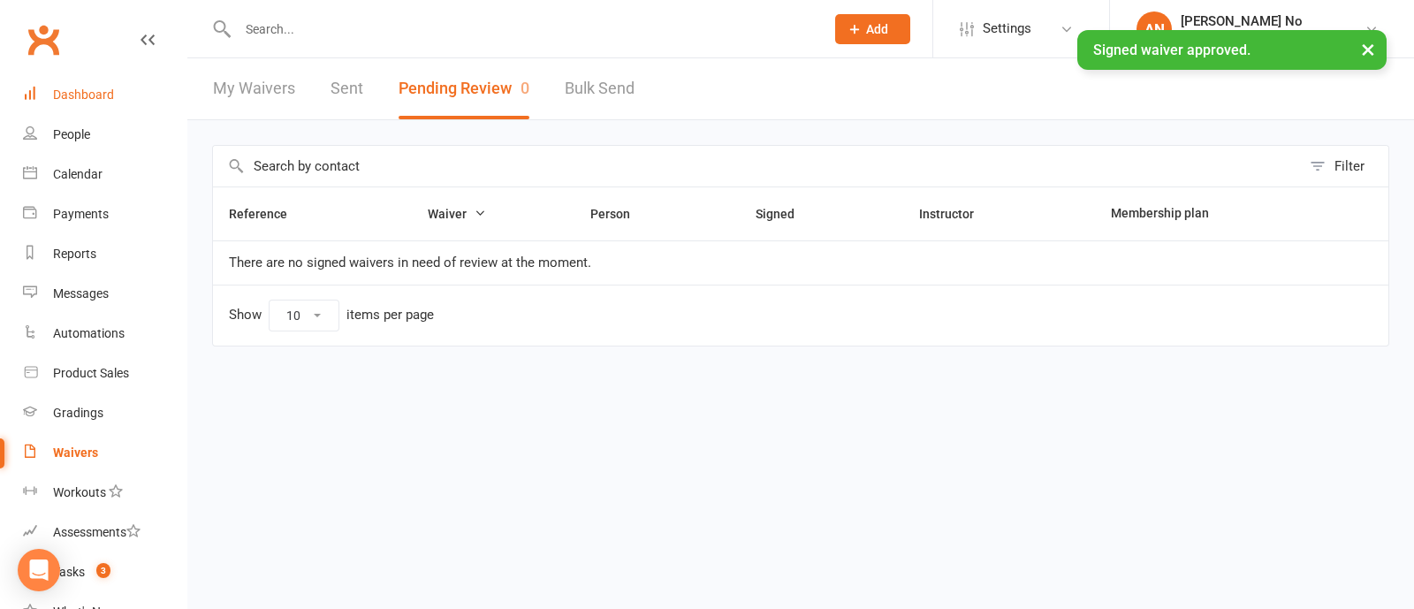
click at [103, 88] on div "Dashboard" at bounding box center [83, 95] width 61 height 14
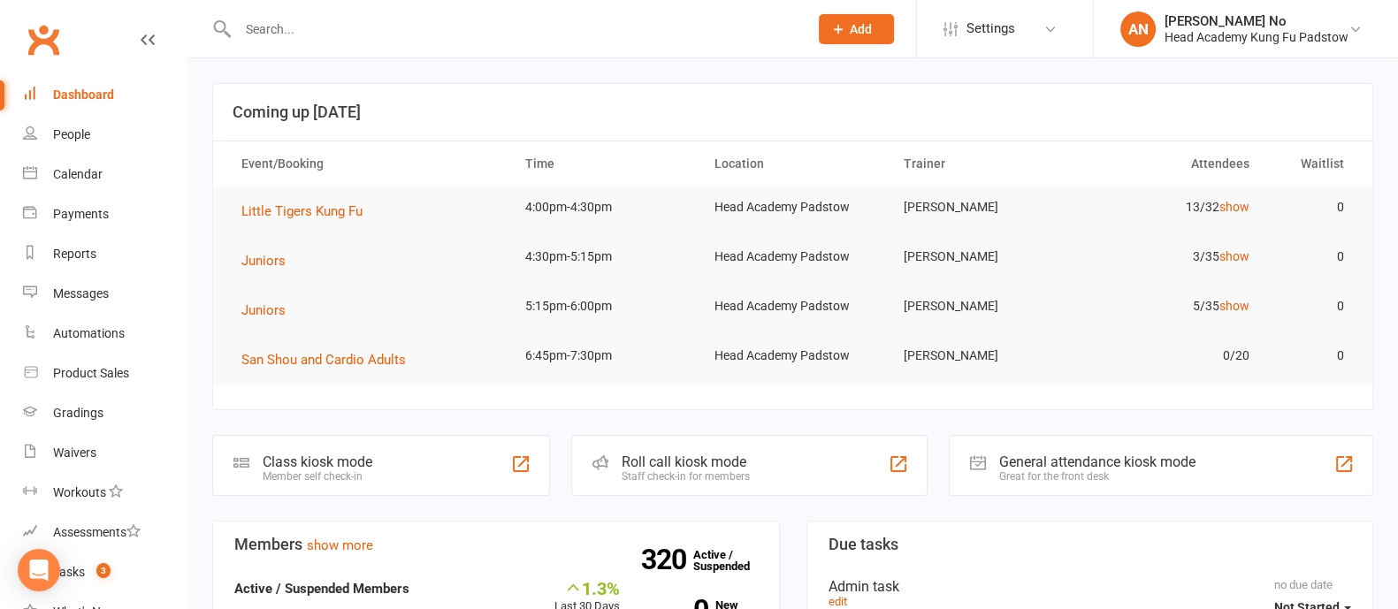
scroll to position [533, 0]
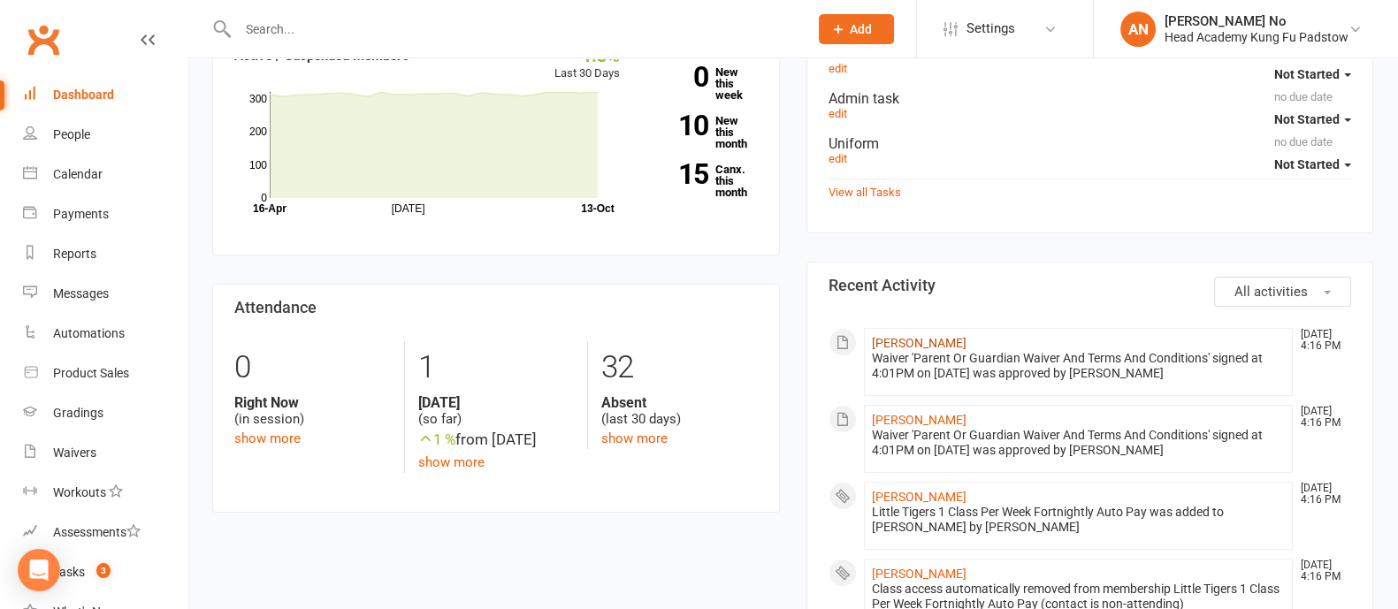
click at [904, 344] on link "Raiden Blake" at bounding box center [919, 343] width 95 height 14
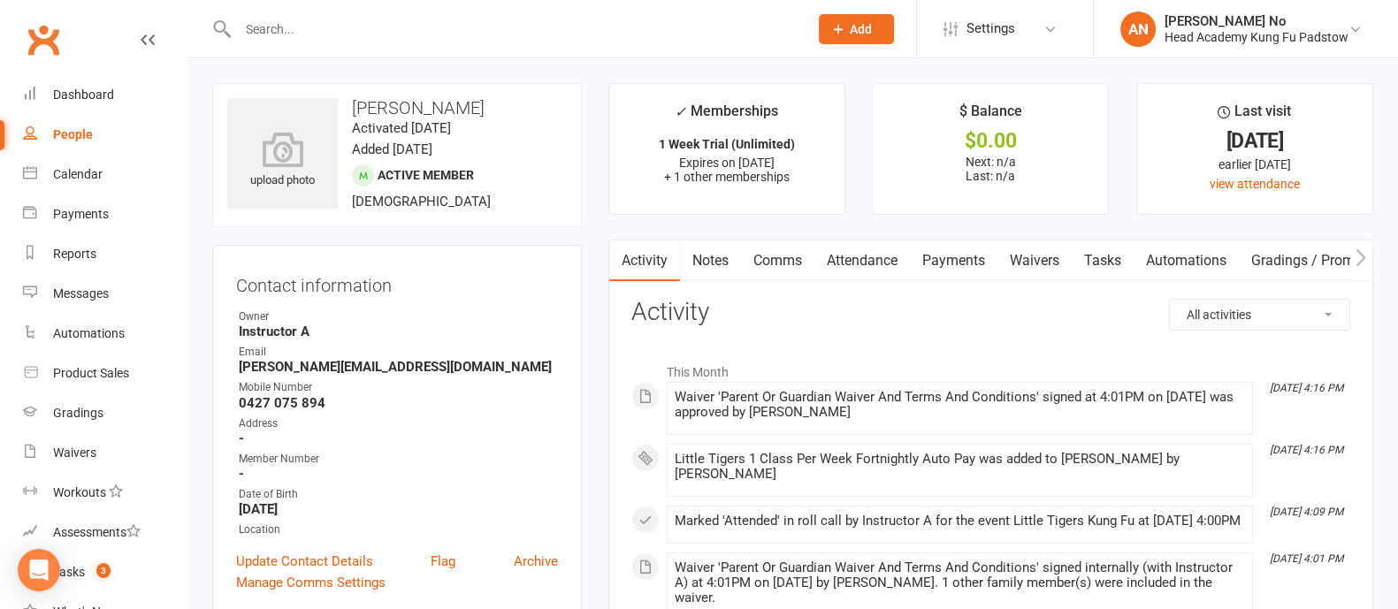
scroll to position [533, 0]
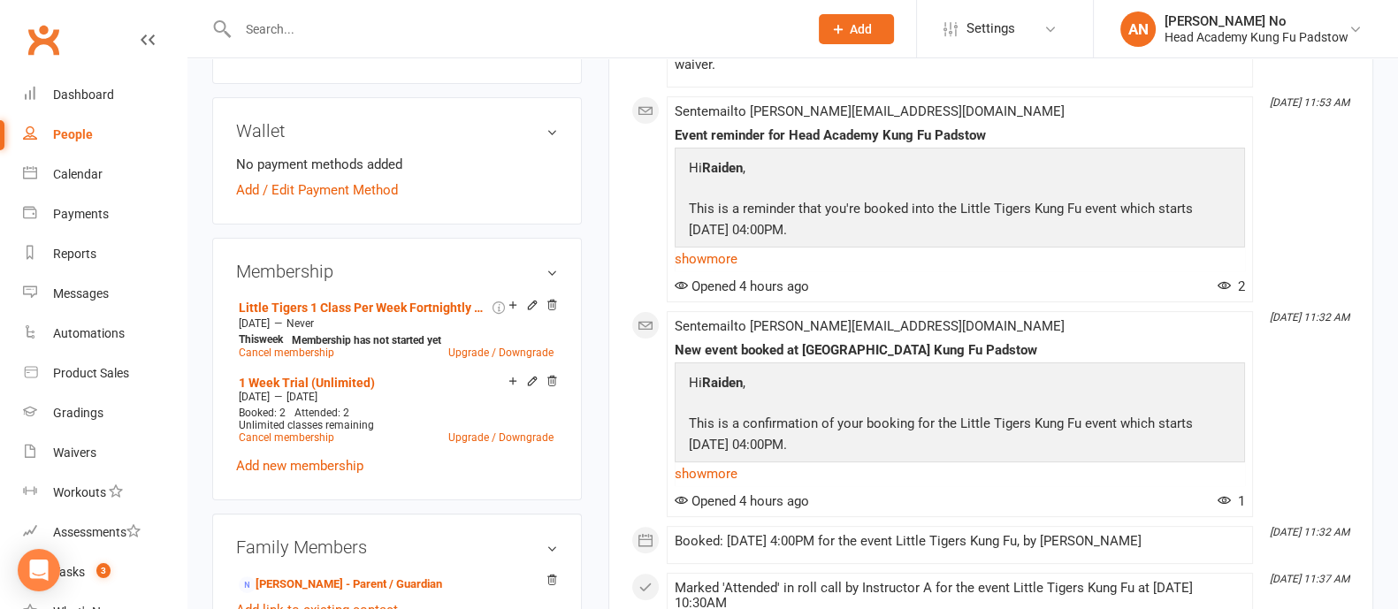
click at [310, 28] on input "text" at bounding box center [514, 29] width 563 height 25
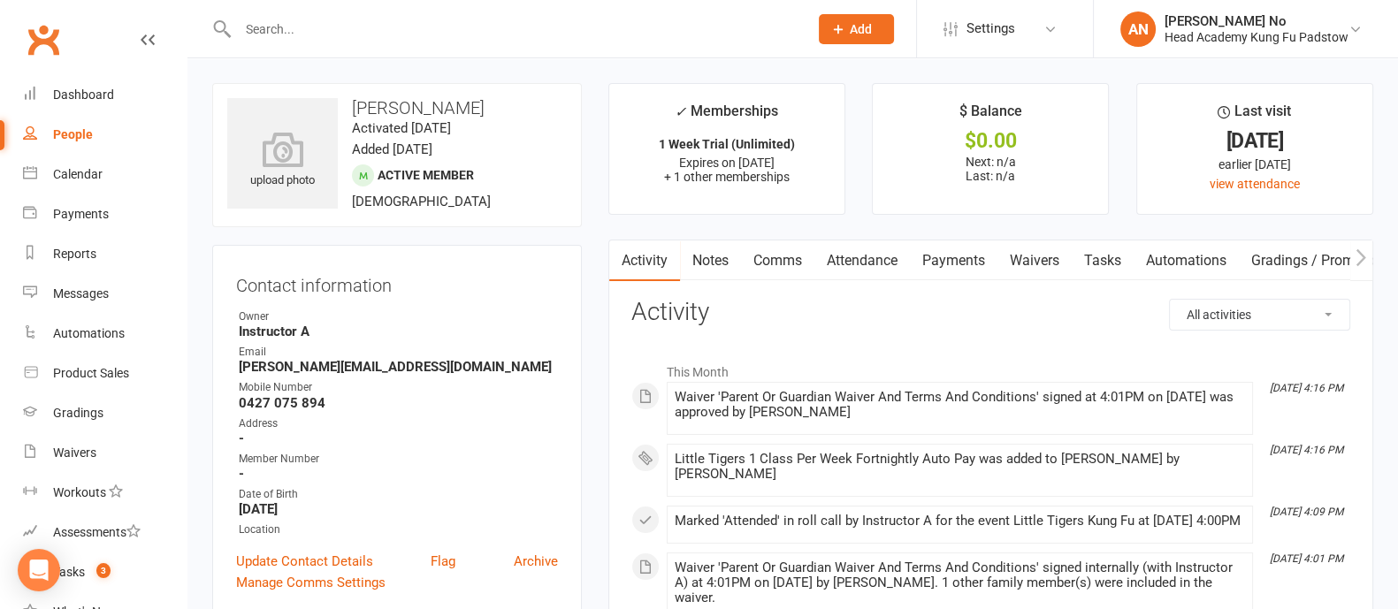
click at [330, 34] on input "text" at bounding box center [514, 29] width 563 height 25
paste input "[PERSON_NAME]"
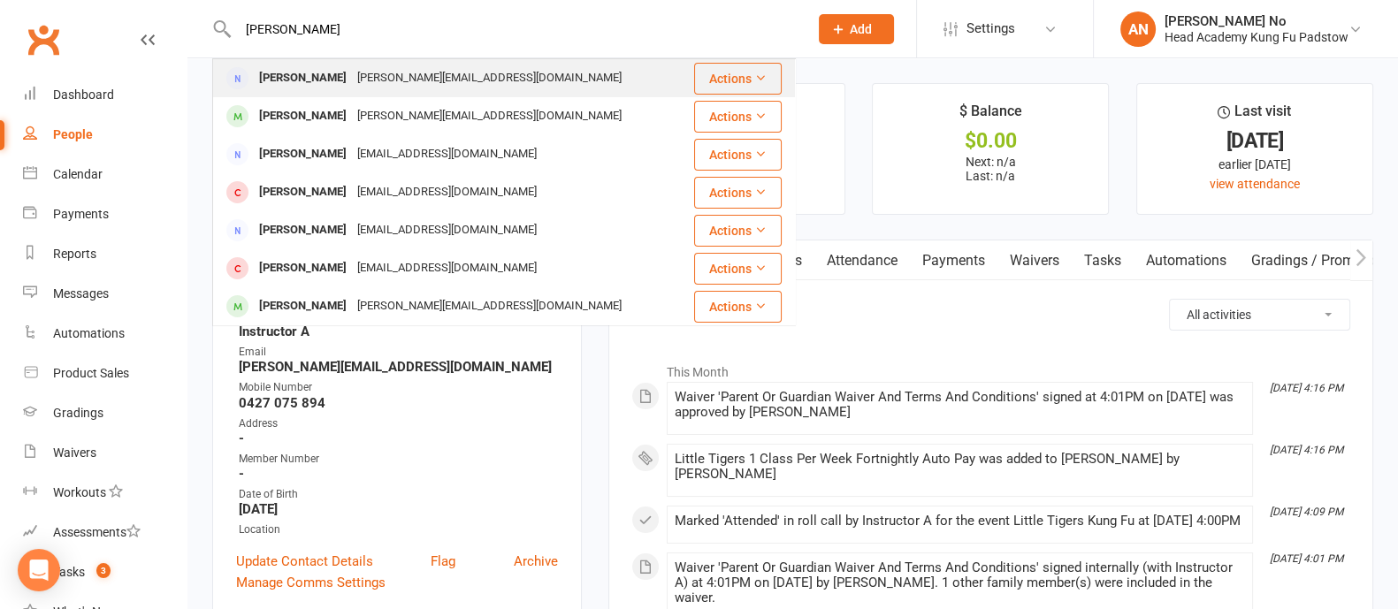
type input "[PERSON_NAME]"
click at [352, 78] on div "[PERSON_NAME][EMAIL_ADDRESS][DOMAIN_NAME]" at bounding box center [489, 78] width 275 height 26
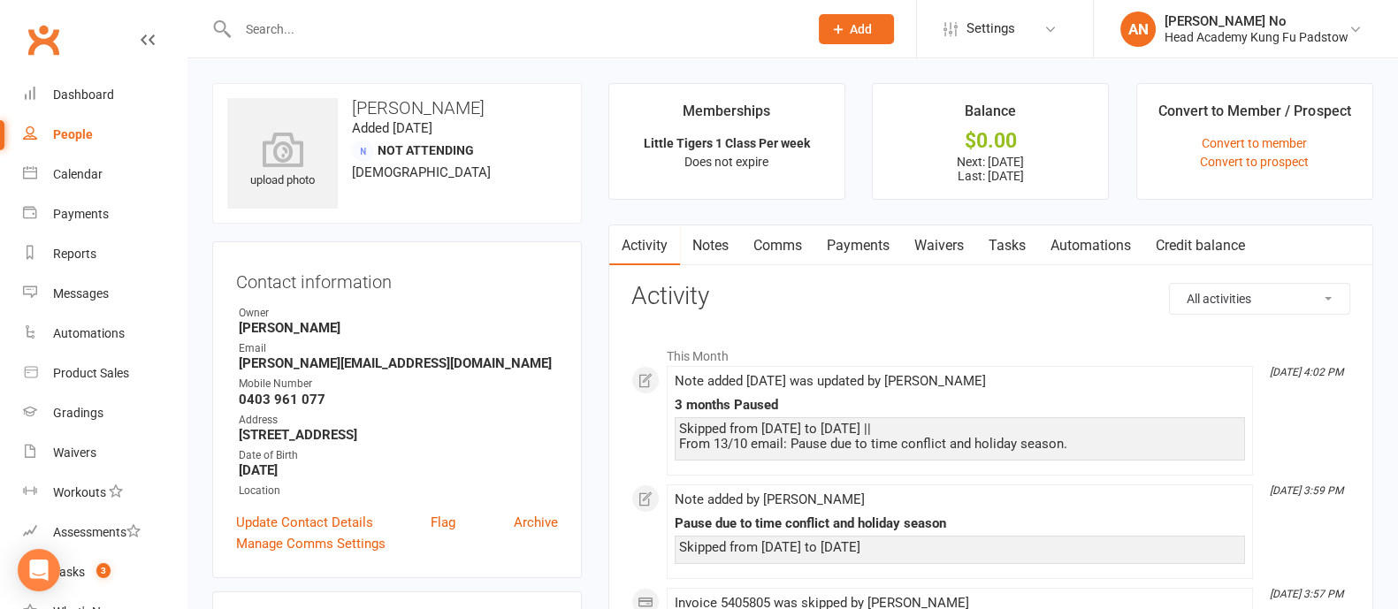
scroll to position [533, 0]
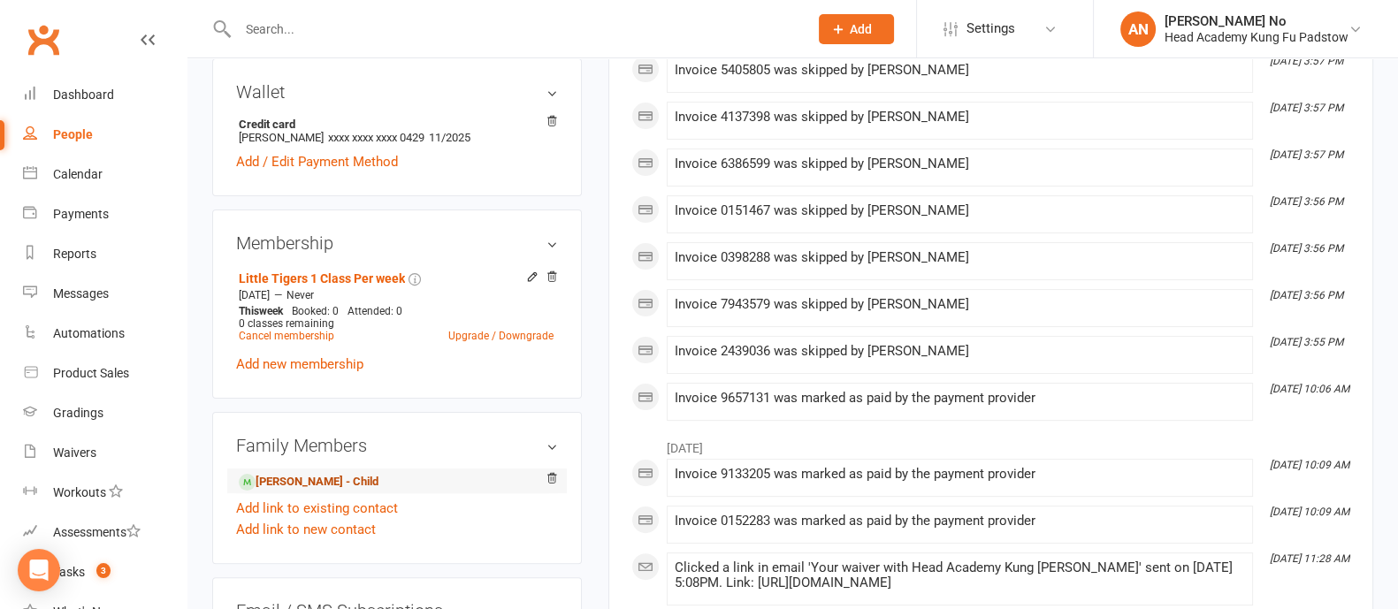
click at [308, 482] on link "[PERSON_NAME] - Child" at bounding box center [309, 482] width 140 height 19
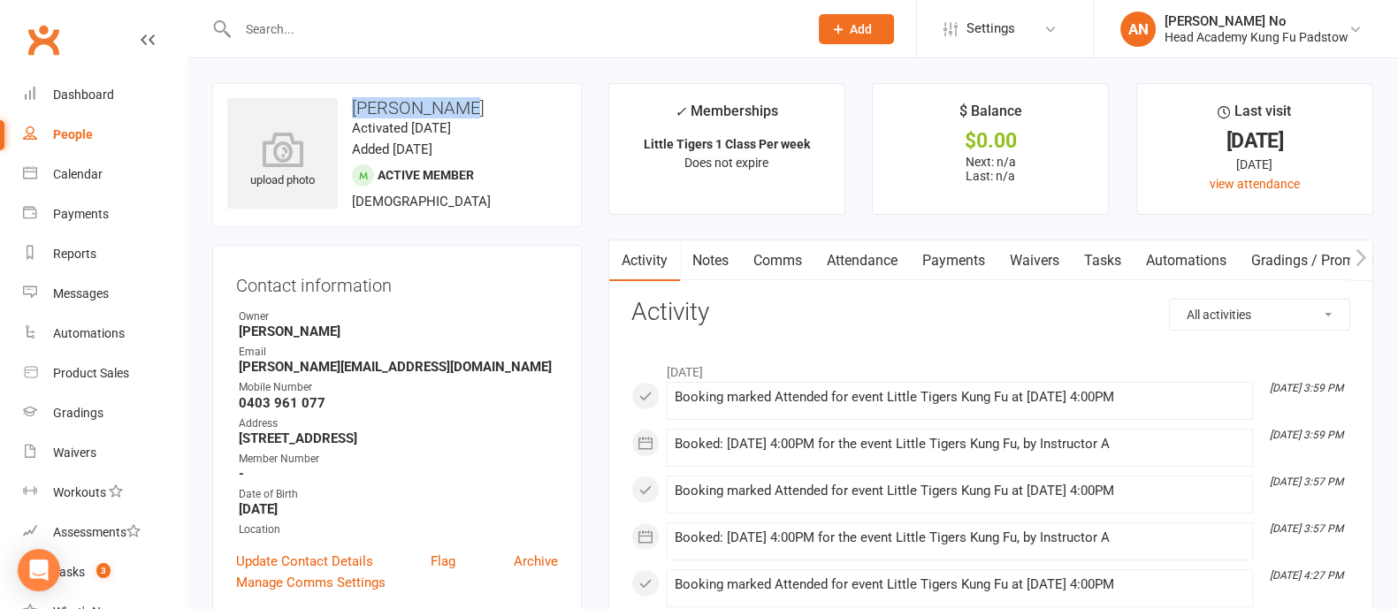
drag, startPoint x: 350, startPoint y: 108, endPoint x: 462, endPoint y: 107, distance: 112.3
click at [463, 107] on h3 "Hank Merrick" at bounding box center [396, 107] width 339 height 19
copy h3 "Hank Merrick"
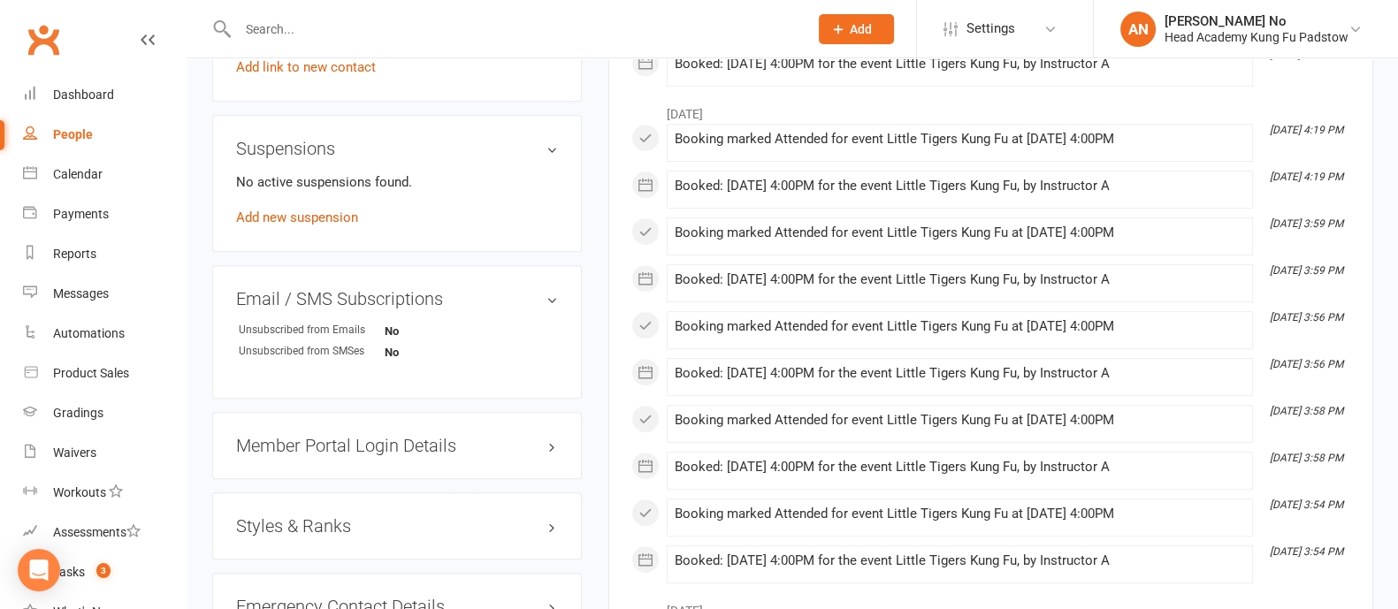
scroll to position [533, 0]
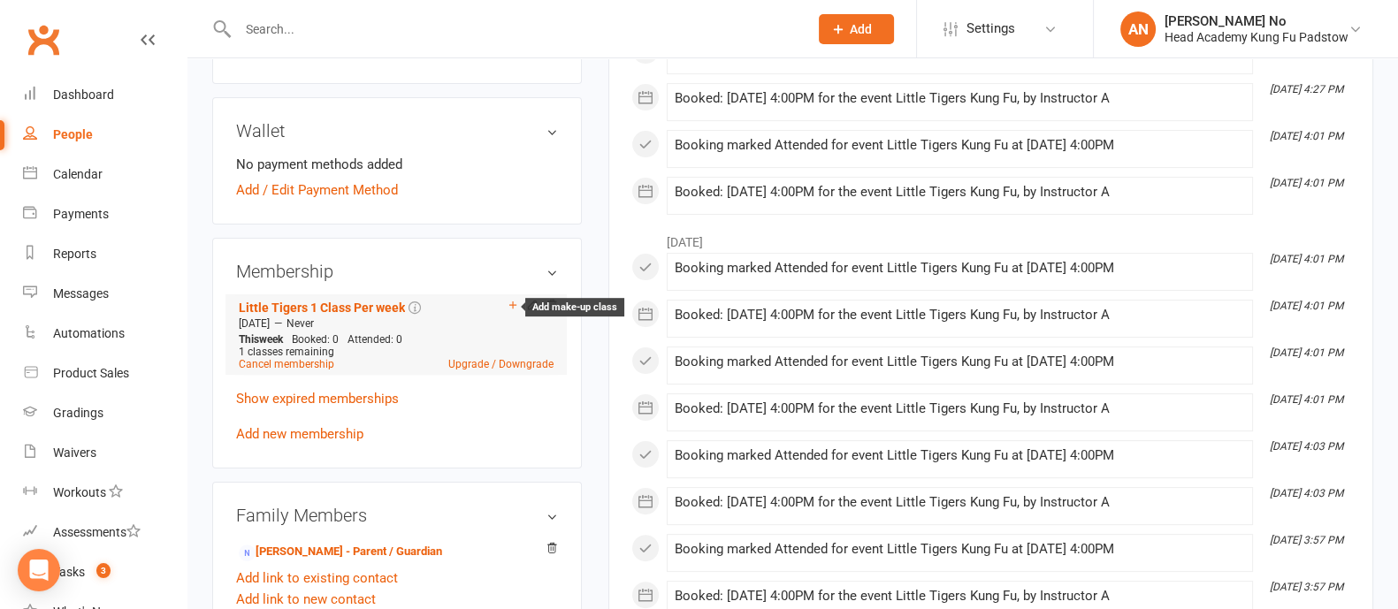
click at [512, 308] on icon at bounding box center [512, 304] width 7 height 7
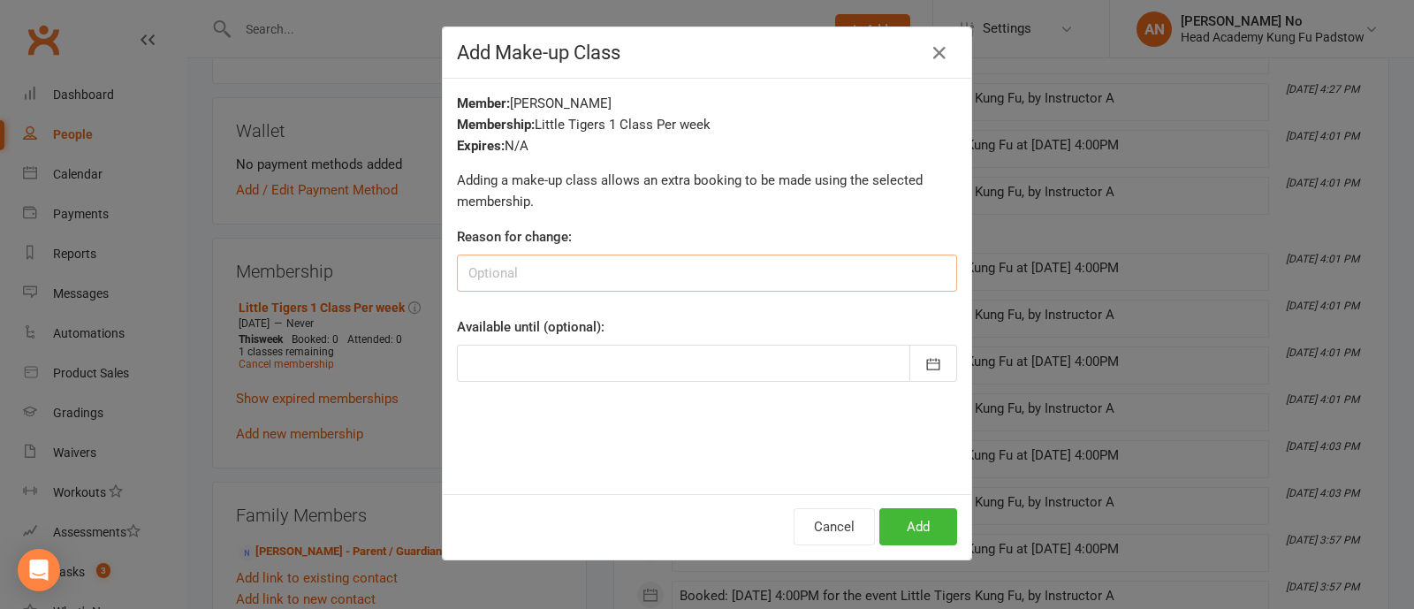
click at [592, 266] on input at bounding box center [707, 273] width 500 height 37
type input "missed 7th Oct"
click at [895, 539] on button "Add" at bounding box center [919, 526] width 78 height 37
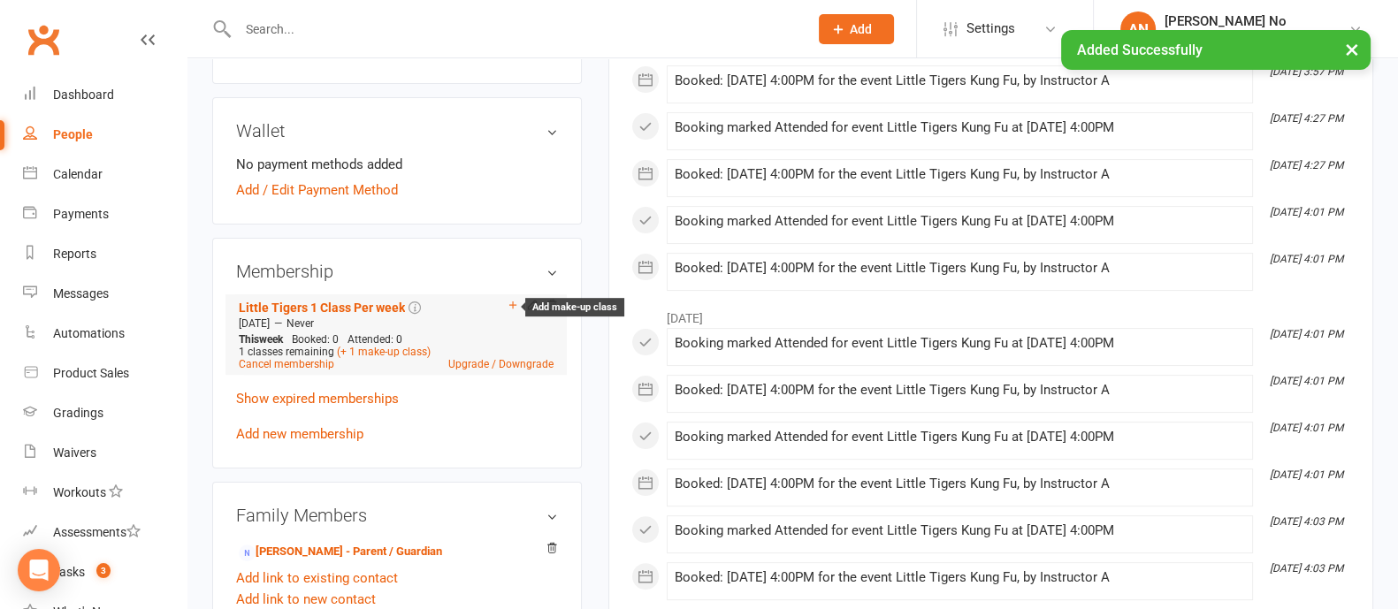
click at [512, 303] on icon at bounding box center [512, 304] width 7 height 7
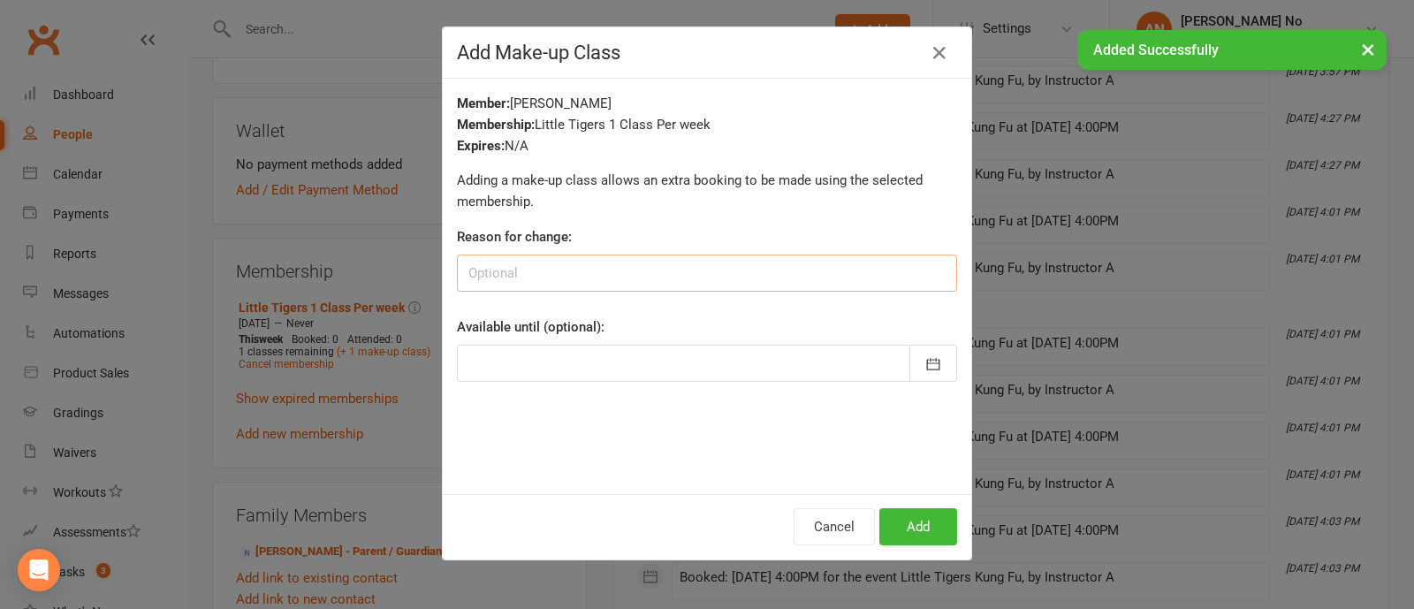
click at [558, 269] on input at bounding box center [707, 273] width 500 height 37
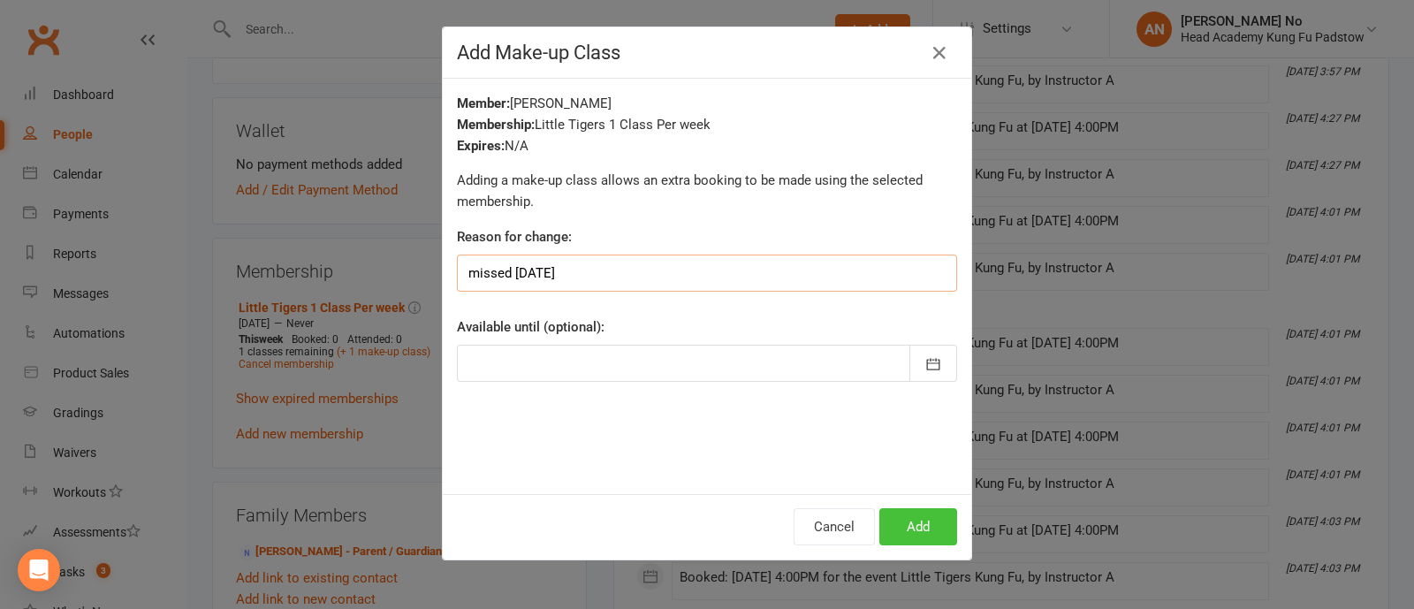
type input "missed 14th Oct"
click at [931, 528] on button "Add" at bounding box center [919, 526] width 78 height 37
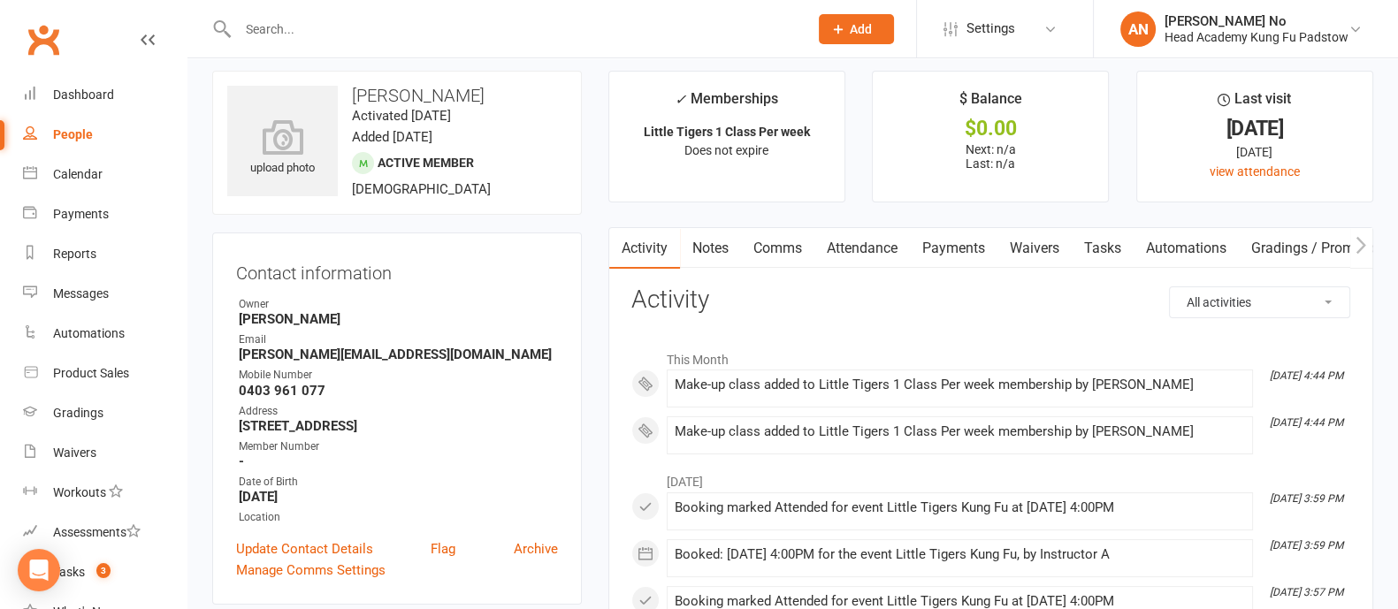
scroll to position [0, 0]
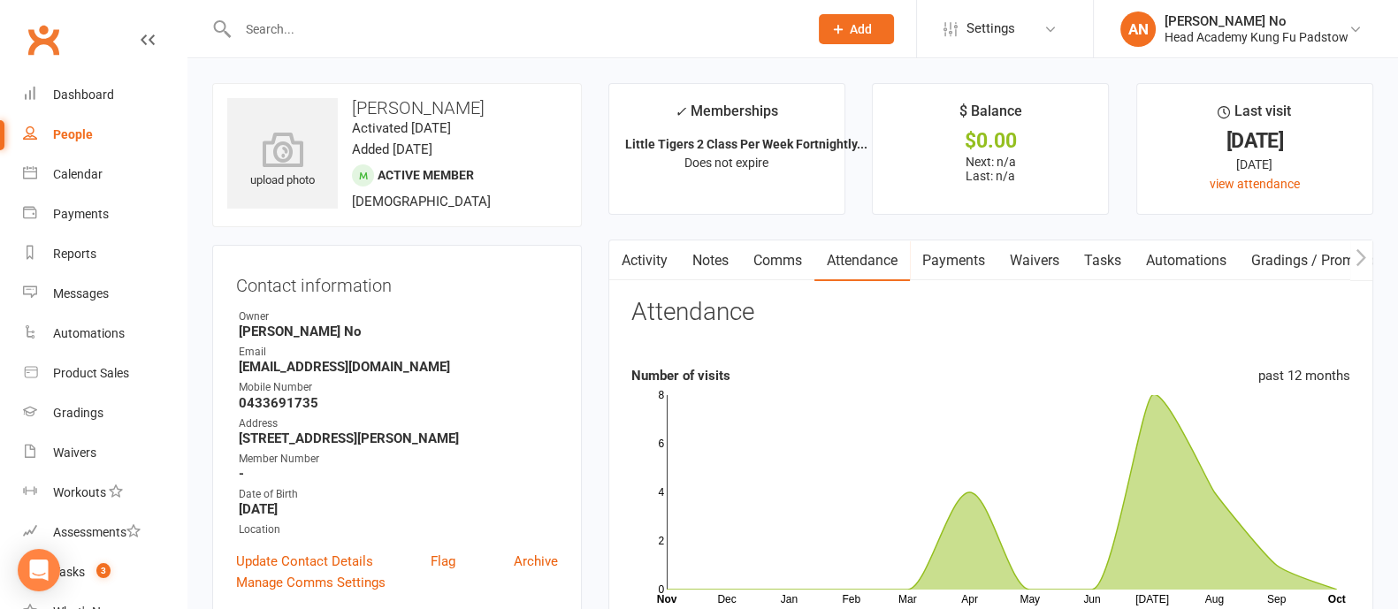
click at [321, 34] on input "text" at bounding box center [514, 29] width 563 height 25
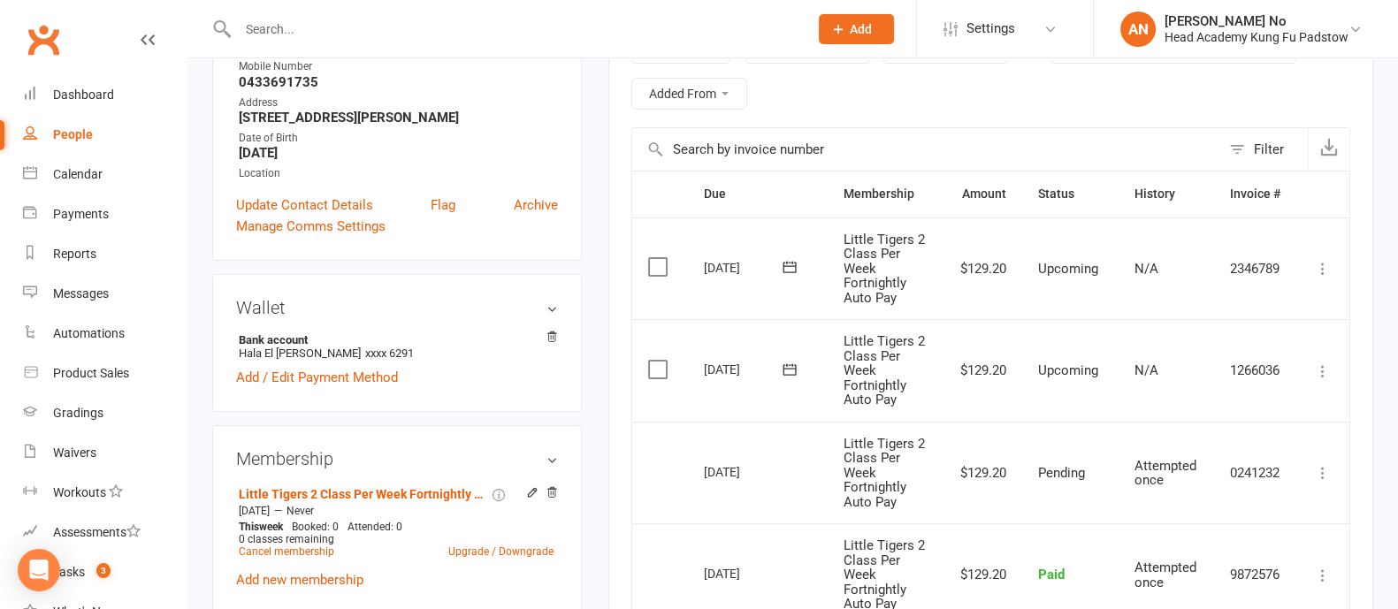
scroll to position [384, 0]
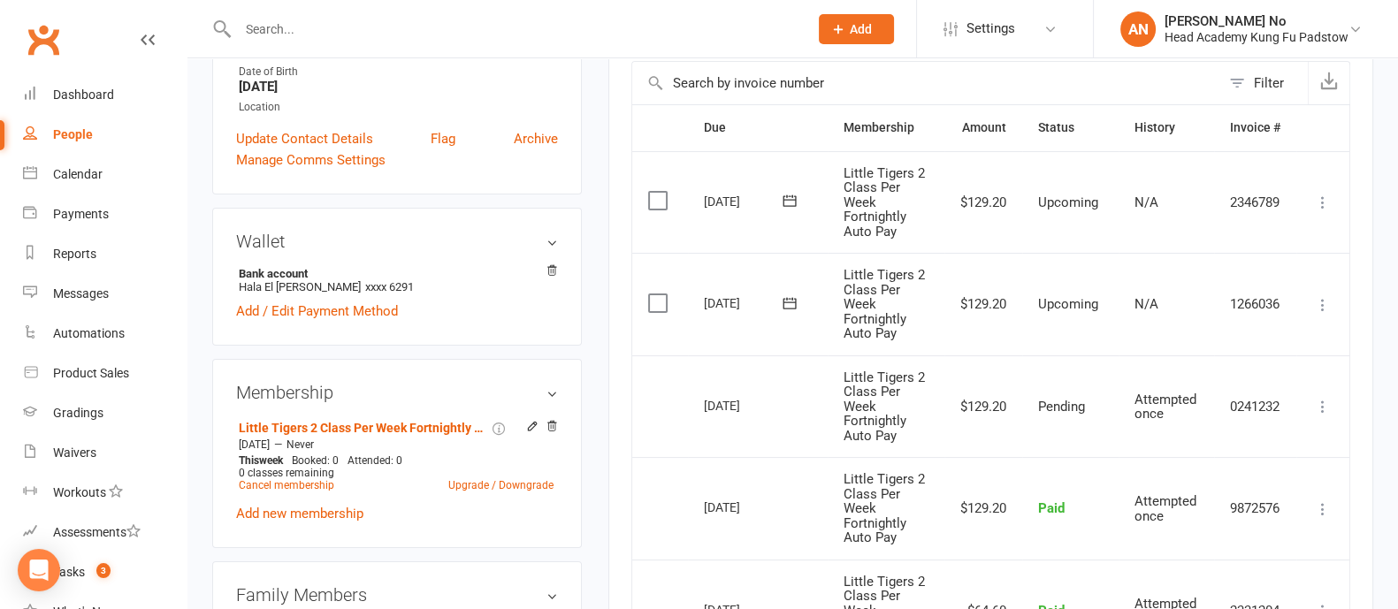
click at [1320, 301] on icon at bounding box center [1323, 305] width 18 height 18
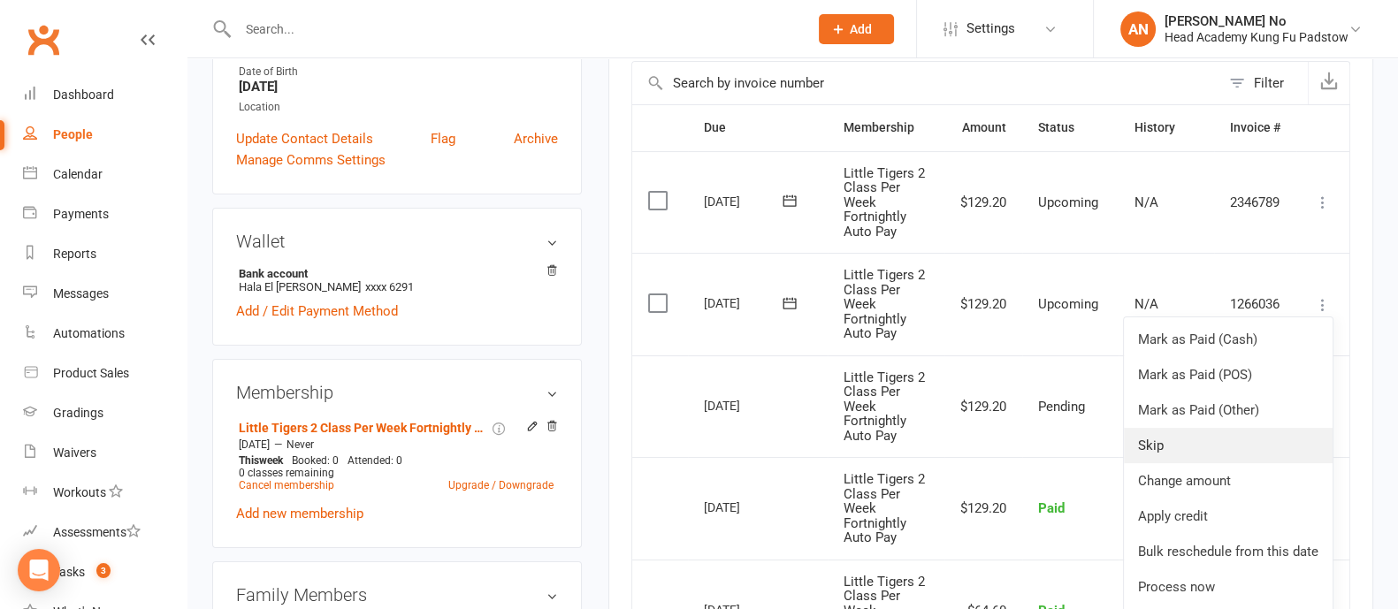
click at [1163, 440] on link "Skip" at bounding box center [1228, 445] width 209 height 35
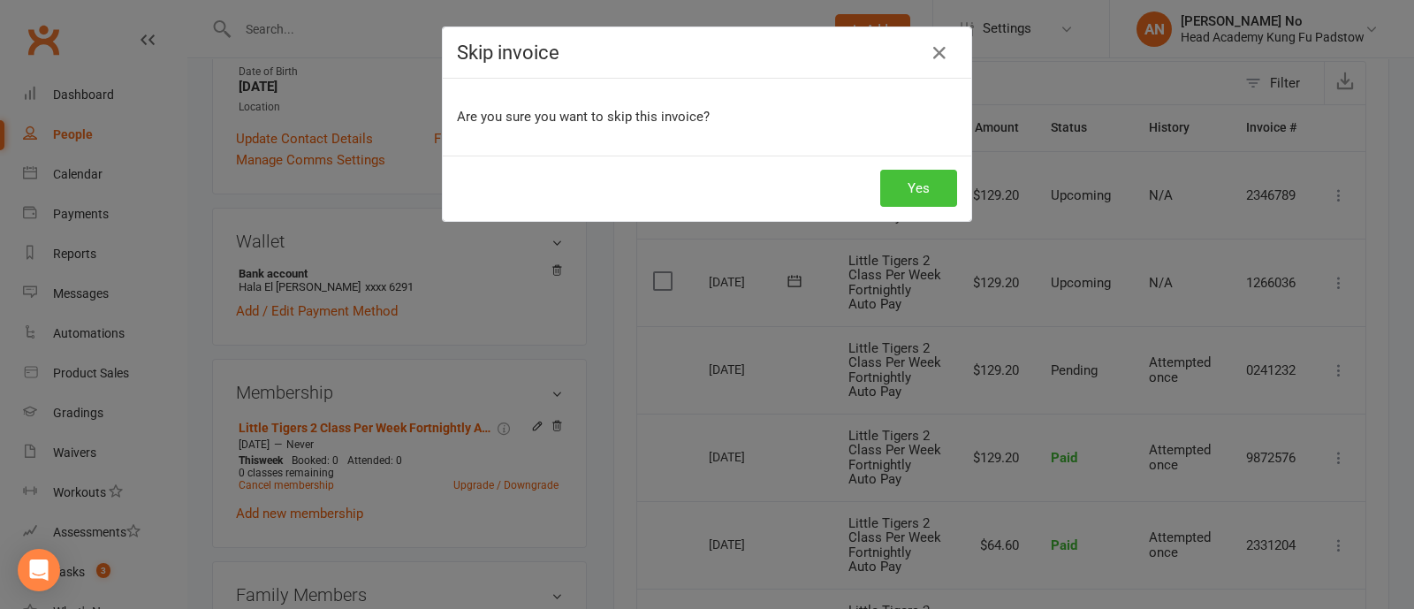
click at [907, 192] on button "Yes" at bounding box center [919, 188] width 77 height 37
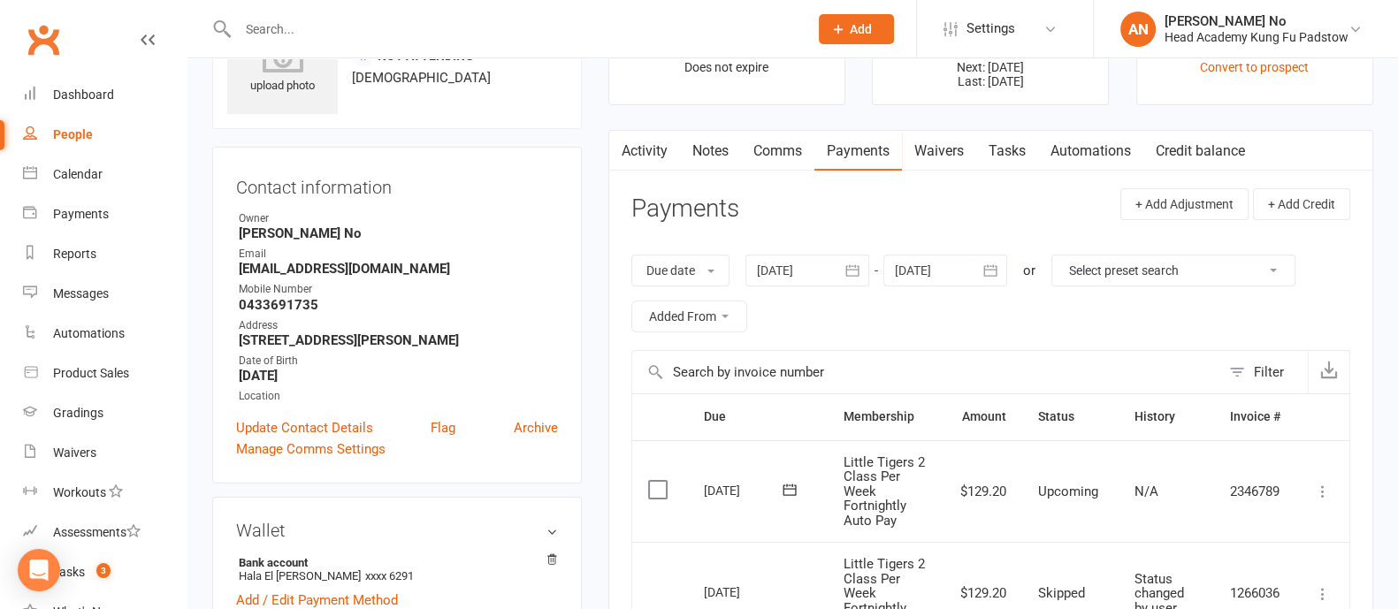
scroll to position [133, 0]
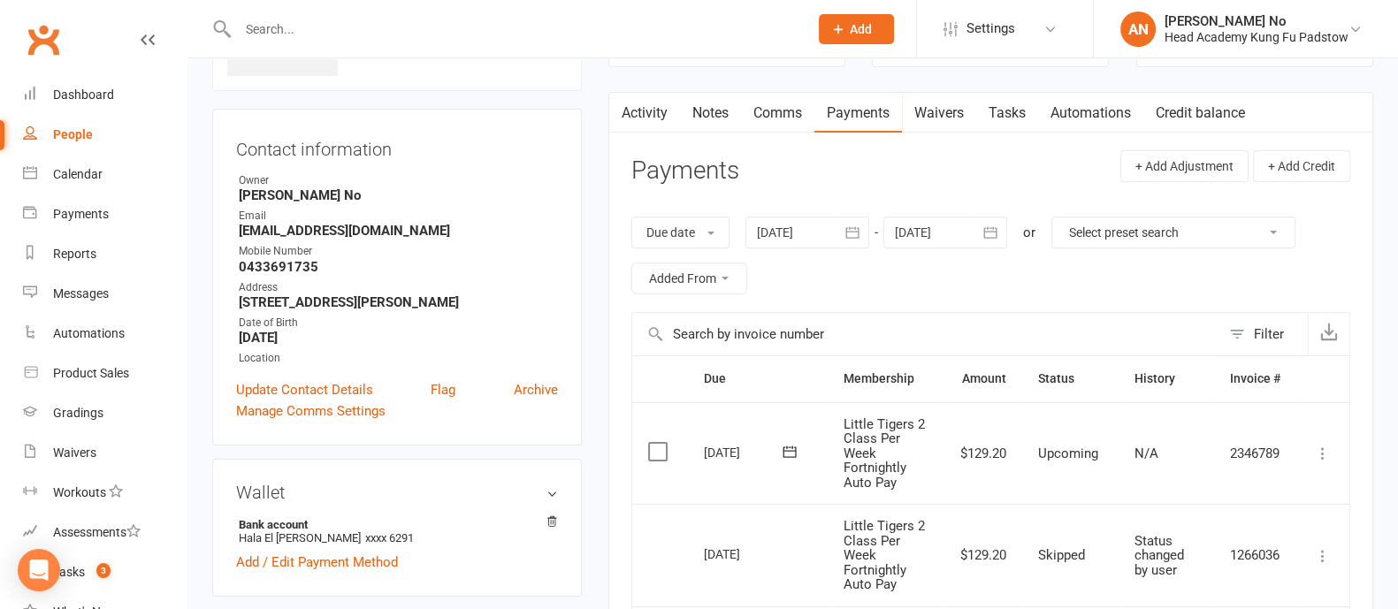
click at [715, 119] on link "Notes" at bounding box center [710, 113] width 61 height 41
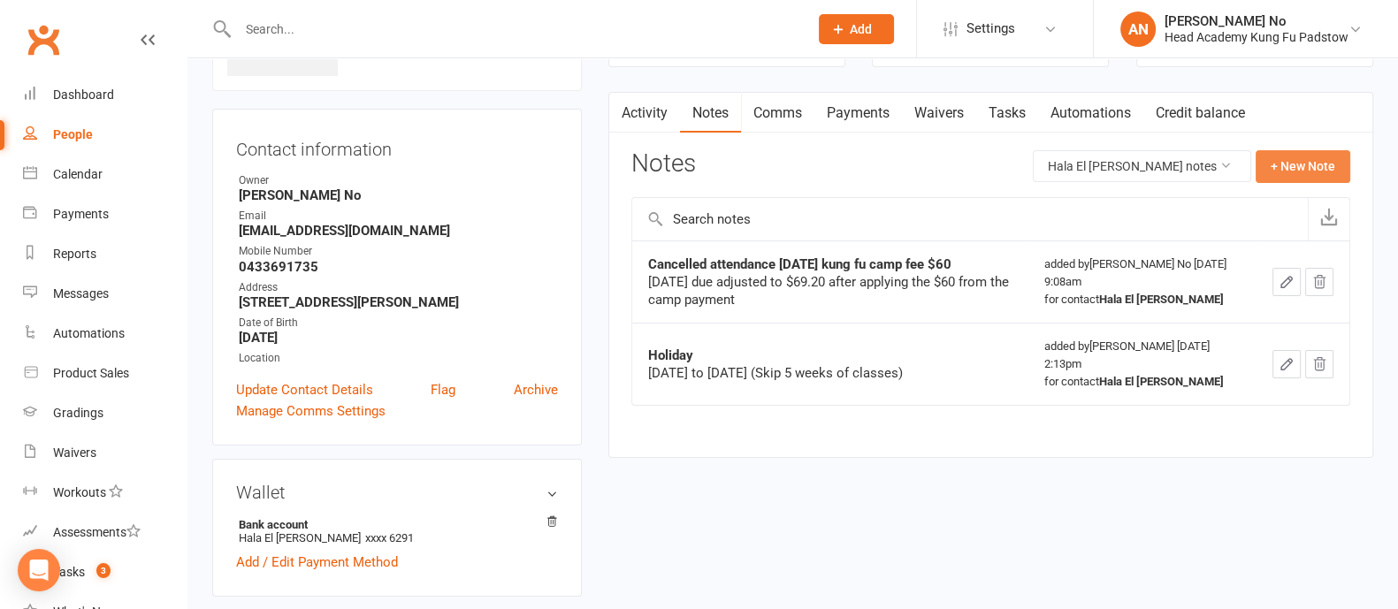
click at [1285, 176] on button "+ New Note" at bounding box center [1302, 166] width 95 height 32
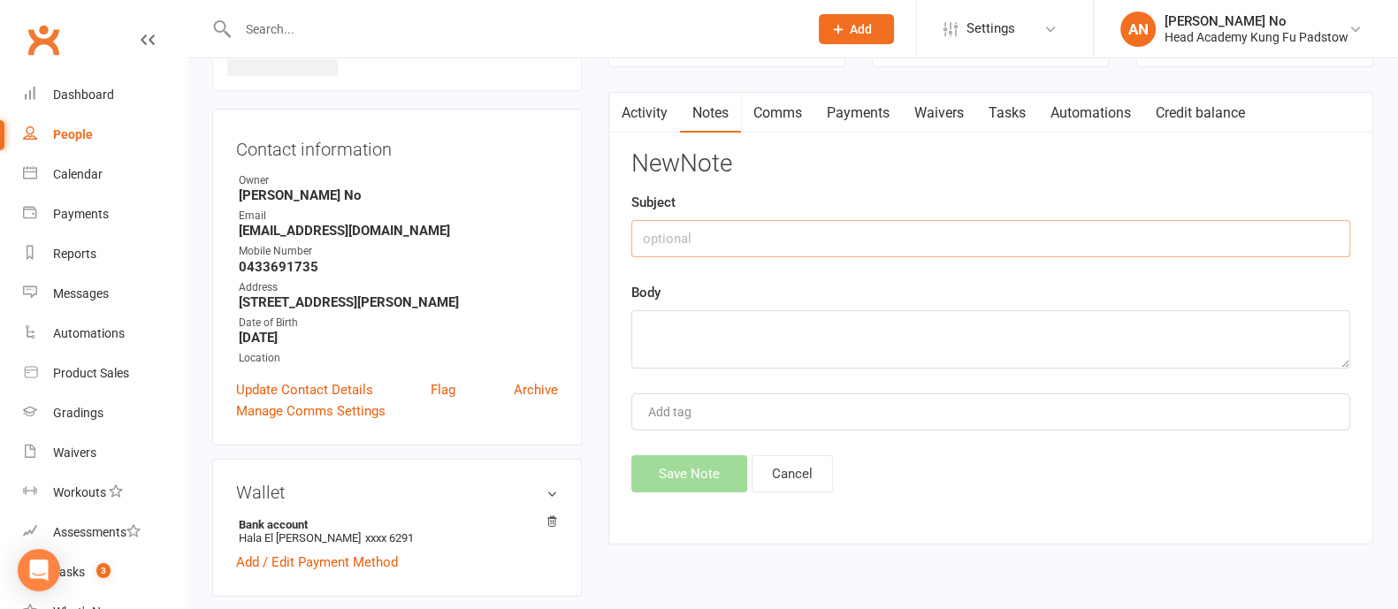
click at [697, 240] on input "text" at bounding box center [990, 238] width 719 height 37
type input "1"
type input "S"
type input "D"
type input "Kids sick and can't attend make-up lessons due to sched"
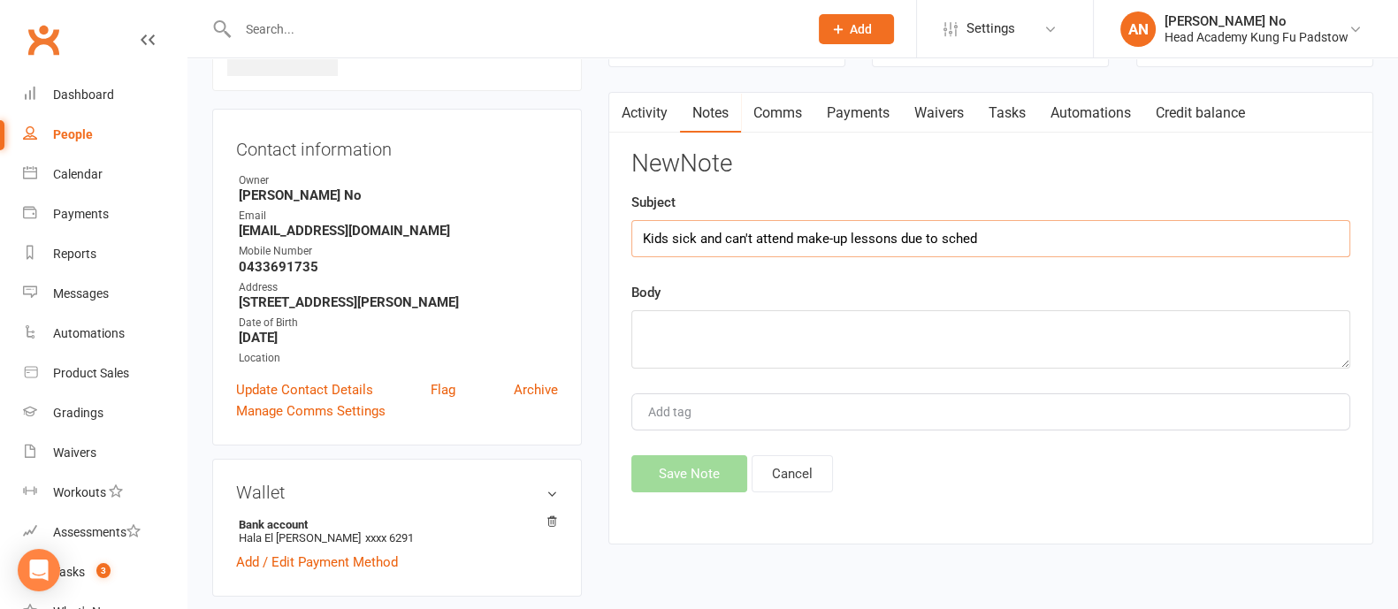
drag, startPoint x: 641, startPoint y: 243, endPoint x: 1003, endPoint y: 242, distance: 361.6
click at [1003, 242] on input "Kids sick and can't attend make-up lessons due to sched" at bounding box center [990, 238] width 719 height 37
type input "1 fortnight skipped"
click at [747, 324] on textarea at bounding box center [990, 339] width 719 height 58
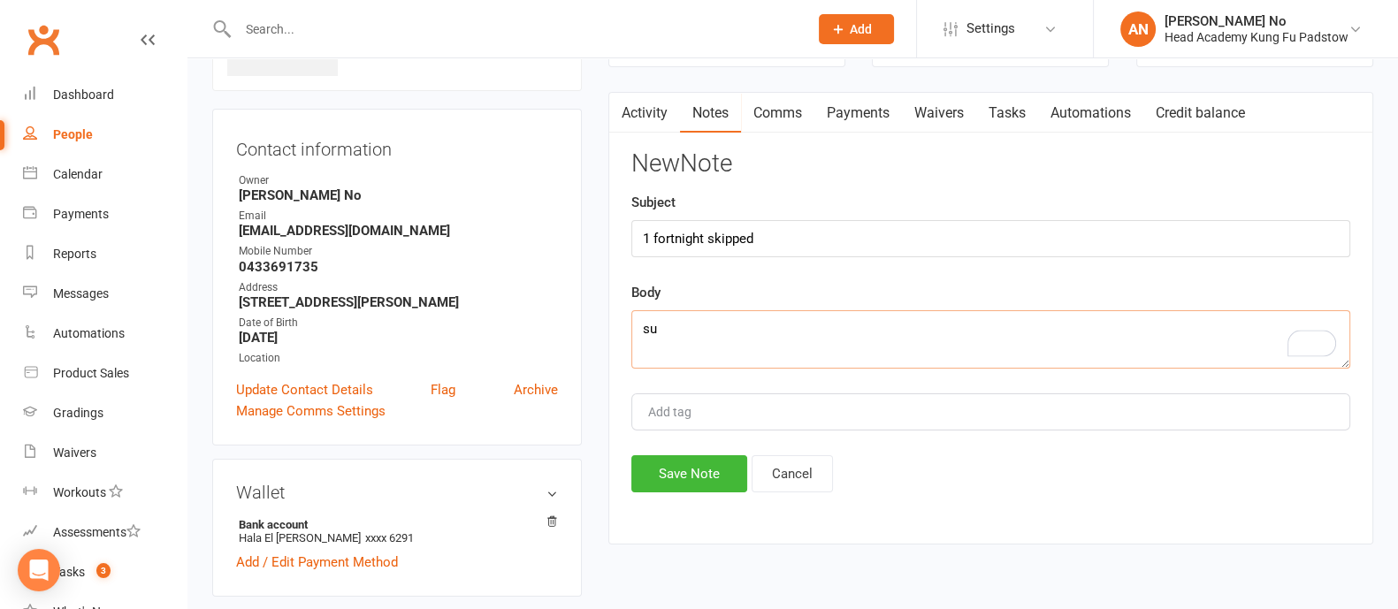
type textarea "s"
paste textarea "Kids sick and can't attend make-up lessons due to sched"
click at [729, 326] on textarea "Sue 27th Oct- Kids sick and can't attend make-up lessons due to sched" at bounding box center [990, 339] width 719 height 58
click at [751, 329] on textarea "Sue 27th Oct- kids sick and can't attend make-up lessons due to sched" at bounding box center [990, 339] width 719 height 58
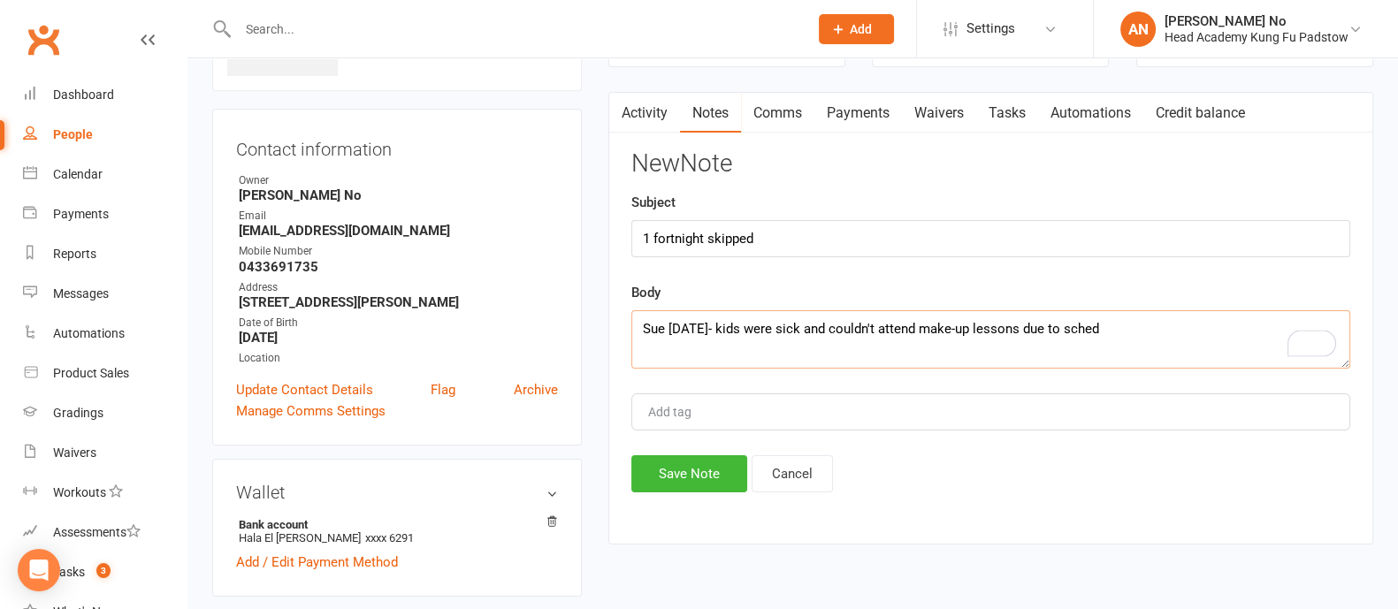
click at [1108, 329] on textarea "Sue 27th Oct- kids were sick and couldn't attend make-up lessons due to sched" at bounding box center [990, 339] width 719 height 58
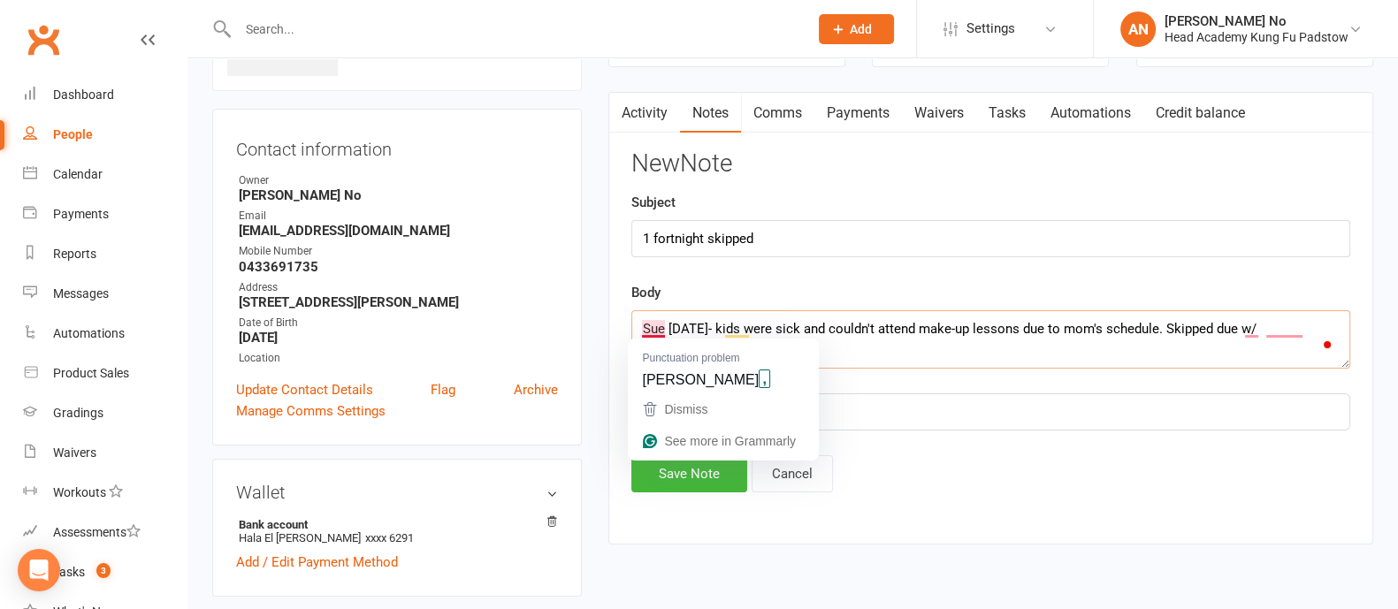
click at [649, 329] on textarea "Sue 27th Oct- kids were sick and couldn't attend make-up lessons due to mom's s…" at bounding box center [990, 339] width 719 height 58
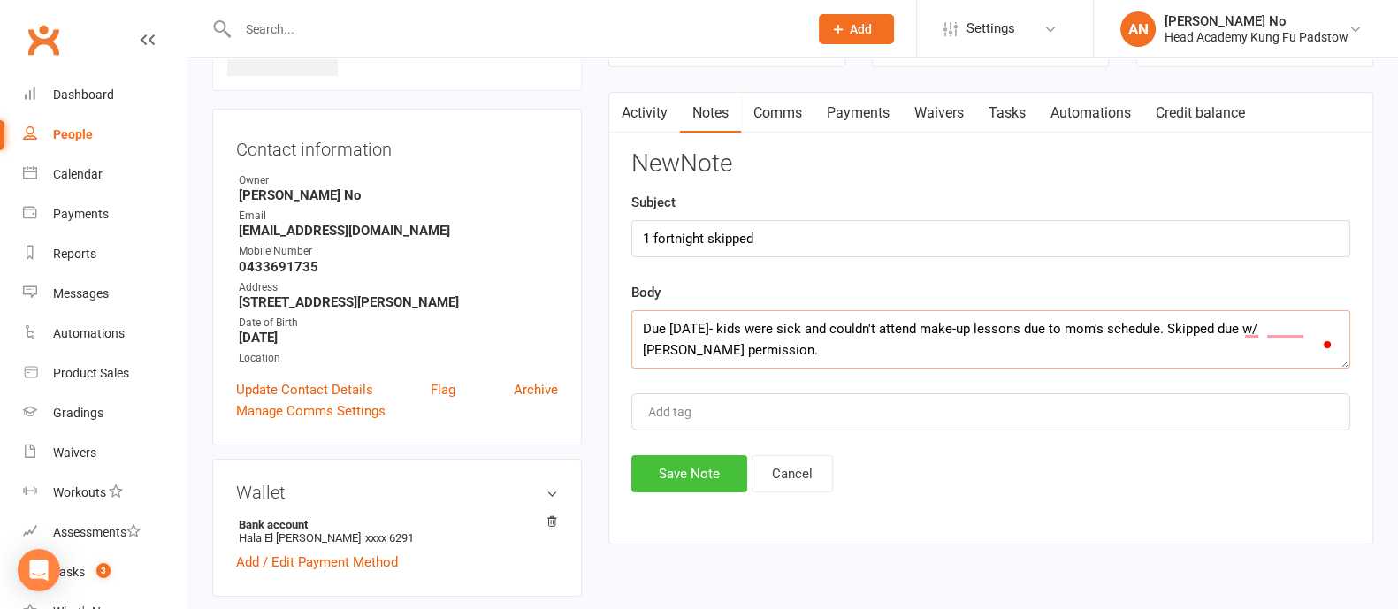
type textarea "Due 27th Oct- kids were sick and couldn't attend make-up lessons due to mom's s…"
click at [692, 461] on button "Save Note" at bounding box center [689, 473] width 116 height 37
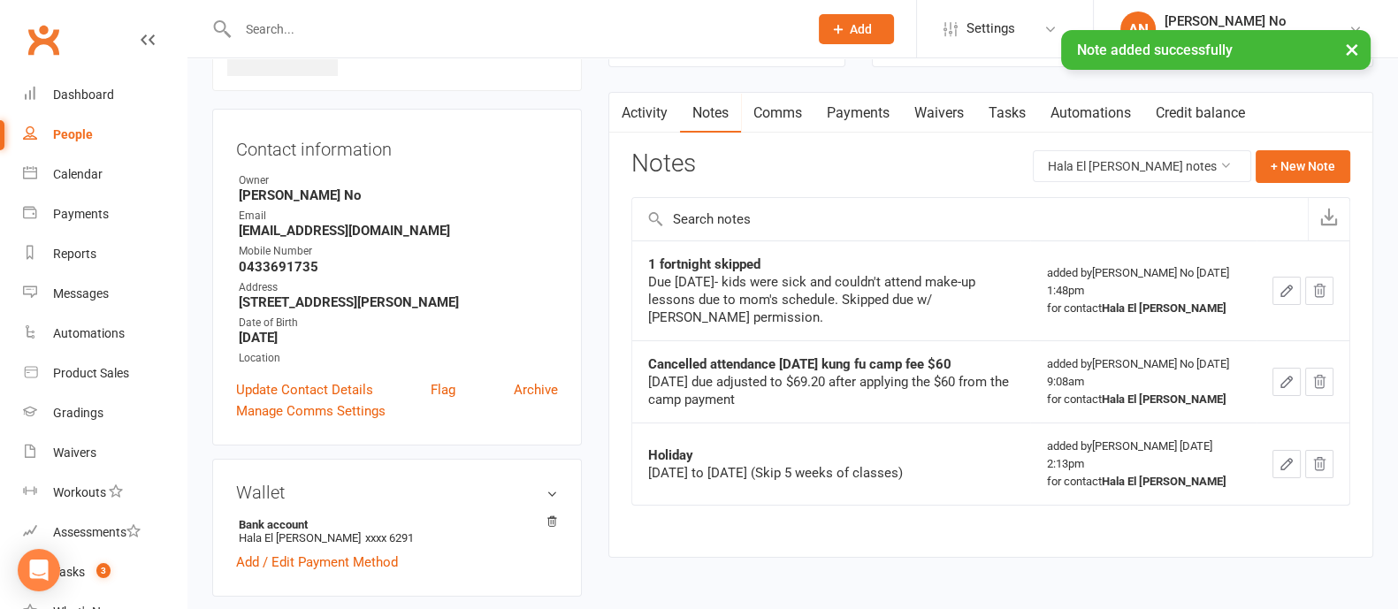
click at [1287, 294] on icon "button" at bounding box center [1286, 291] width 16 height 16
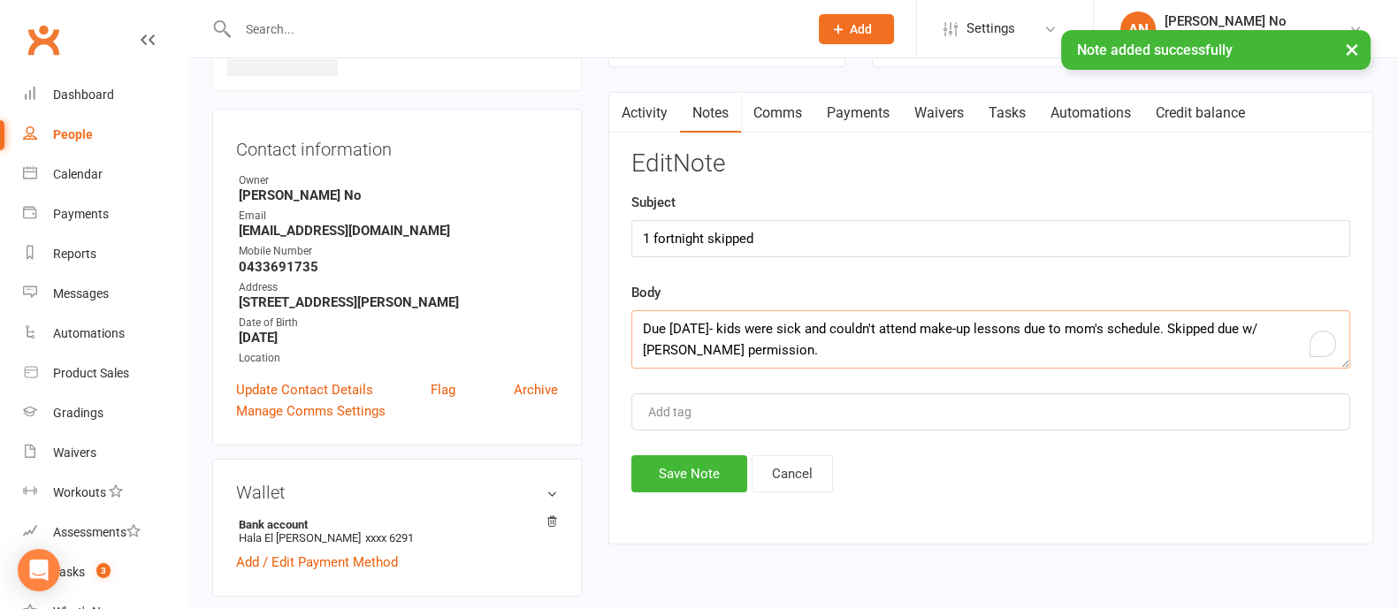
click at [1270, 324] on textarea "Due 27th Oct- kids were sick and couldn't attend make-up lessons due to mom's s…" at bounding box center [990, 339] width 719 height 58
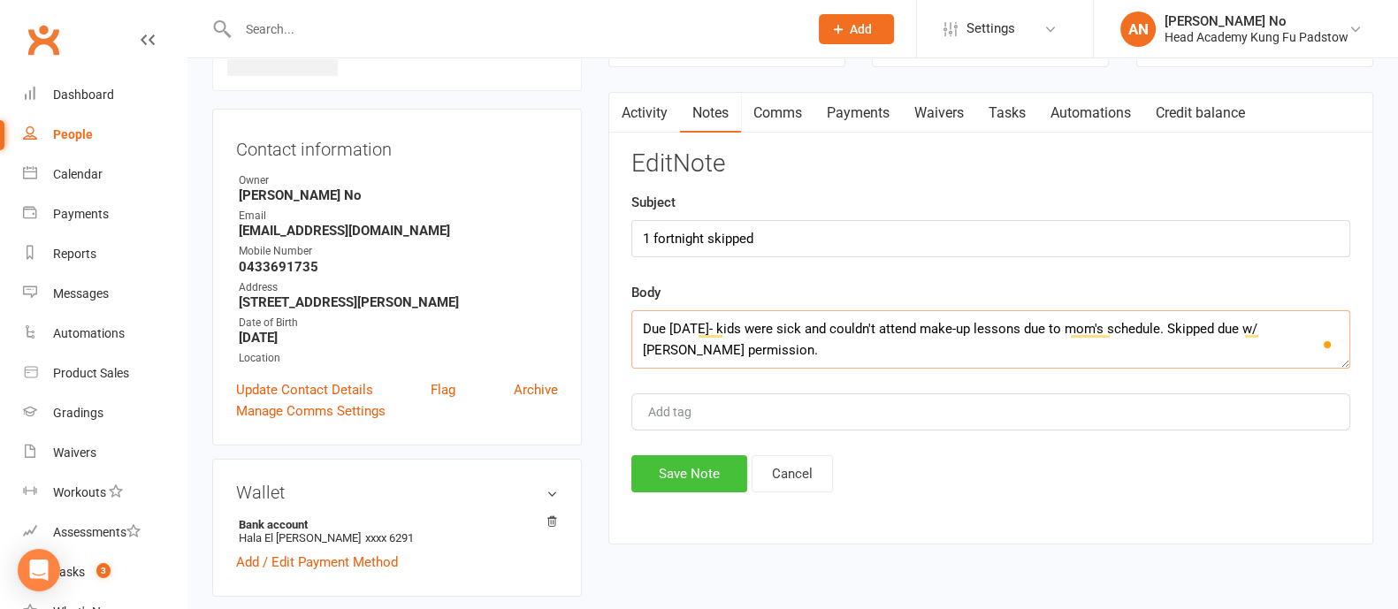
type textarea "Due 27th Oct- kids were sick and couldn't attend make-up lessons due to mom's s…"
click at [690, 467] on button "Save Note" at bounding box center [689, 473] width 116 height 37
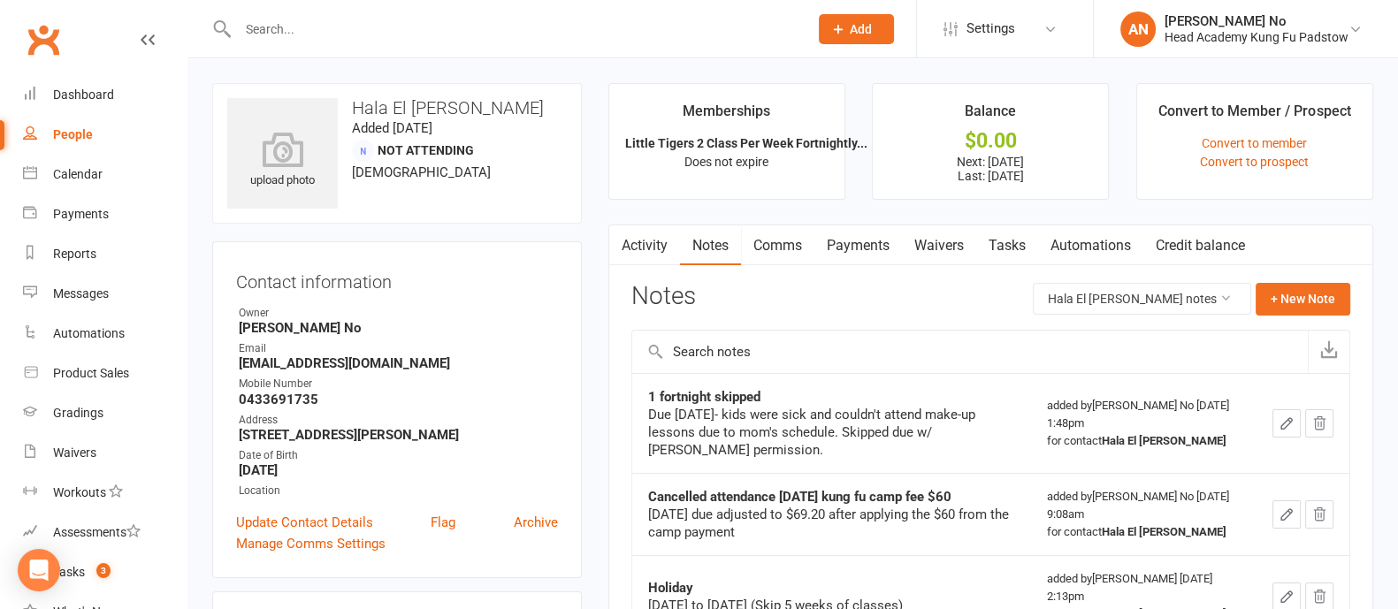
click at [872, 249] on link "Payments" at bounding box center [858, 245] width 88 height 41
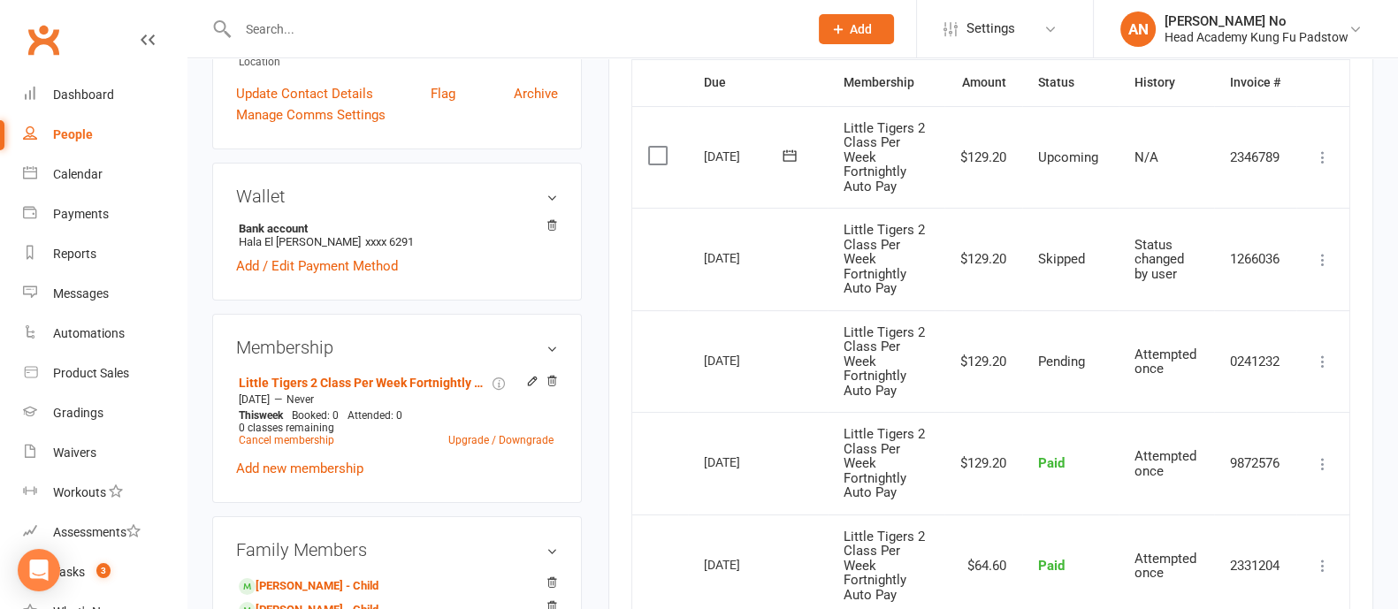
scroll to position [423, 0]
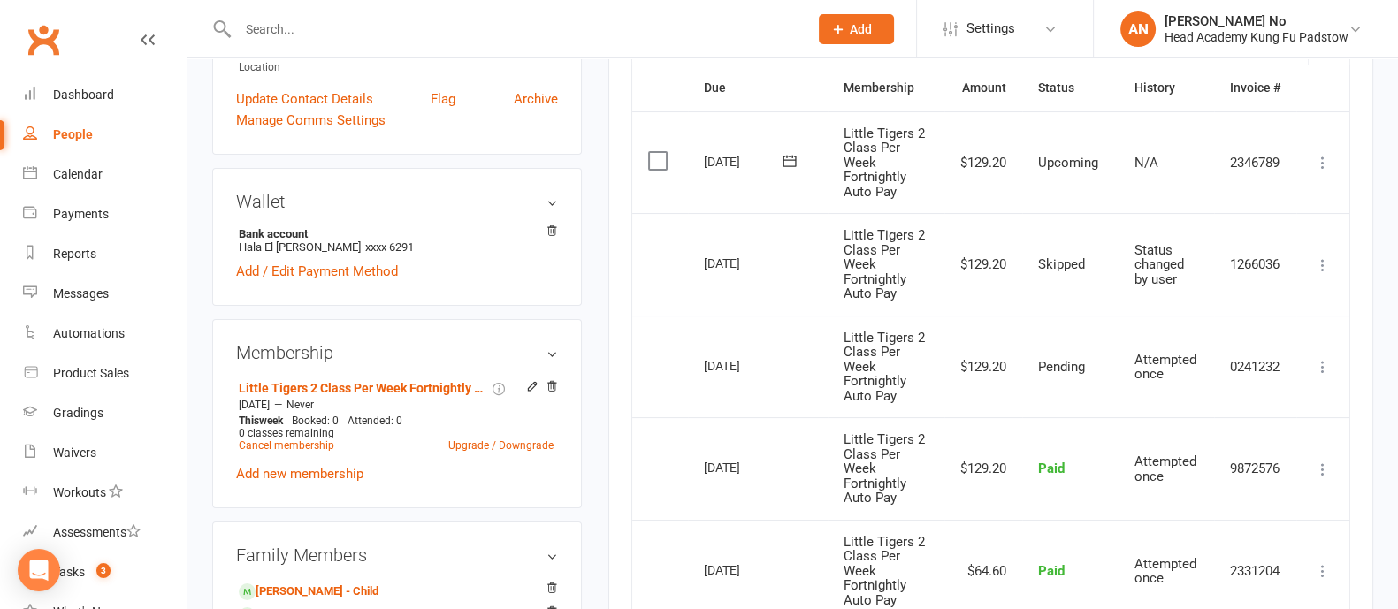
drag, startPoint x: 681, startPoint y: 257, endPoint x: 743, endPoint y: 258, distance: 61.9
click at [743, 258] on tr "Select this 27 Oct 2025 Hala El Khoury Little Tigers 2 Class Per Week Fortnight…" at bounding box center [990, 264] width 717 height 103
copy tr "Select this 27 Oct"
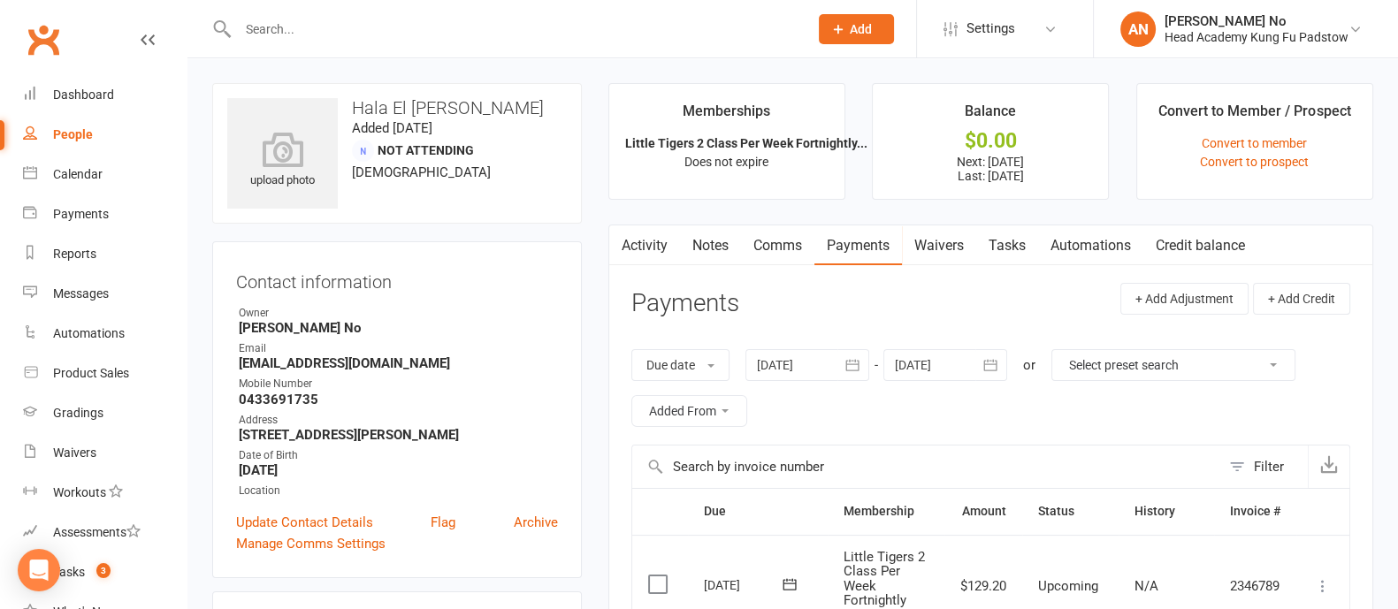
scroll to position [533, 0]
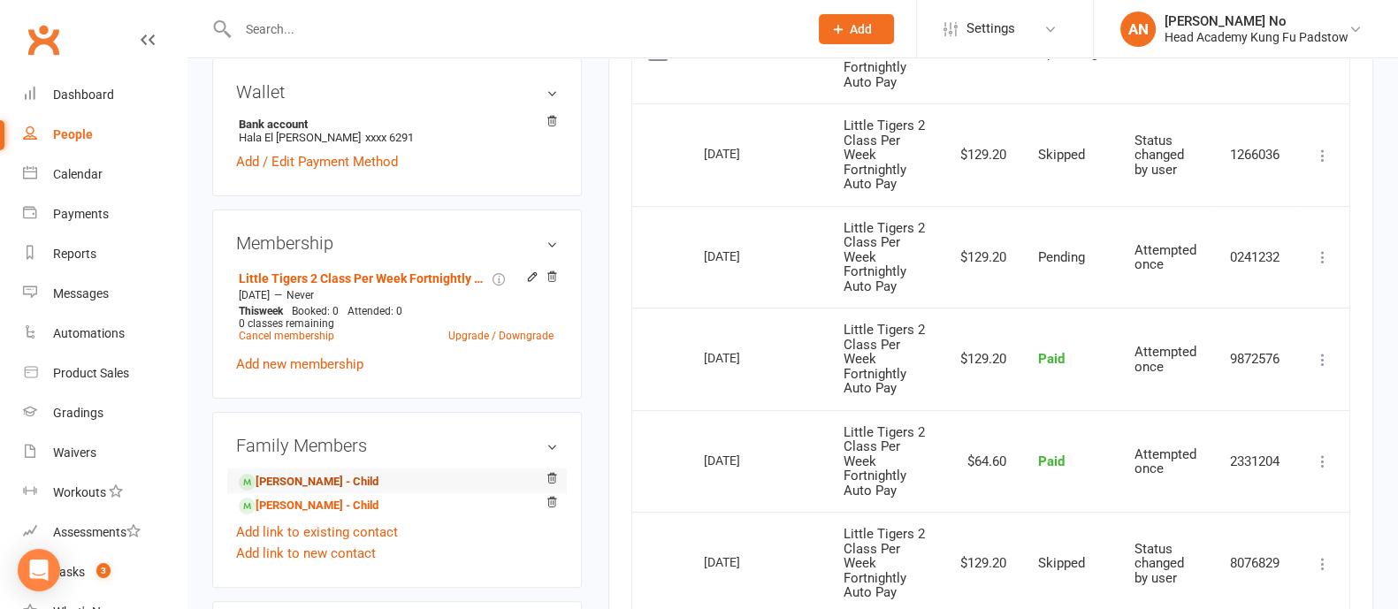
click at [316, 485] on link "Alma Chau - Child" at bounding box center [309, 482] width 140 height 19
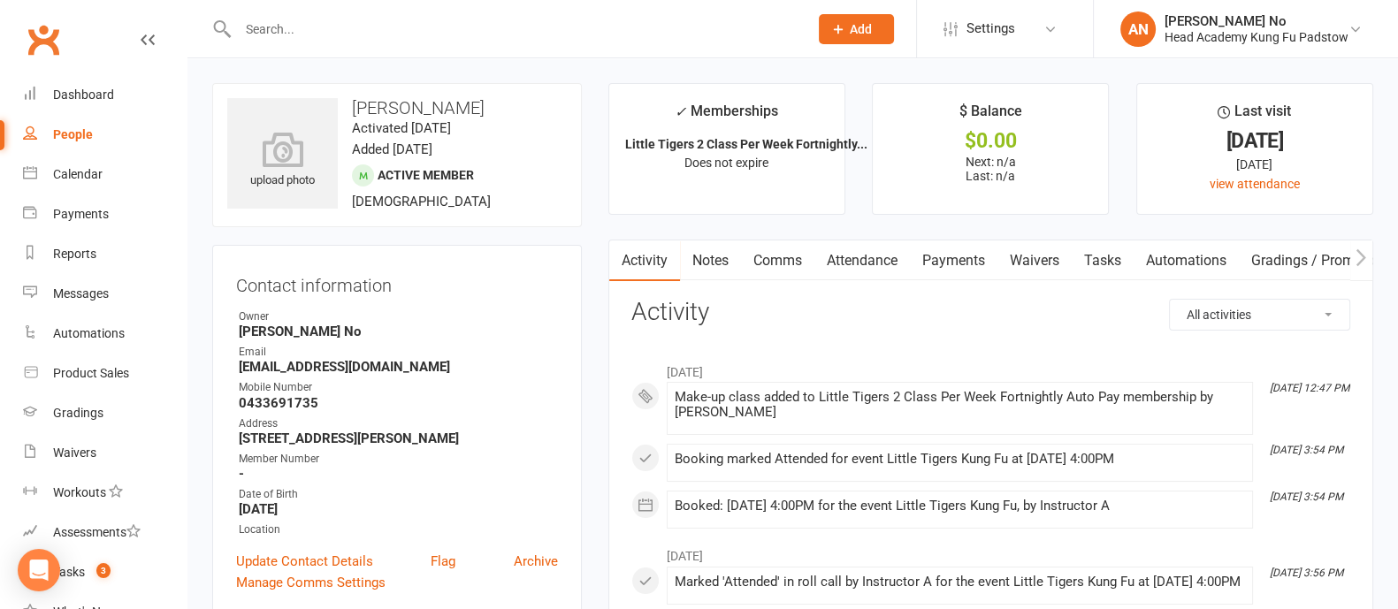
click at [891, 263] on link "Attendance" at bounding box center [861, 260] width 95 height 41
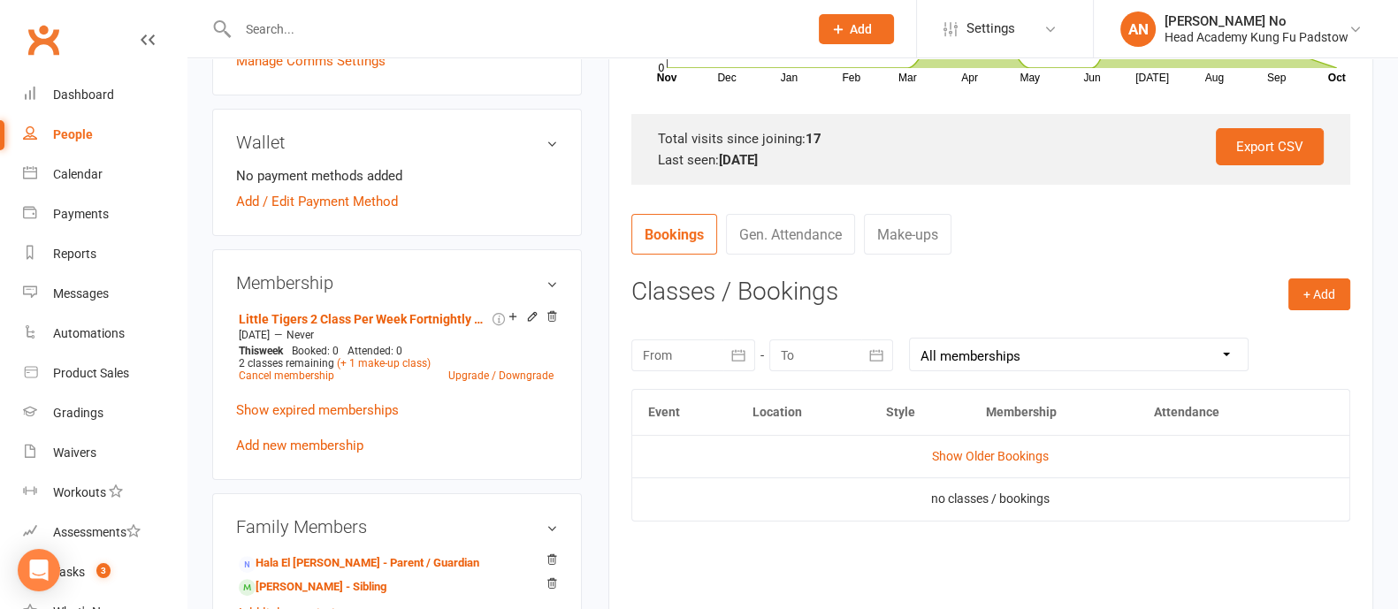
scroll to position [579, 0]
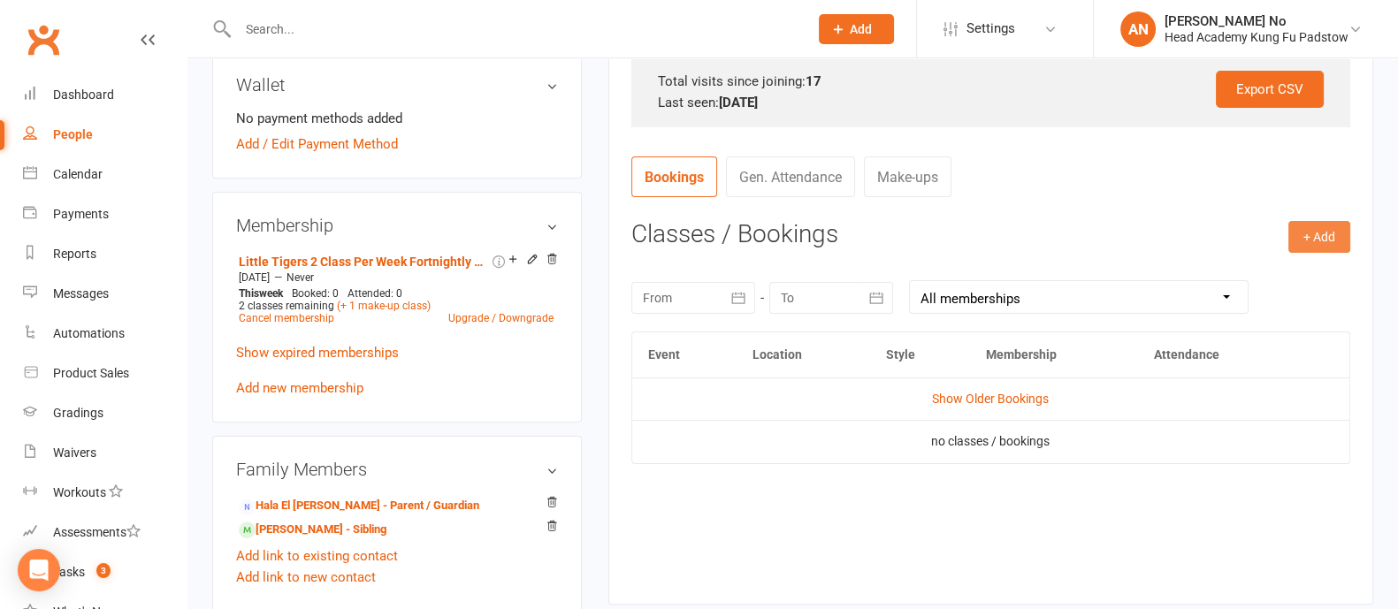
click at [1323, 237] on button "+ Add" at bounding box center [1319, 237] width 62 height 32
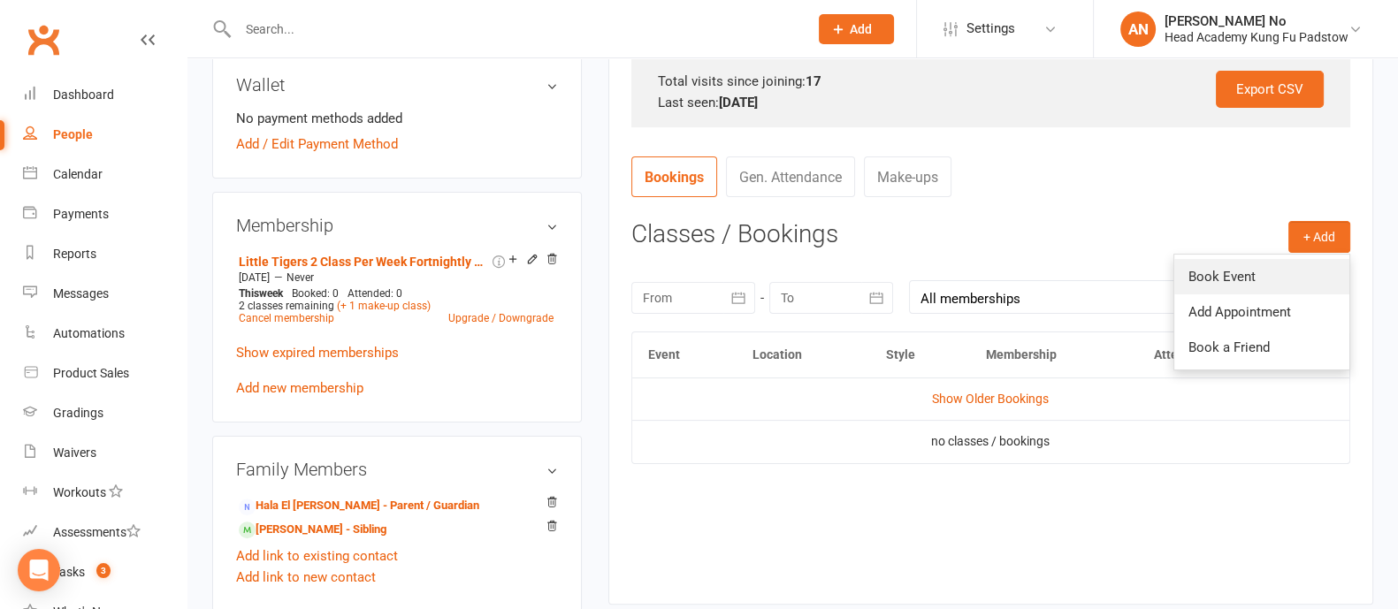
click at [1231, 280] on link "Book Event" at bounding box center [1261, 276] width 175 height 35
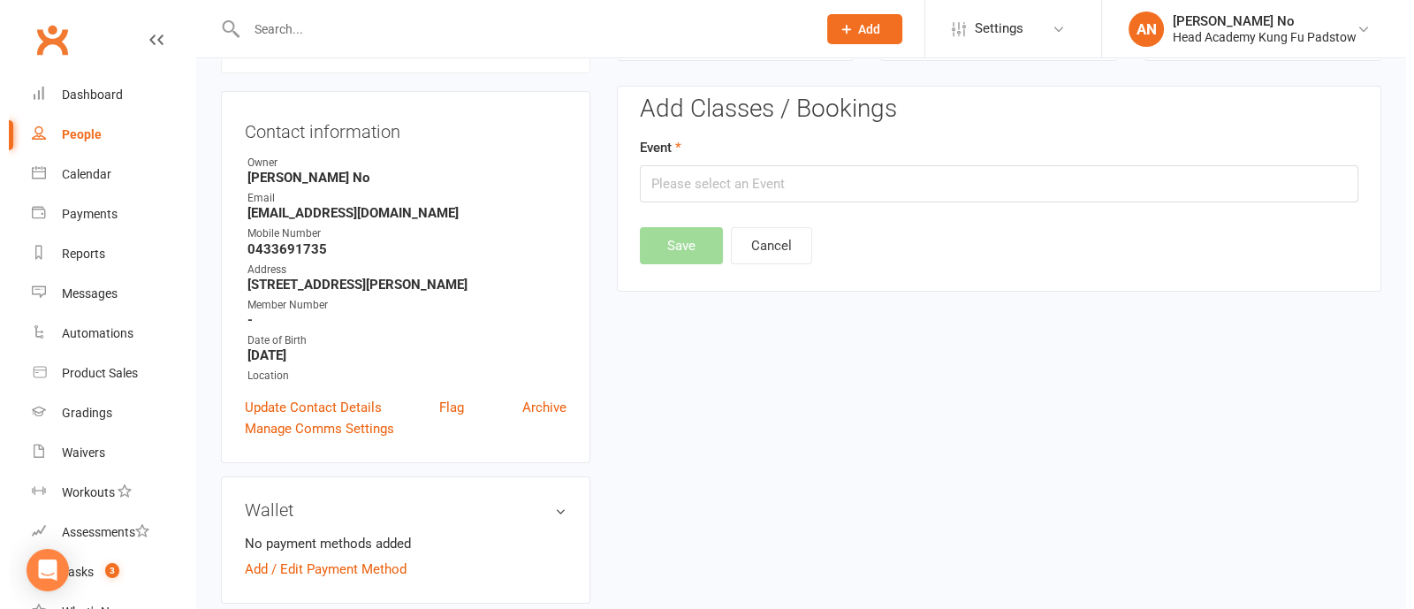
scroll to position [150, 0]
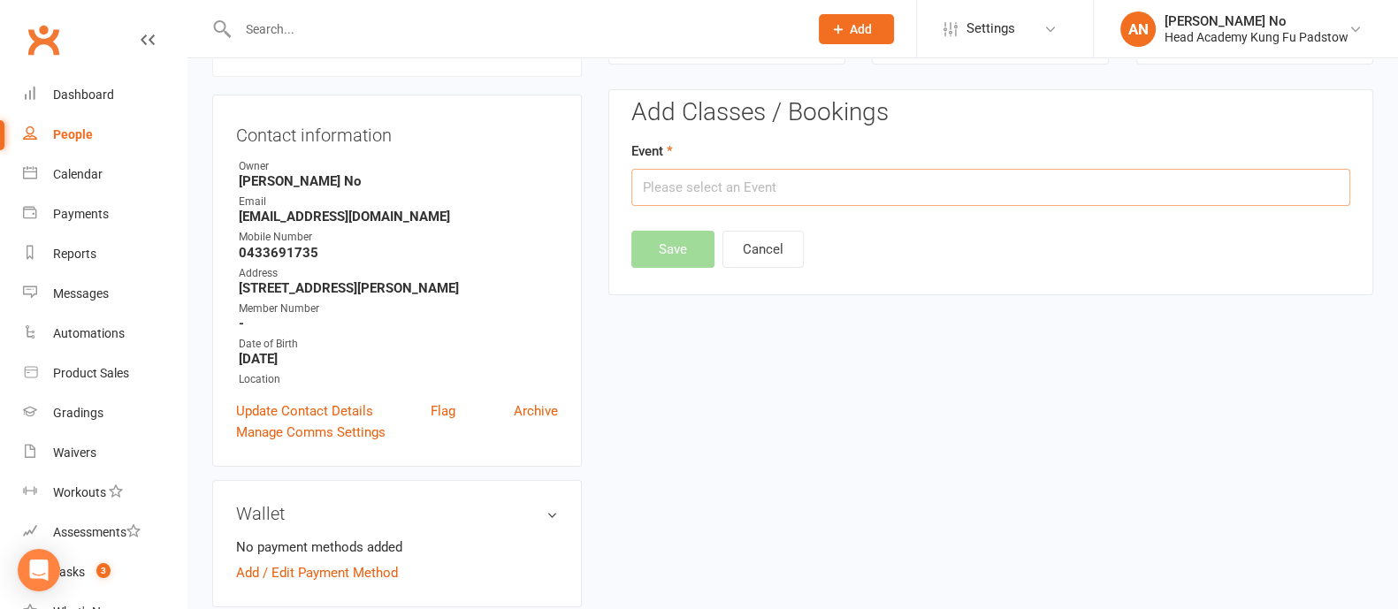
click at [1102, 185] on input "text" at bounding box center [990, 187] width 719 height 37
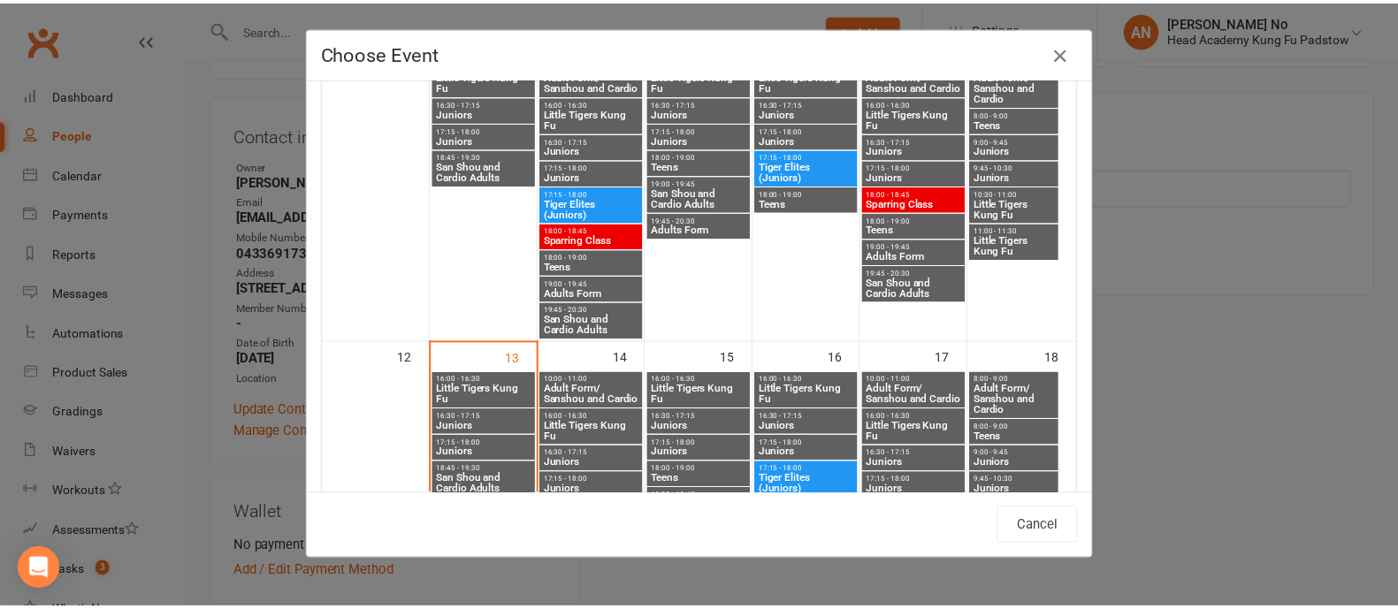
scroll to position [600, 0]
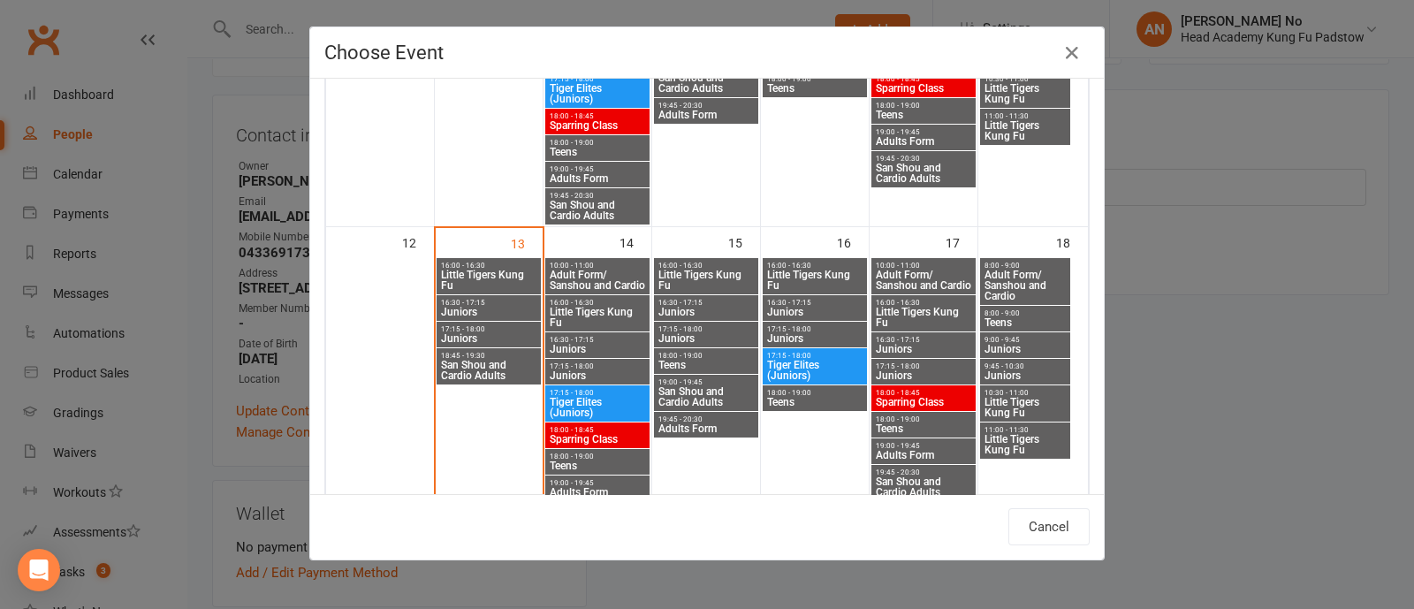
click at [712, 270] on span "Little Tigers Kung Fu" at bounding box center [706, 280] width 97 height 21
type input "Little Tigers Kung Fu - Oct 15, 2025 4:00:00 PM"
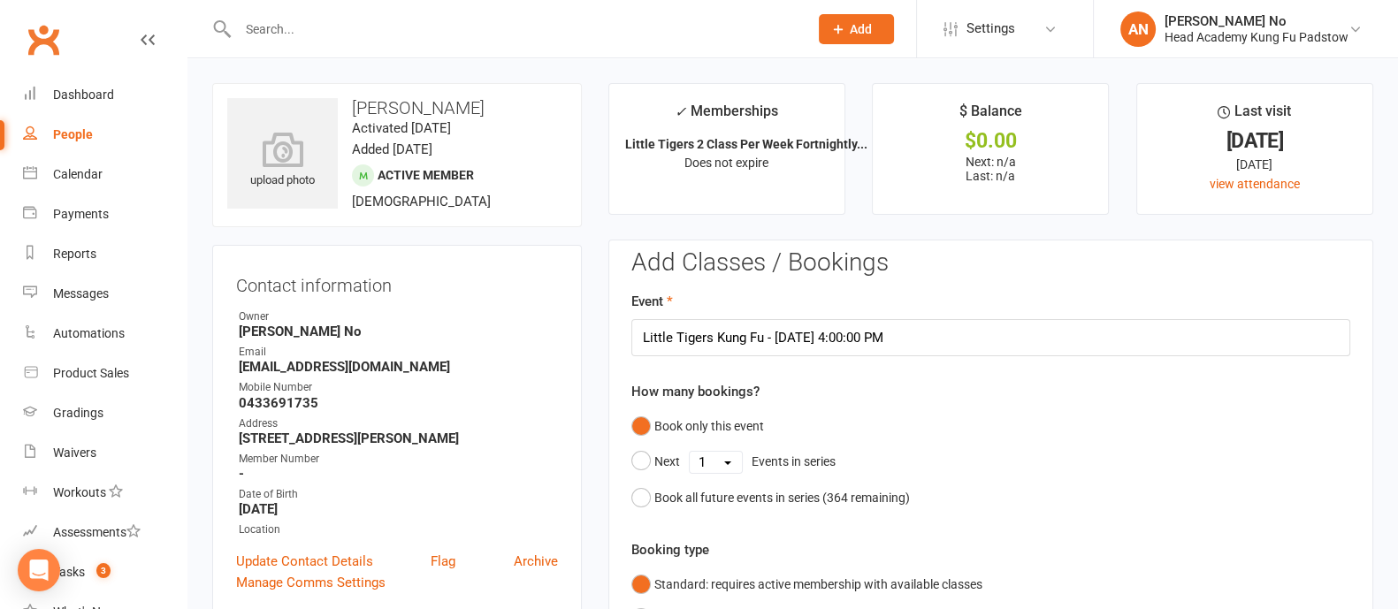
scroll to position [533, 0]
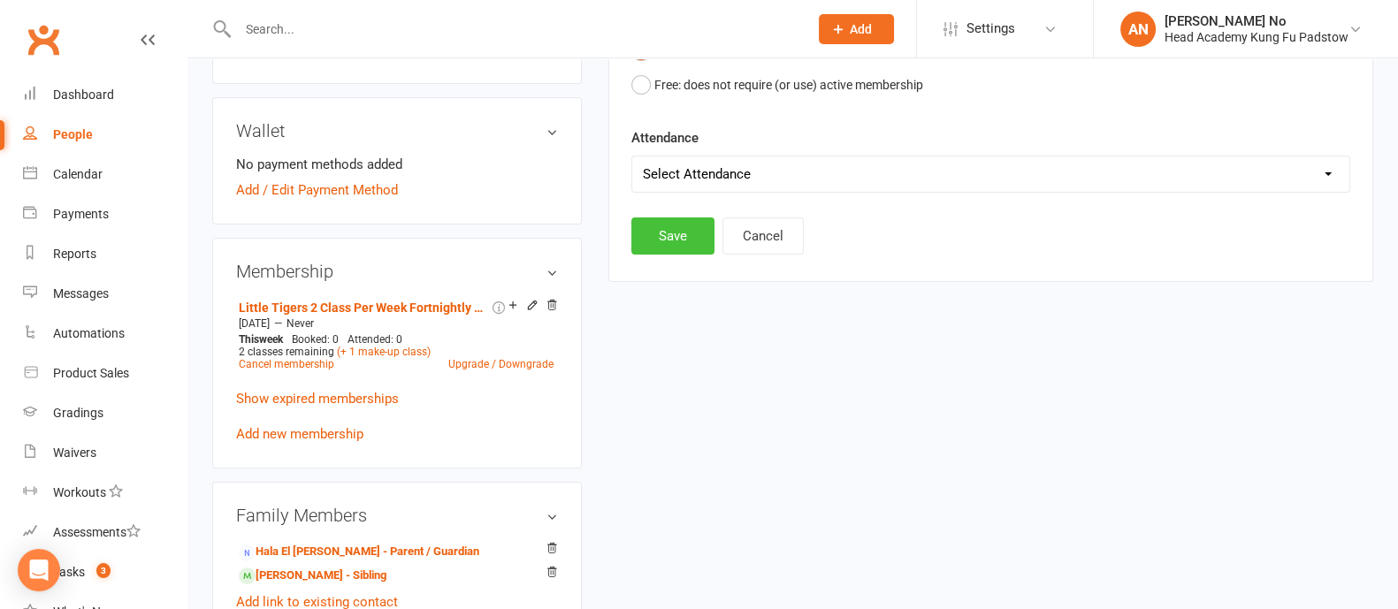
click at [659, 244] on button "Save" at bounding box center [672, 235] width 83 height 37
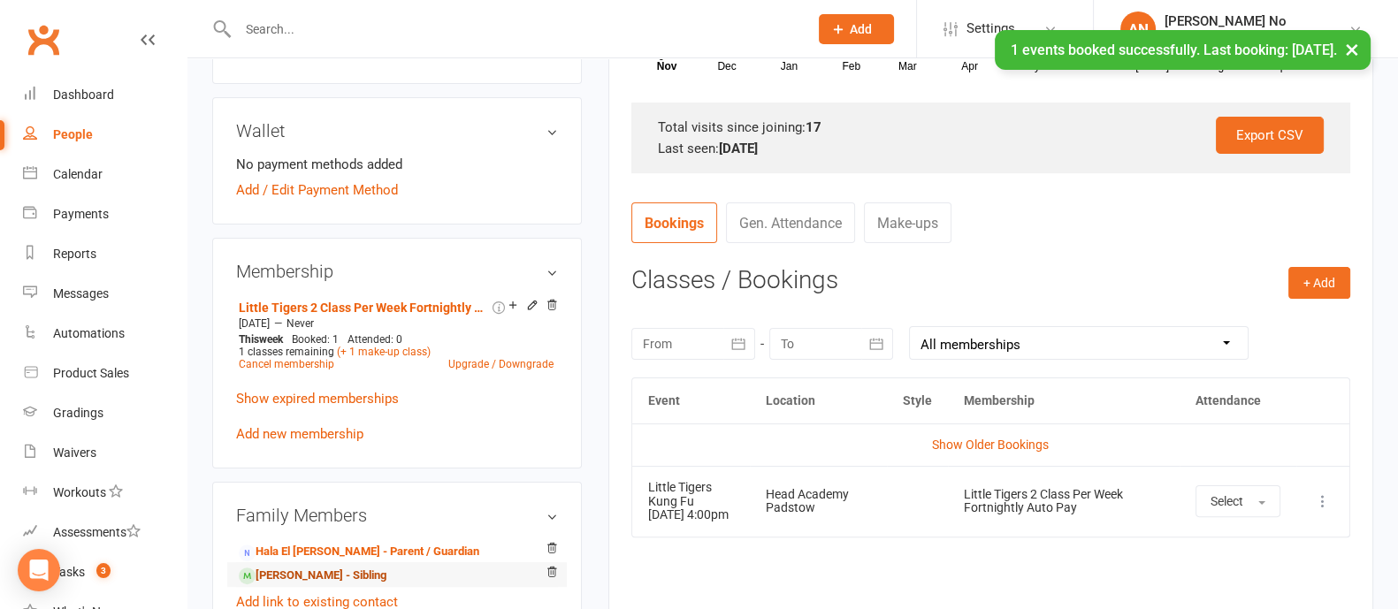
click at [339, 571] on link "Ezra Chau - Sibling" at bounding box center [313, 576] width 148 height 19
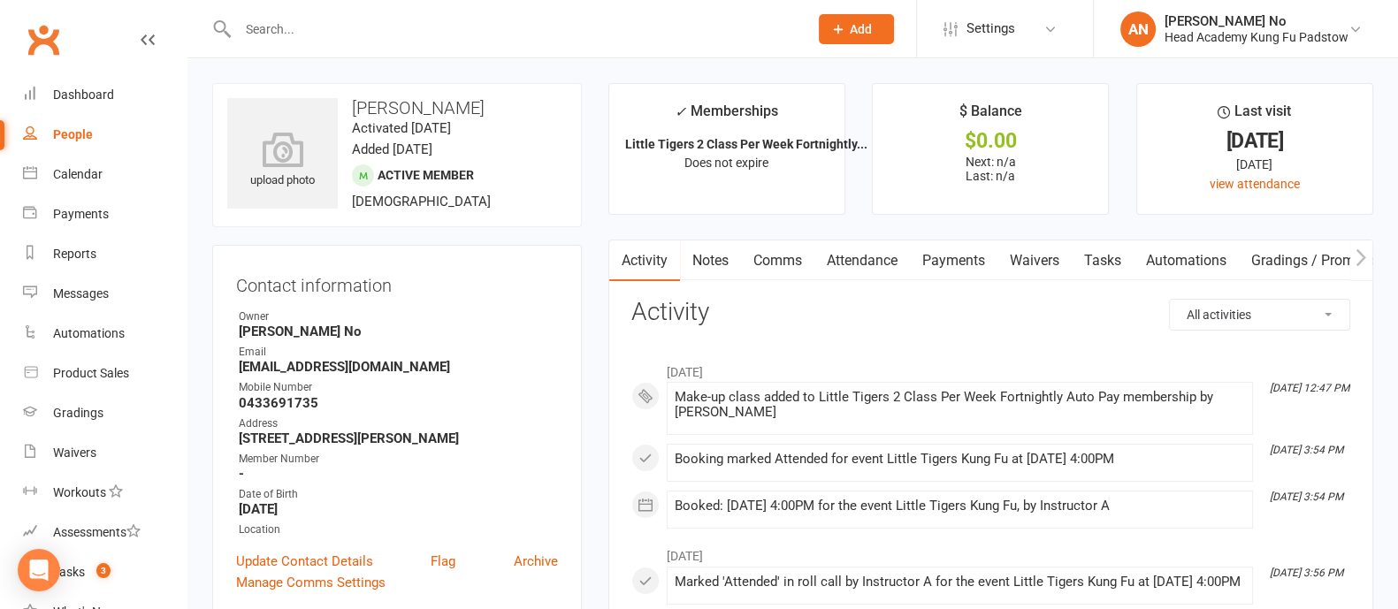
click at [875, 255] on link "Attendance" at bounding box center [861, 260] width 95 height 41
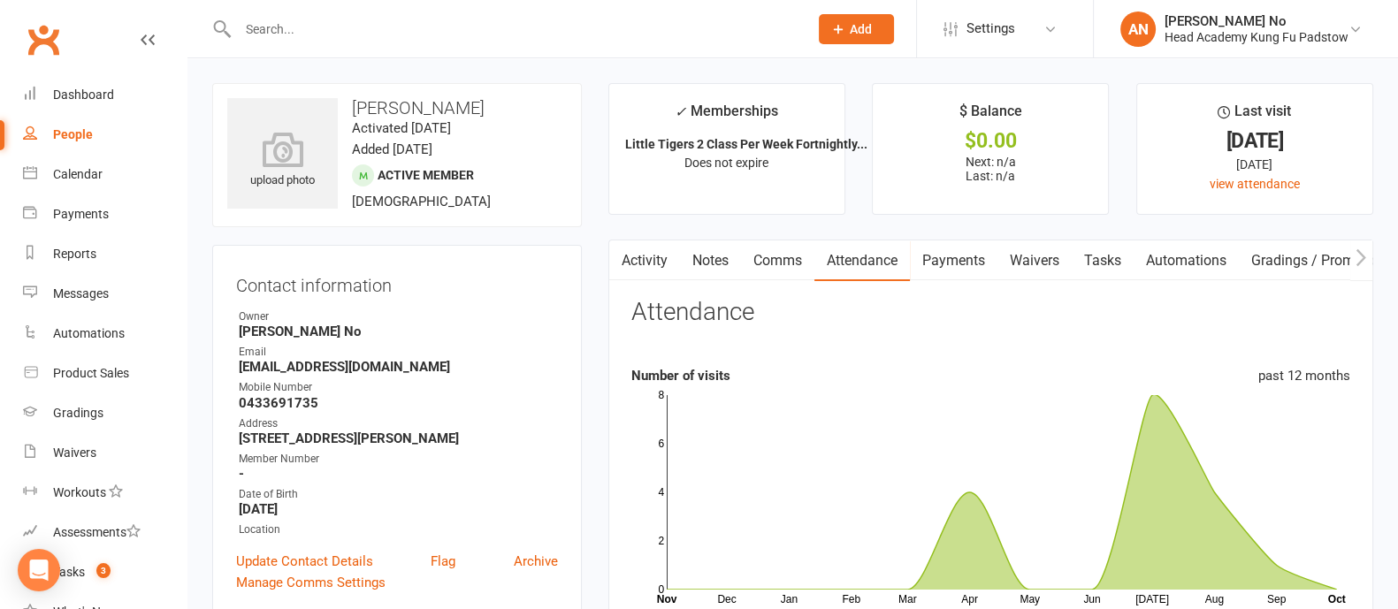
scroll to position [533, 0]
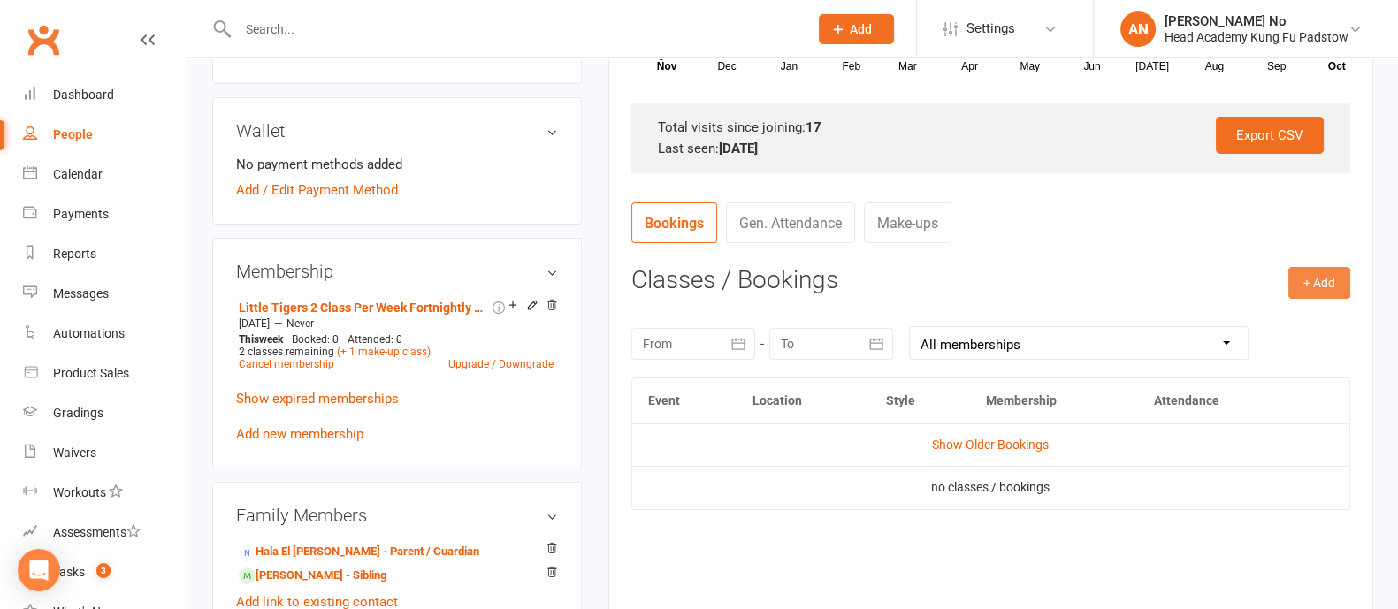
click at [1331, 284] on button "+ Add" at bounding box center [1319, 283] width 62 height 32
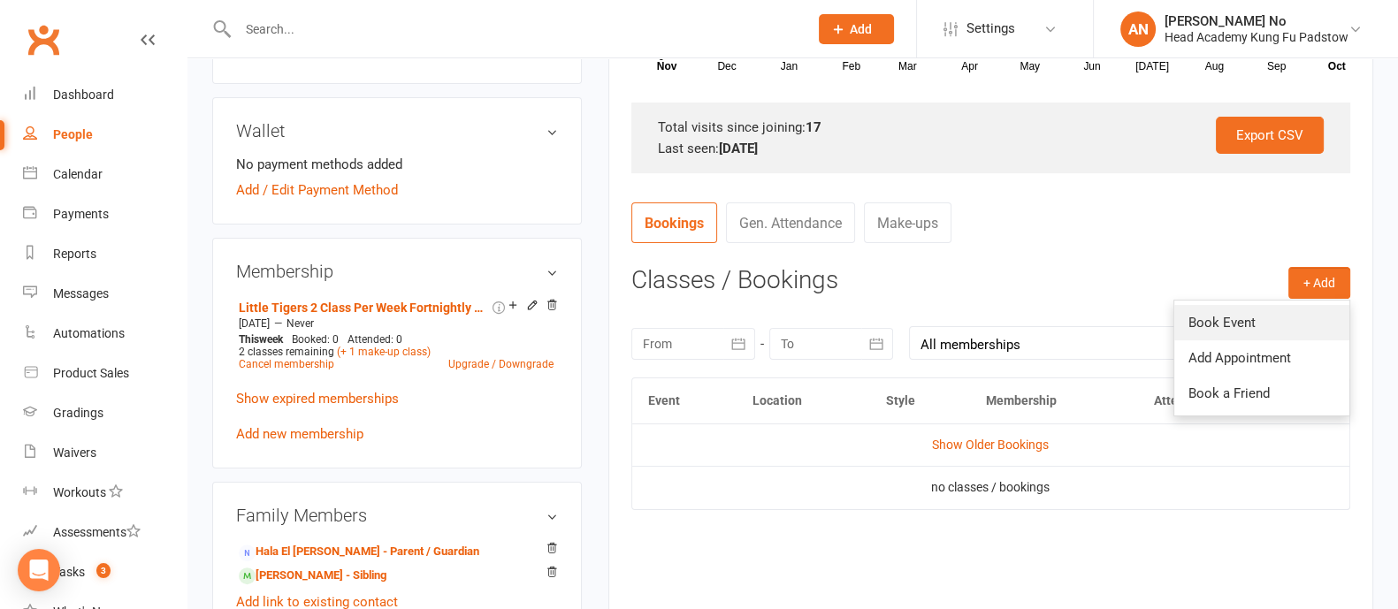
click at [1192, 321] on link "Book Event" at bounding box center [1261, 322] width 175 height 35
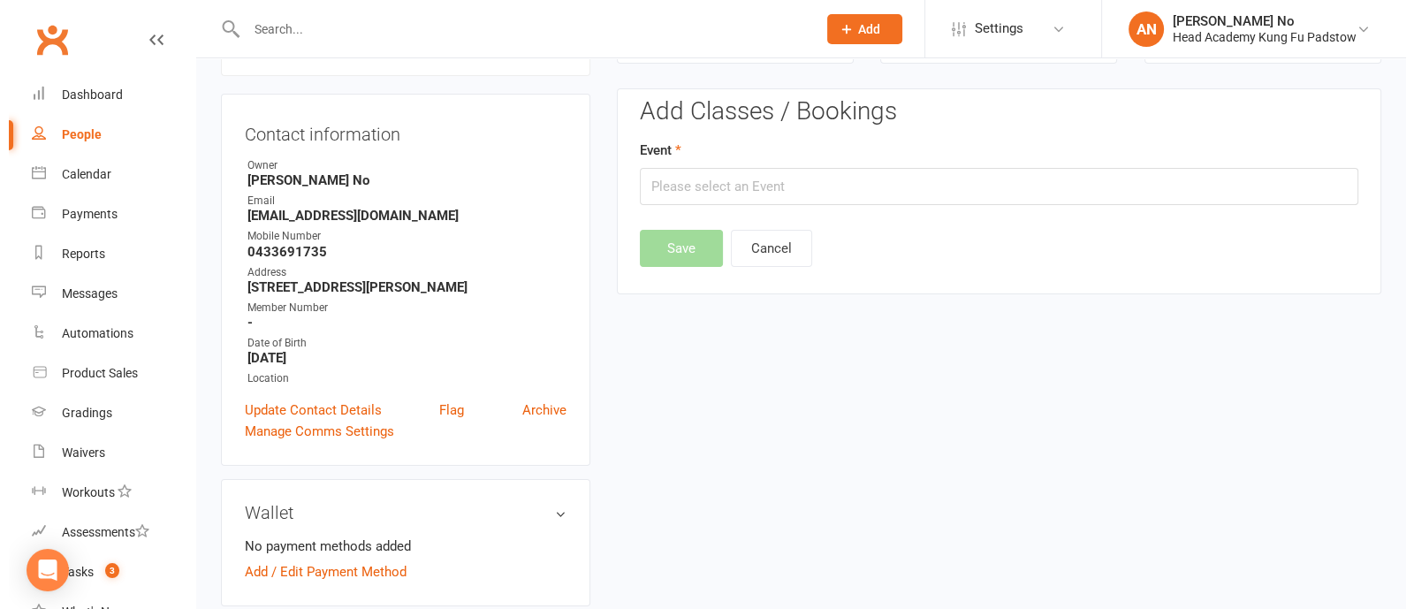
scroll to position [150, 0]
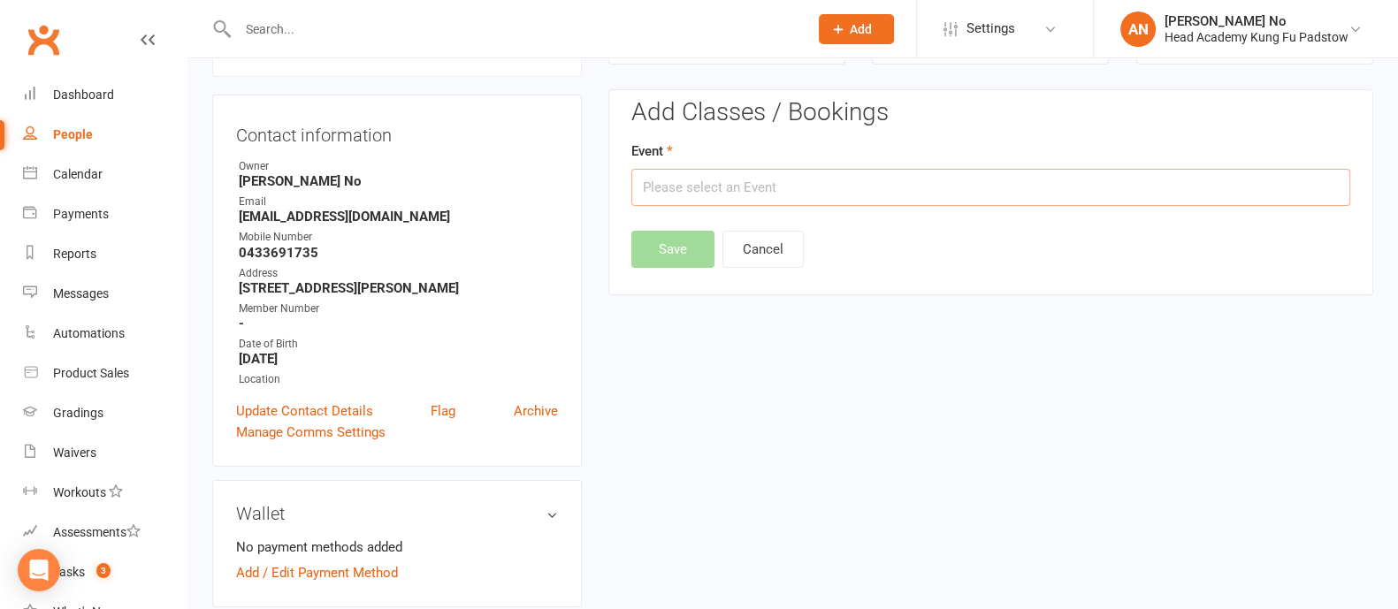
click at [874, 196] on input "text" at bounding box center [990, 187] width 719 height 37
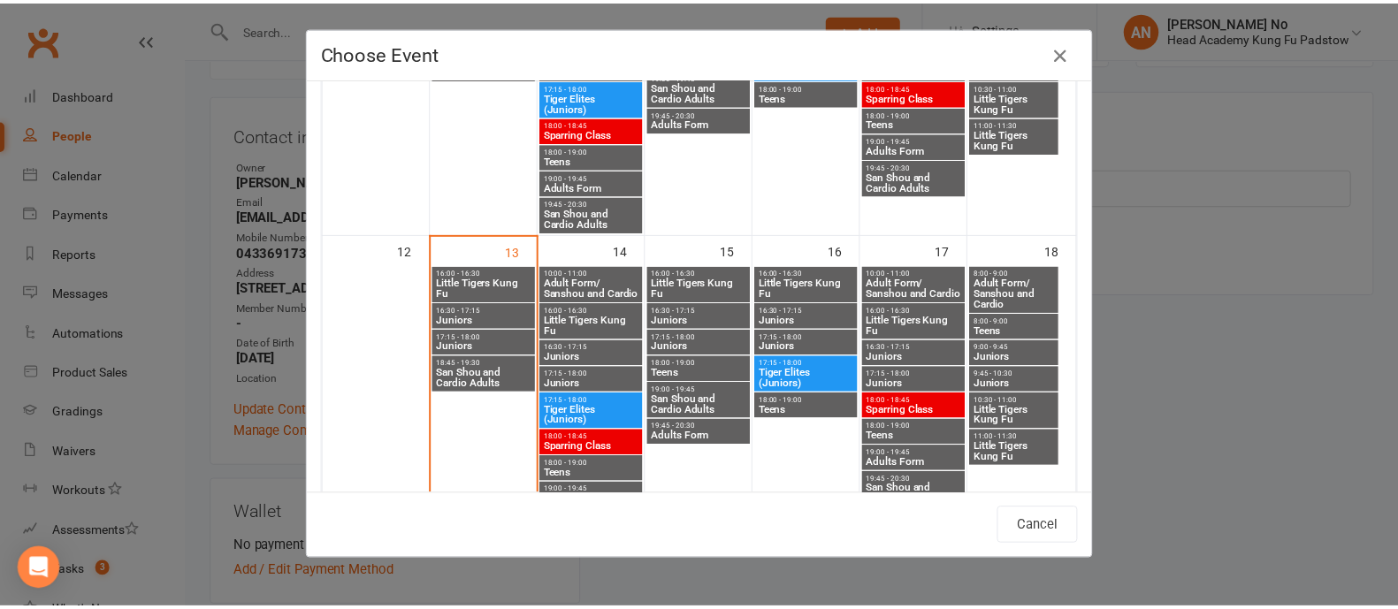
scroll to position [655, 0]
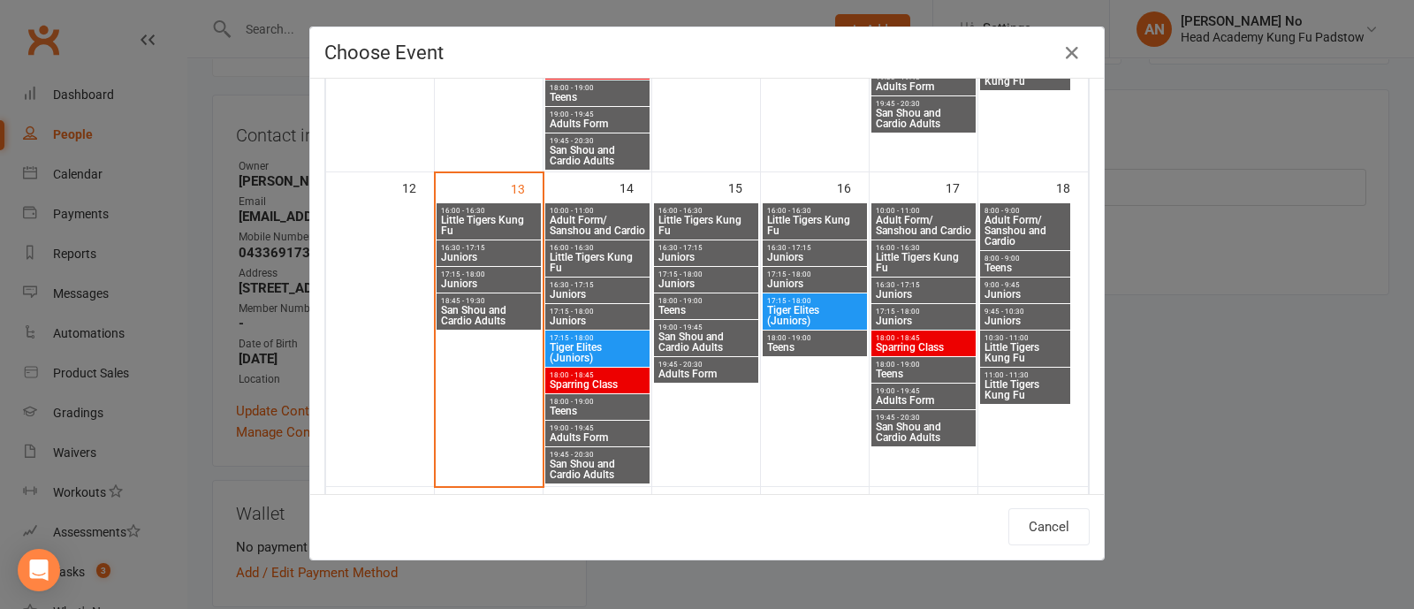
click at [729, 215] on span "Little Tigers Kung Fu" at bounding box center [706, 225] width 97 height 21
type input "Little Tigers Kung Fu - Oct 15, 2025 4:00:00 PM"
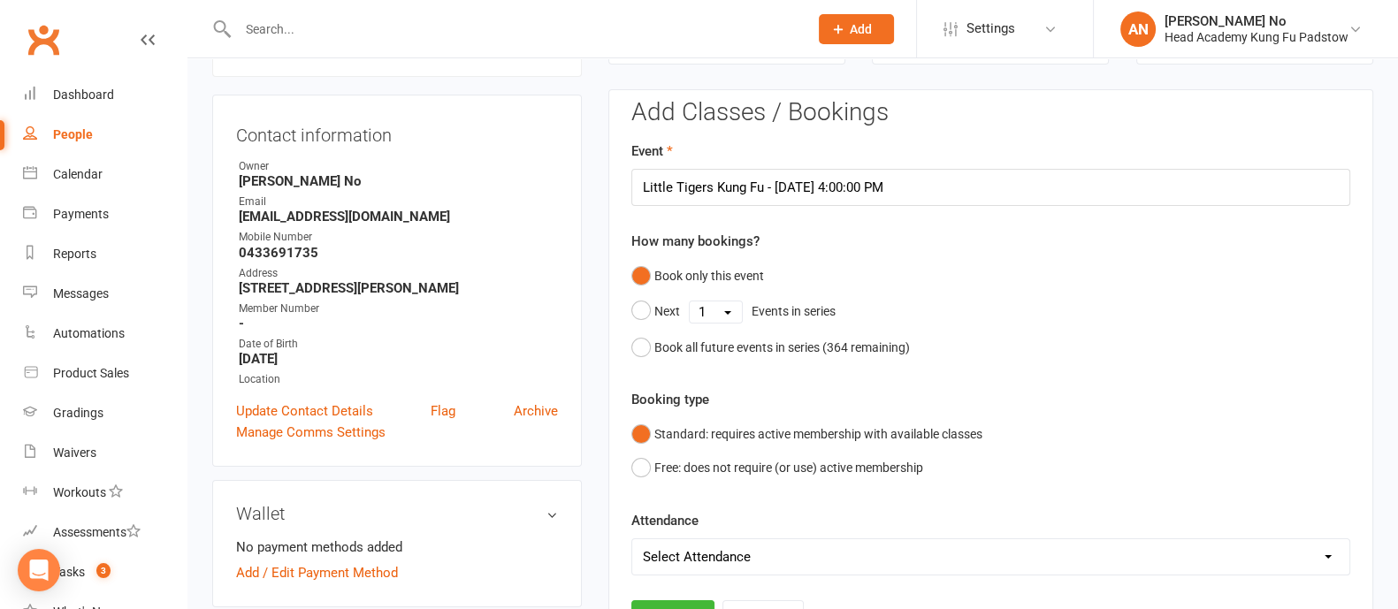
scroll to position [684, 0]
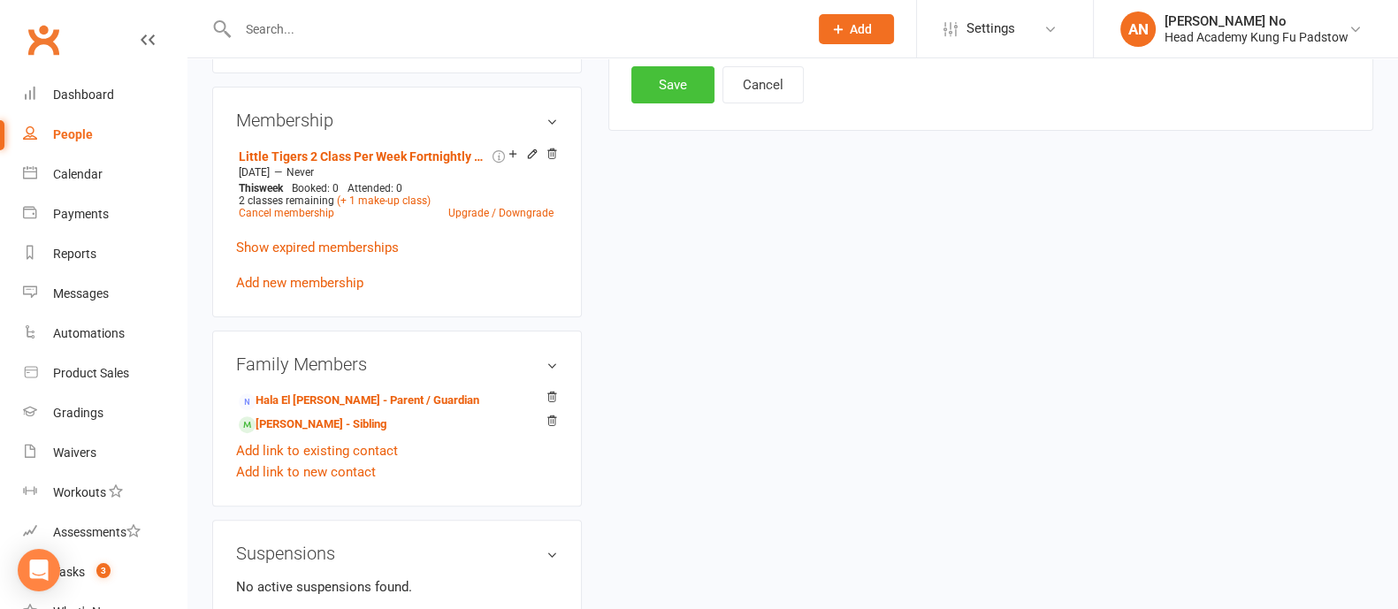
click at [667, 95] on button "Save" at bounding box center [672, 84] width 83 height 37
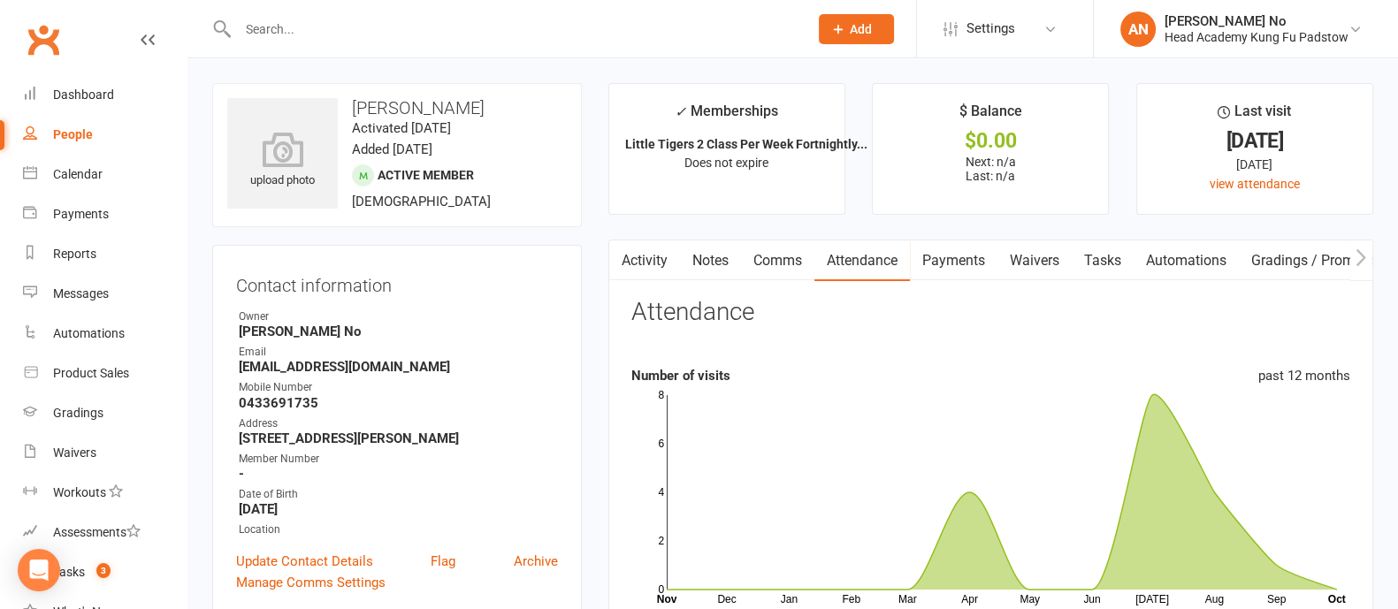
scroll to position [533, 0]
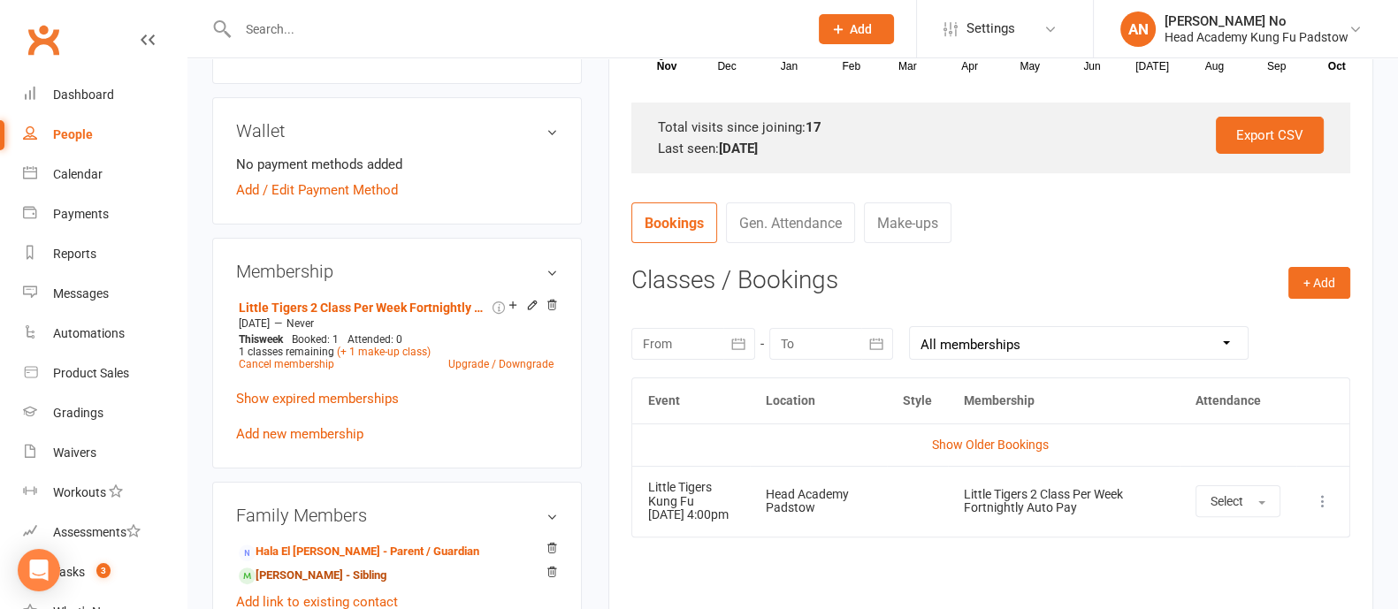
click at [309, 570] on link "Alma Chau - Sibling" at bounding box center [313, 576] width 148 height 19
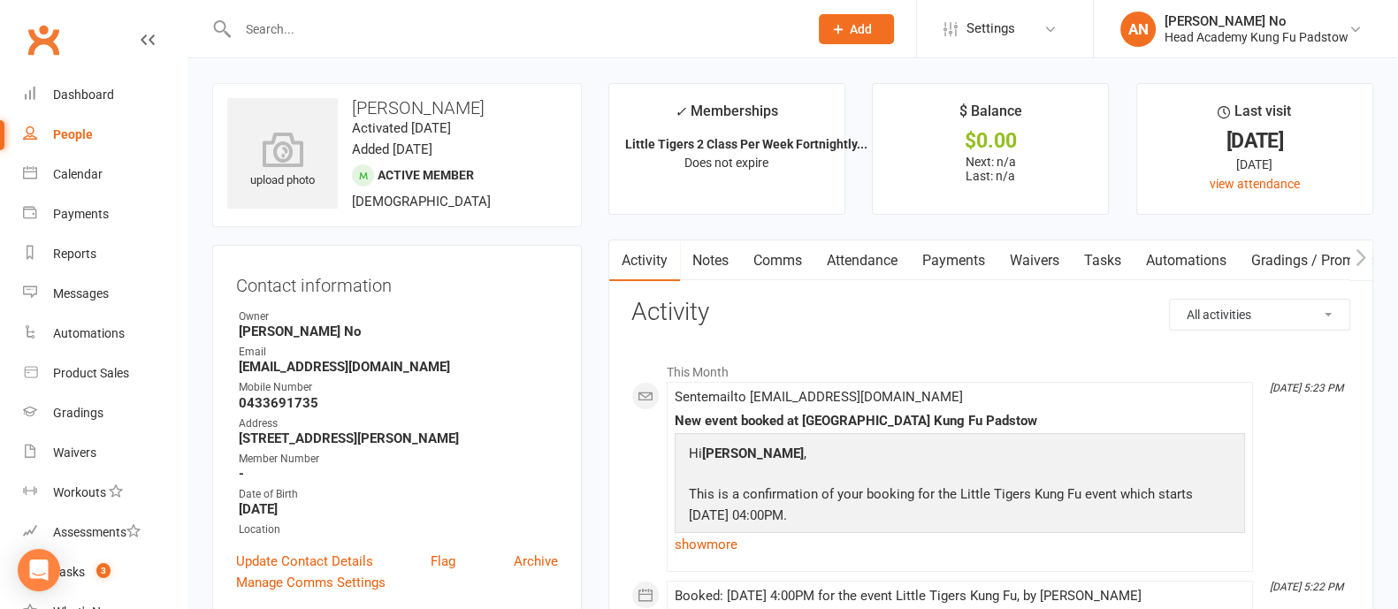
click at [298, 28] on input "text" at bounding box center [514, 29] width 563 height 25
paste input "allyshagusmardy@gmail.com"
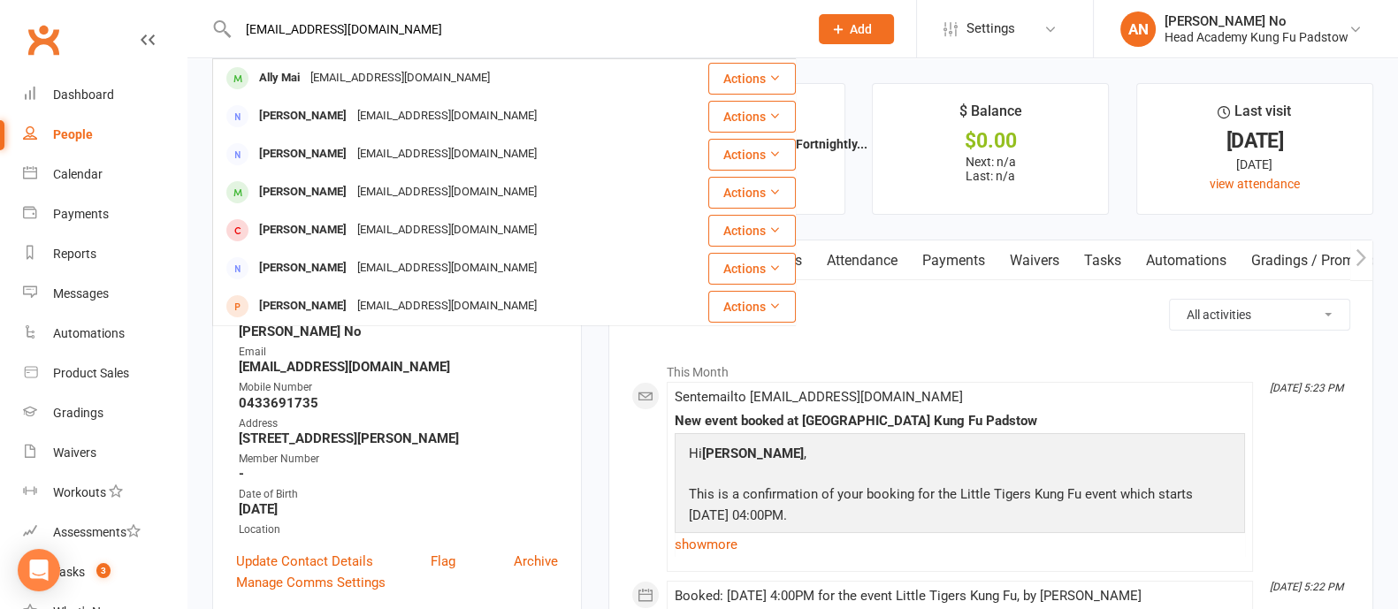
type input "allyshagusmardy@gmail.com"
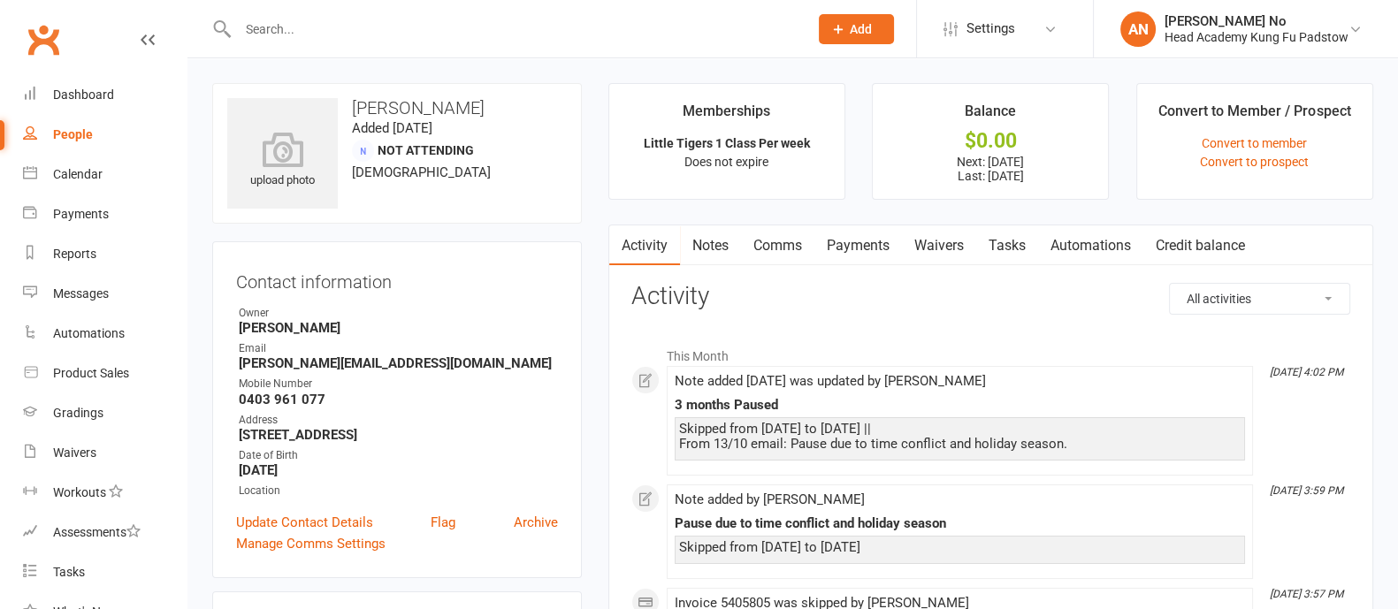
click at [878, 248] on link "Payments" at bounding box center [858, 245] width 88 height 41
